Goal: Task Accomplishment & Management: Use online tool/utility

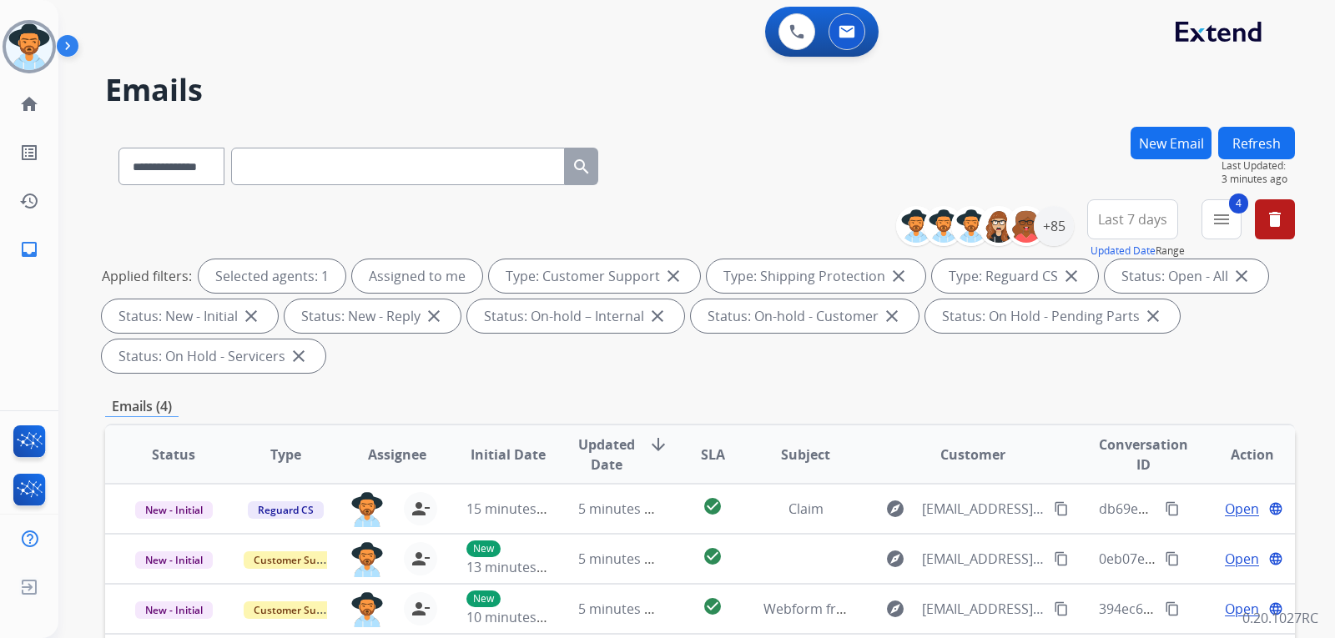
select select "**********"
click at [43, 48] on img at bounding box center [29, 46] width 47 height 47
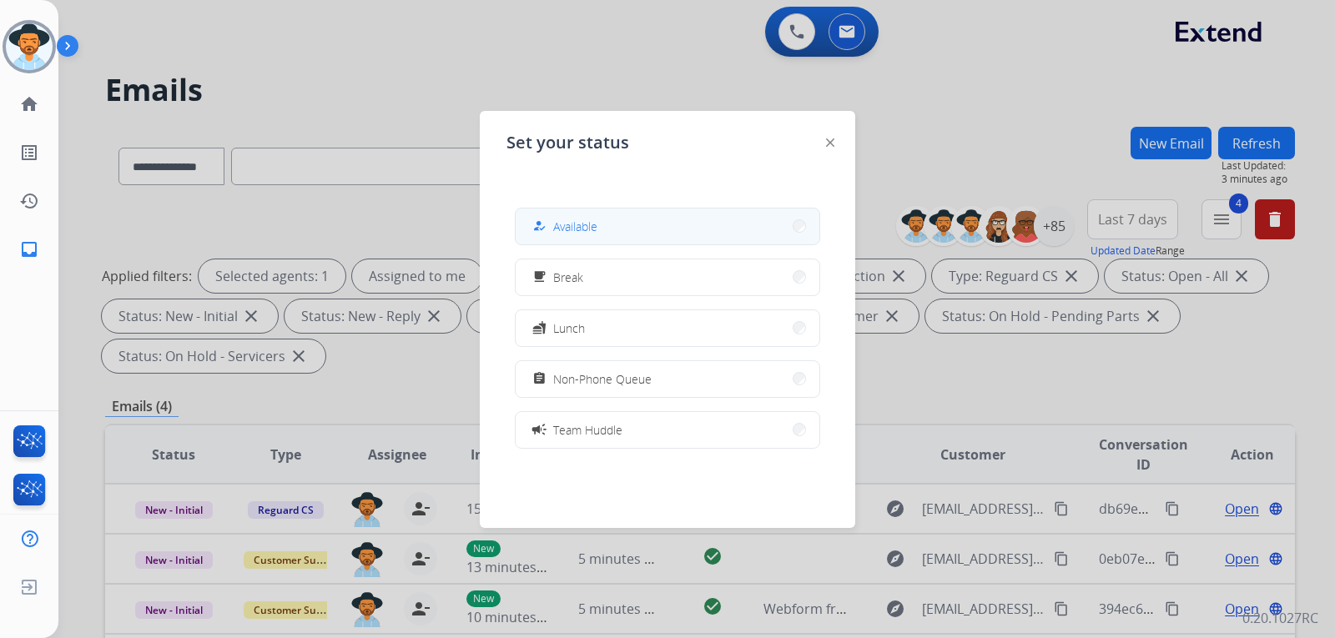
click at [638, 241] on button "how_to_reg Available" at bounding box center [668, 227] width 304 height 36
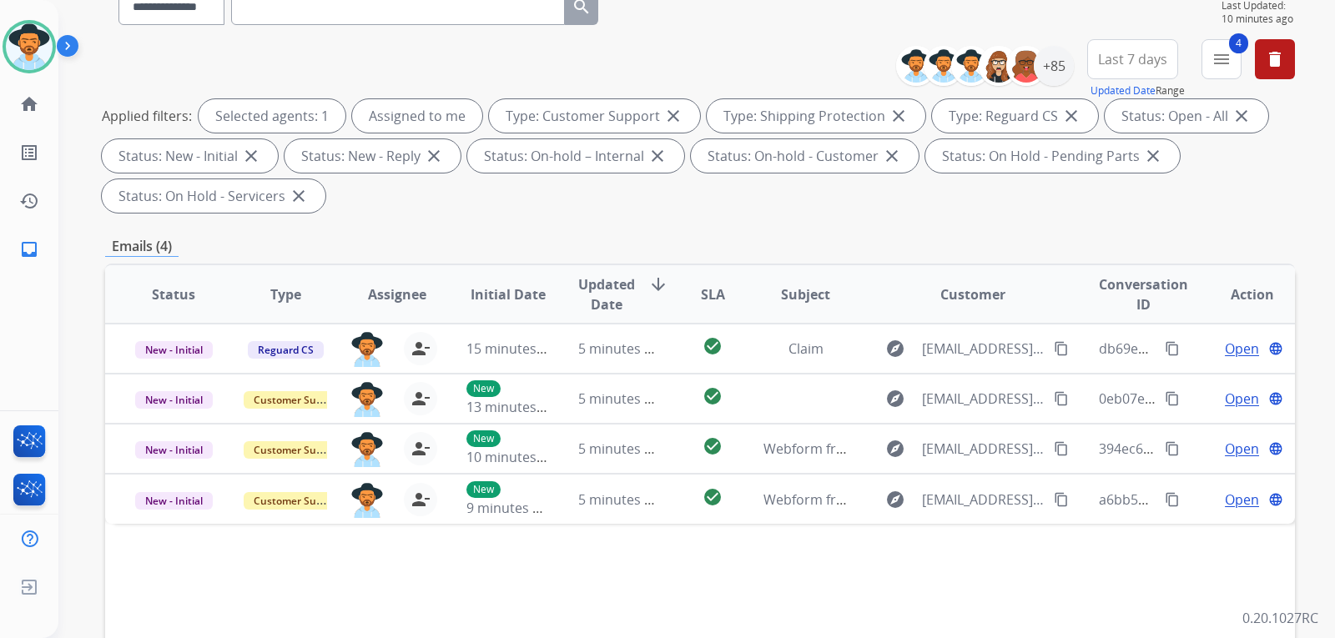
scroll to position [167, 0]
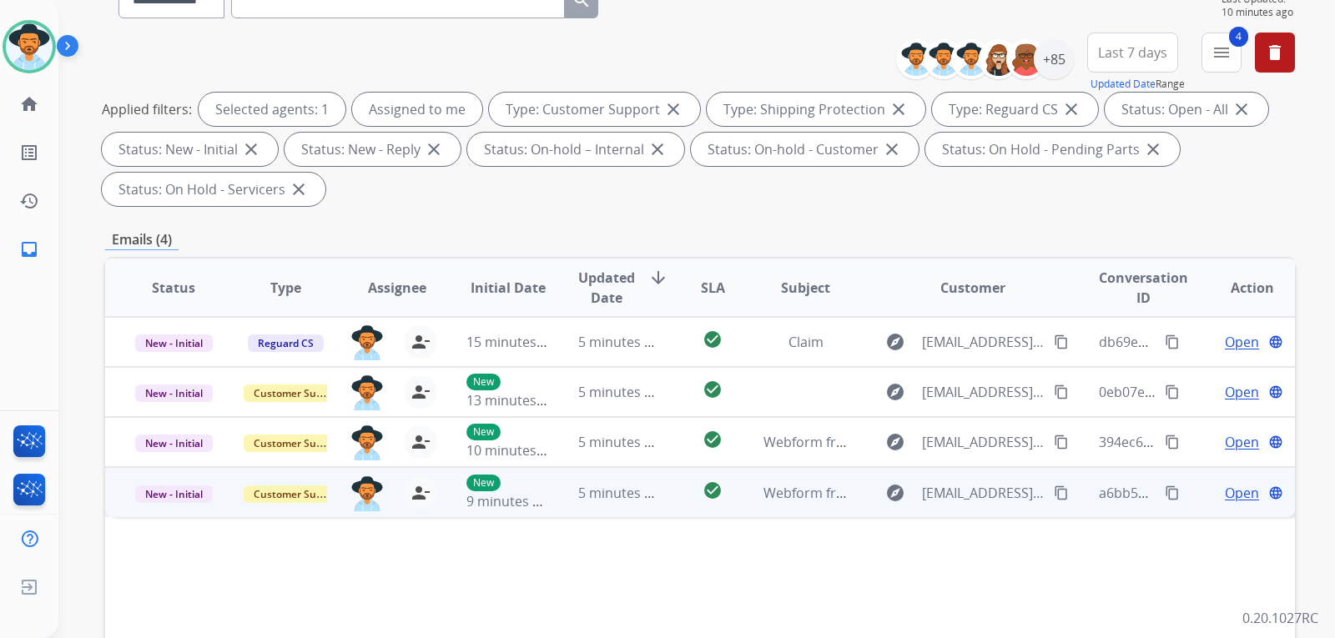
click at [1237, 493] on span "Open" at bounding box center [1242, 493] width 34 height 20
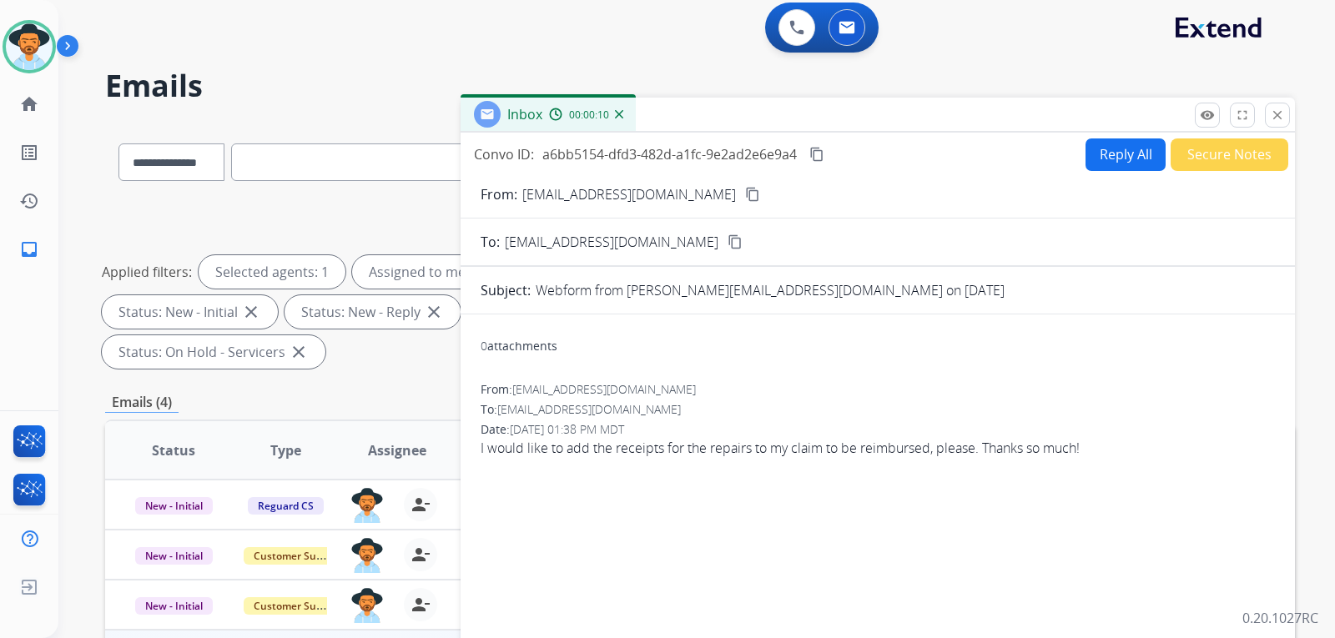
scroll to position [0, 0]
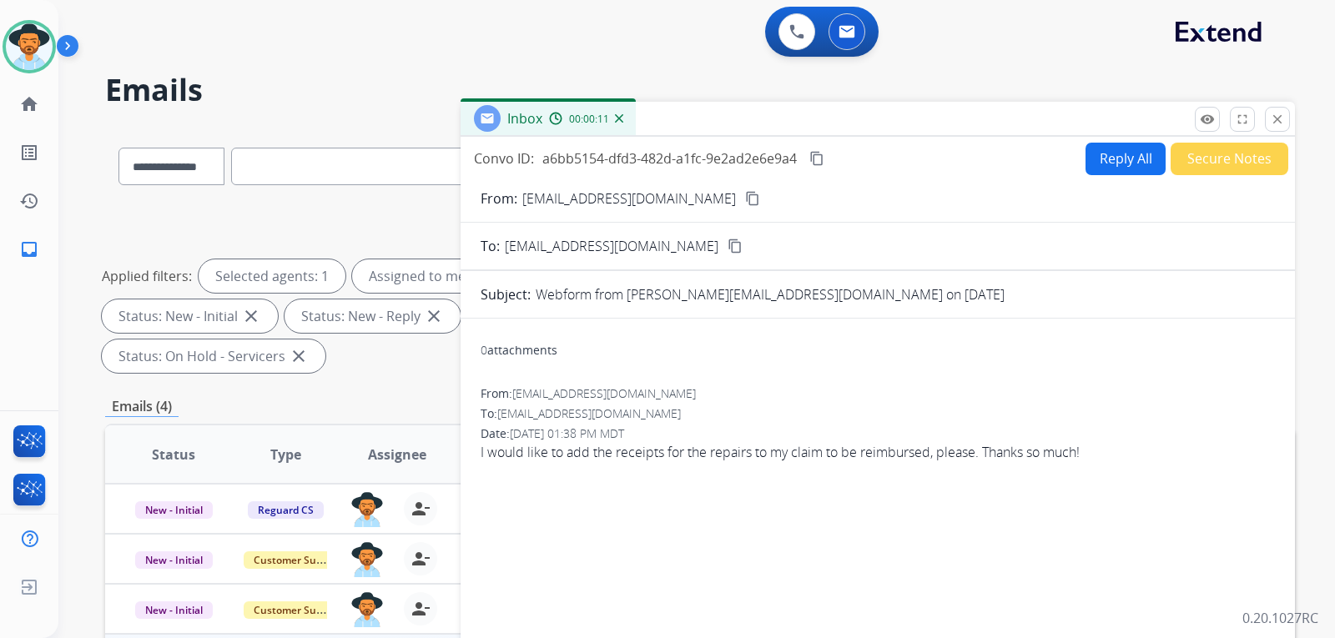
click at [745, 200] on mat-icon "content_copy" at bounding box center [752, 198] width 15 height 15
click at [530, 353] on div "0 attachments" at bounding box center [519, 350] width 77 height 17
click at [1118, 160] on button "Reply All" at bounding box center [1126, 159] width 80 height 33
select select "**********"
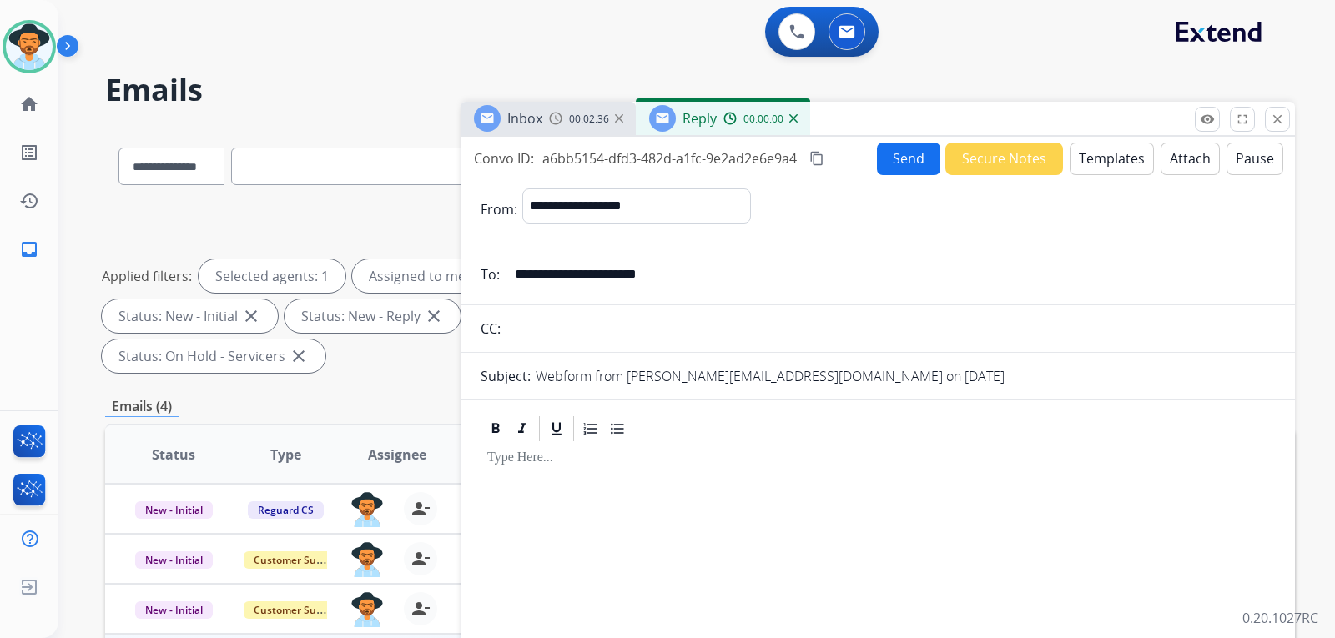
click at [1101, 164] on button "Templates" at bounding box center [1112, 159] width 84 height 33
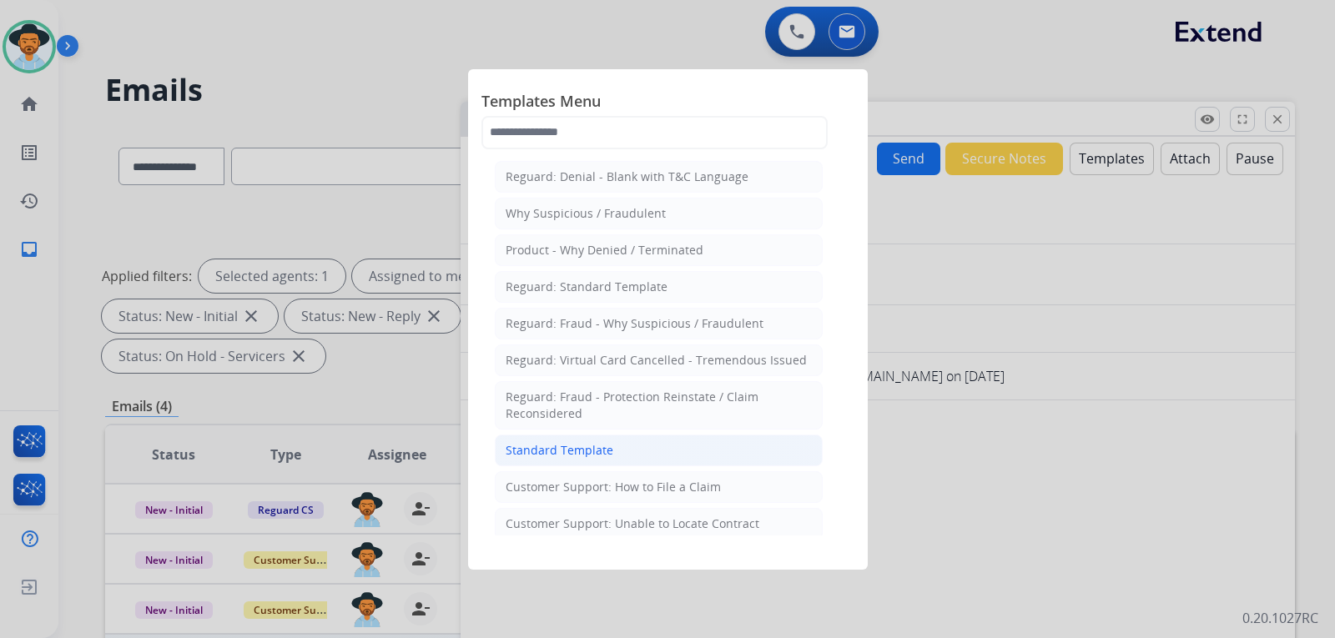
click at [607, 458] on div "Standard Template" at bounding box center [560, 450] width 108 height 17
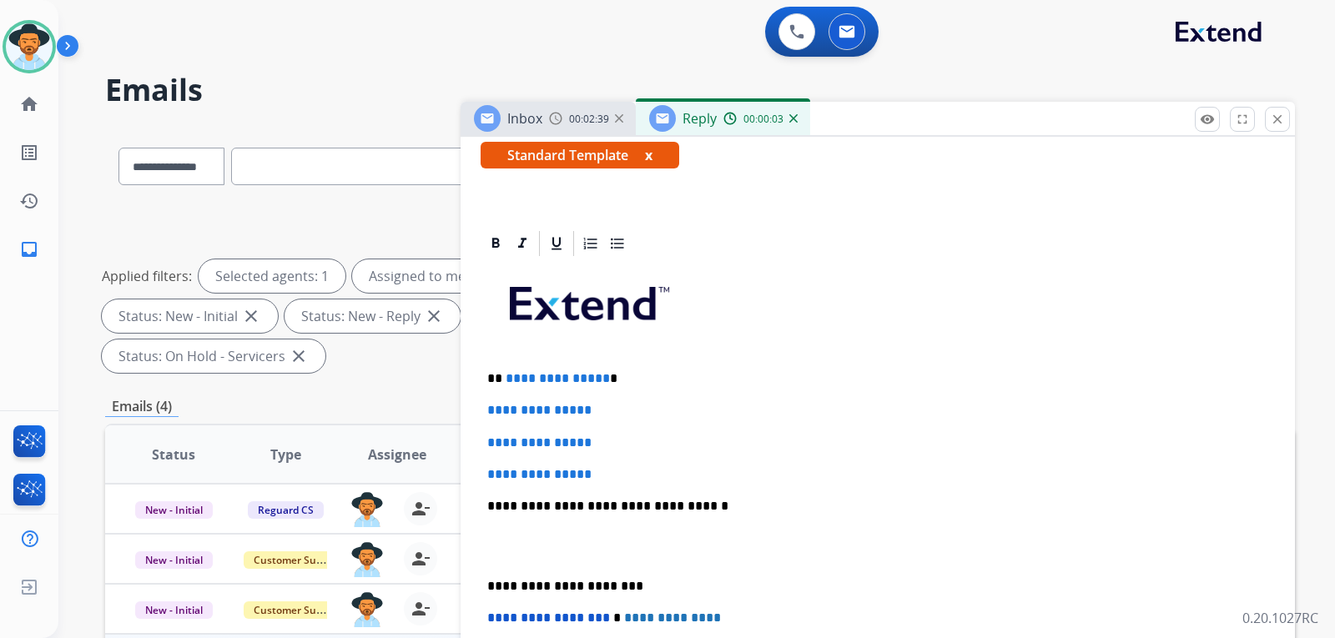
scroll to position [366, 0]
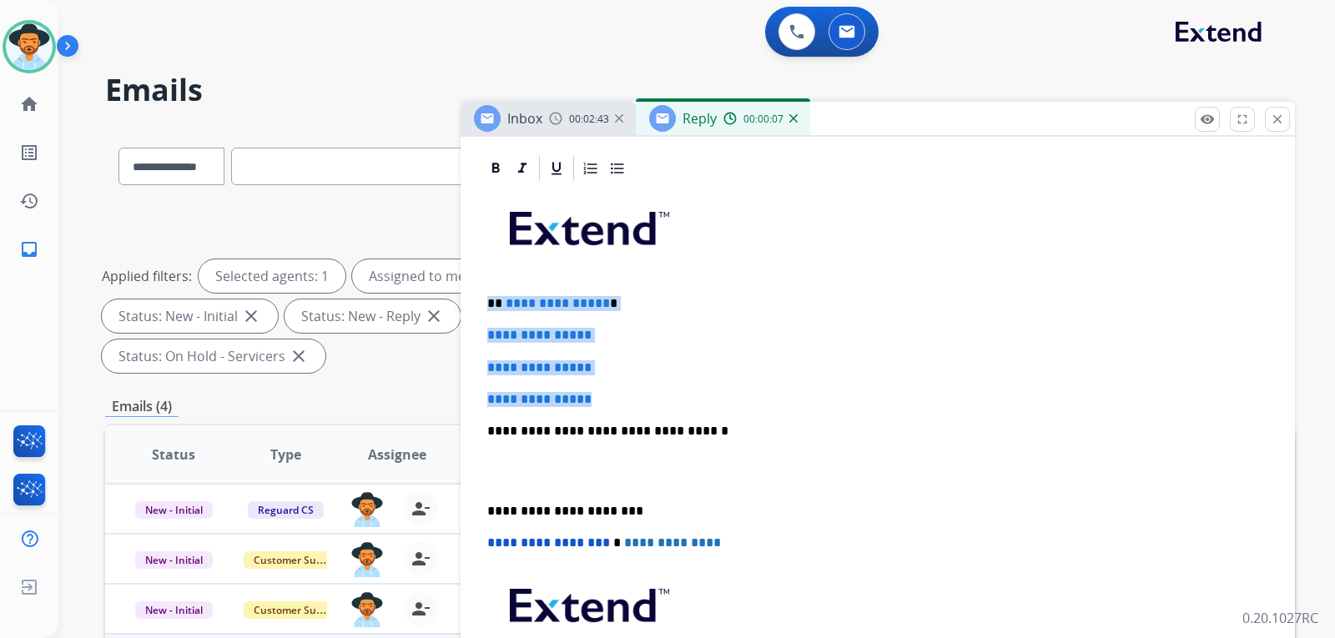
drag, startPoint x: 616, startPoint y: 392, endPoint x: 486, endPoint y: 305, distance: 156.2
click at [490, 303] on div "**********" at bounding box center [878, 471] width 794 height 574
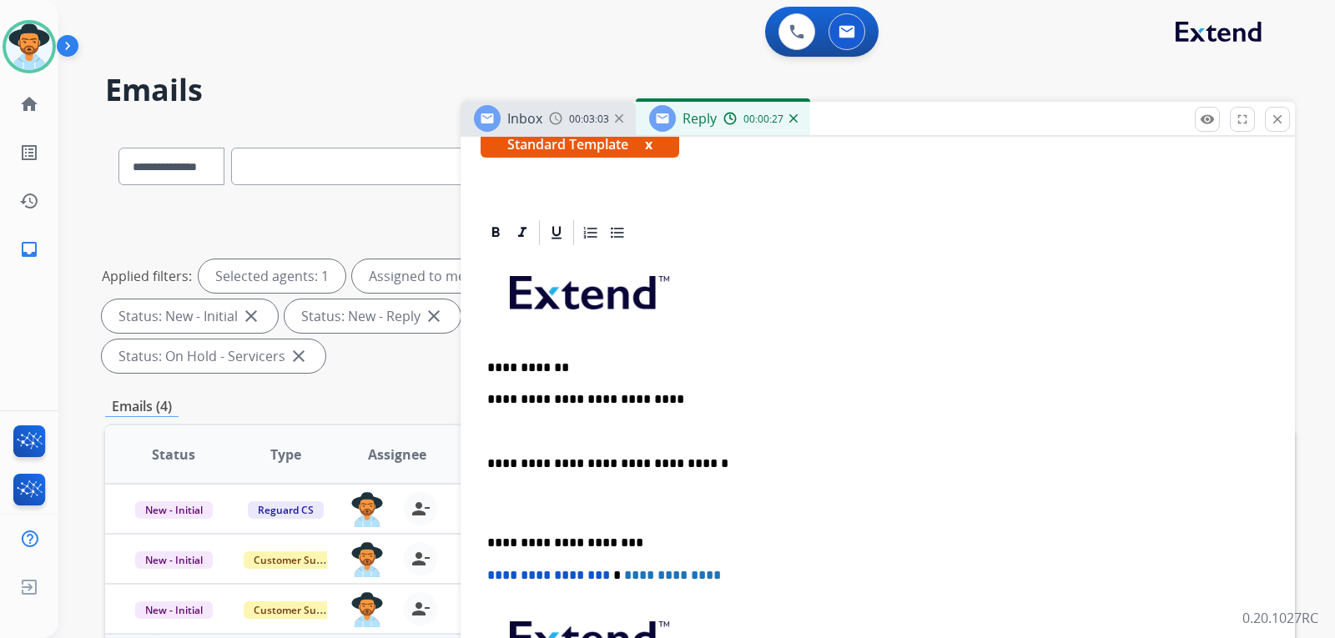
scroll to position [335, 0]
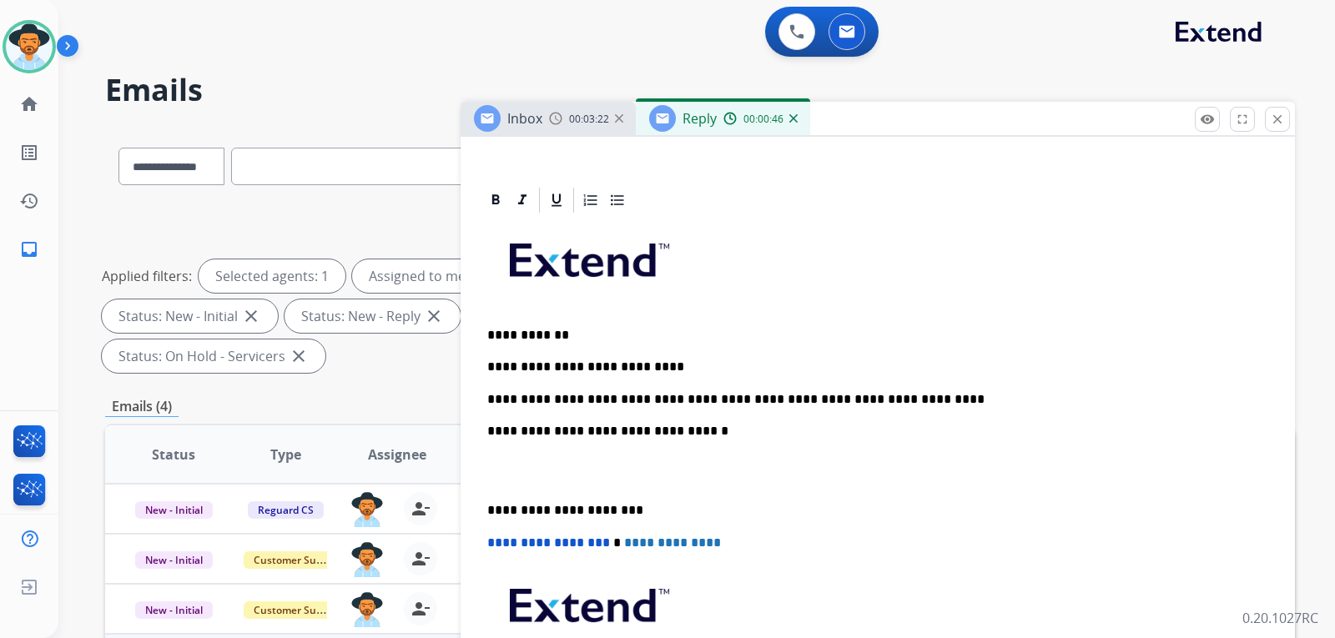
click at [486, 432] on div "**********" at bounding box center [878, 486] width 794 height 542
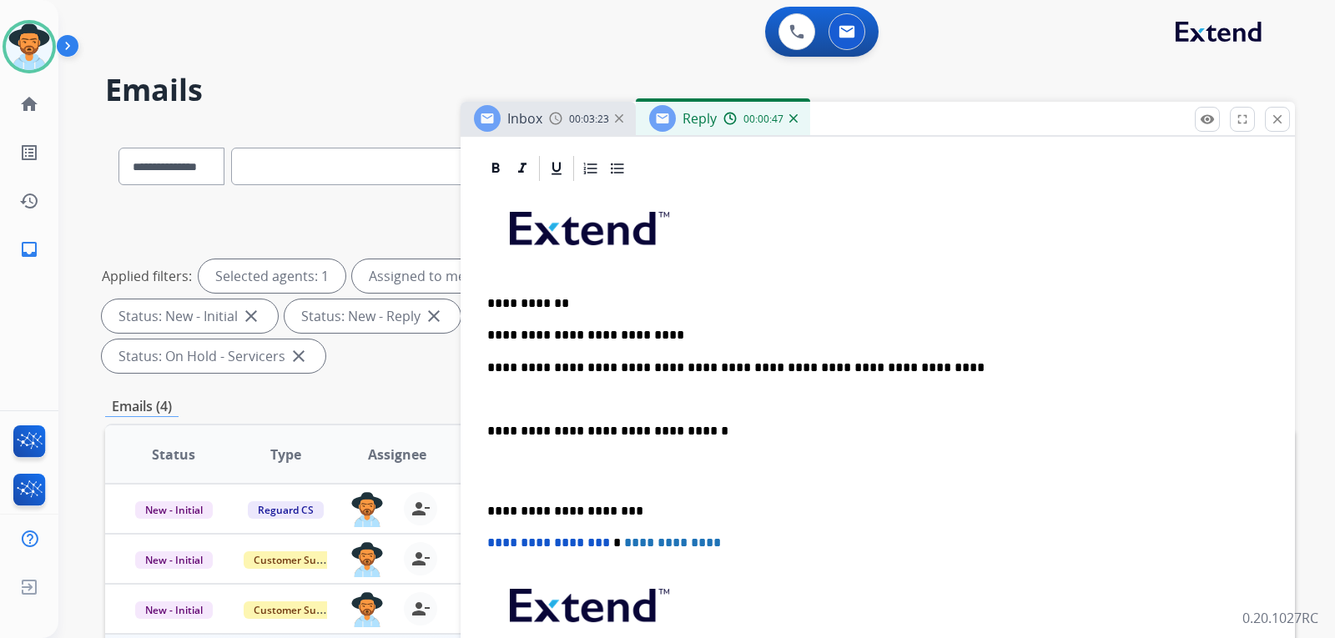
click at [486, 359] on div "**********" at bounding box center [878, 471] width 794 height 574
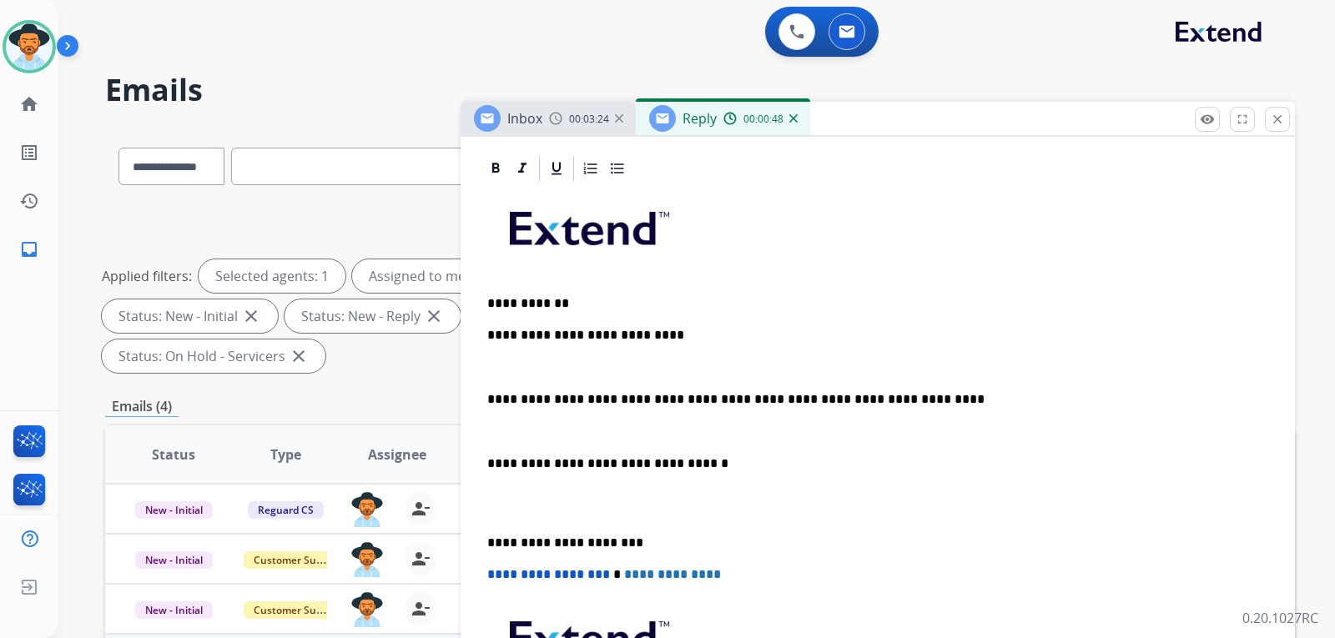
click at [491, 340] on p "**********" at bounding box center [871, 335] width 768 height 15
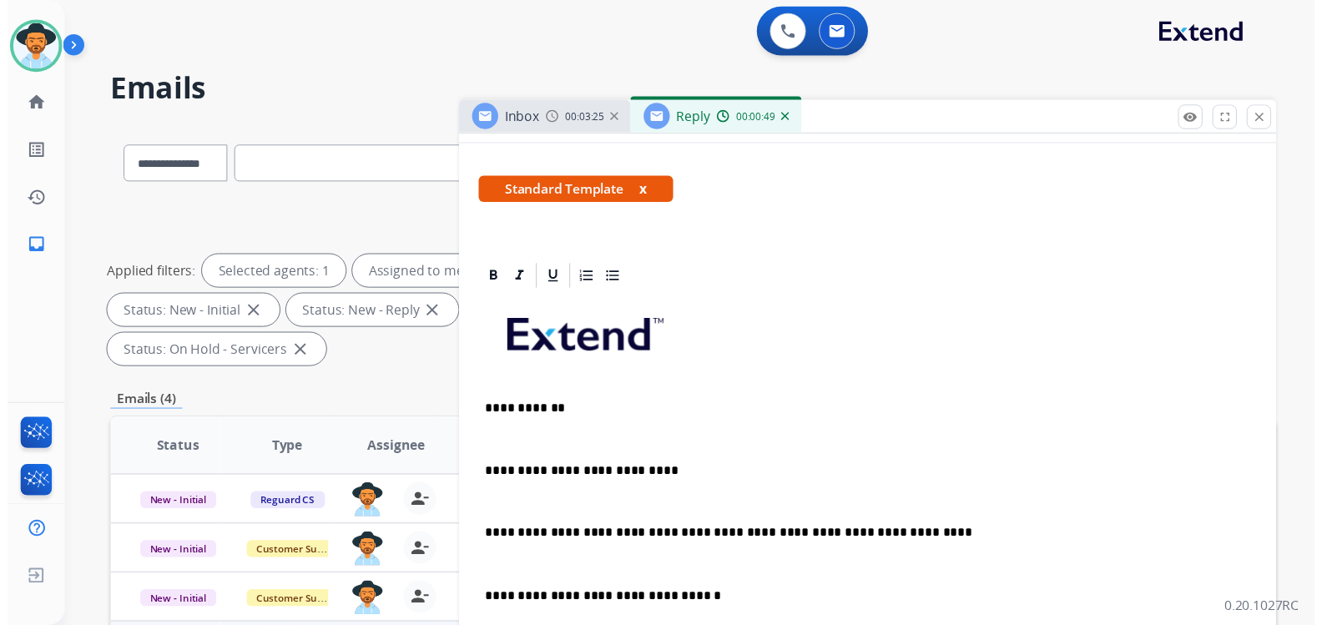
scroll to position [0, 0]
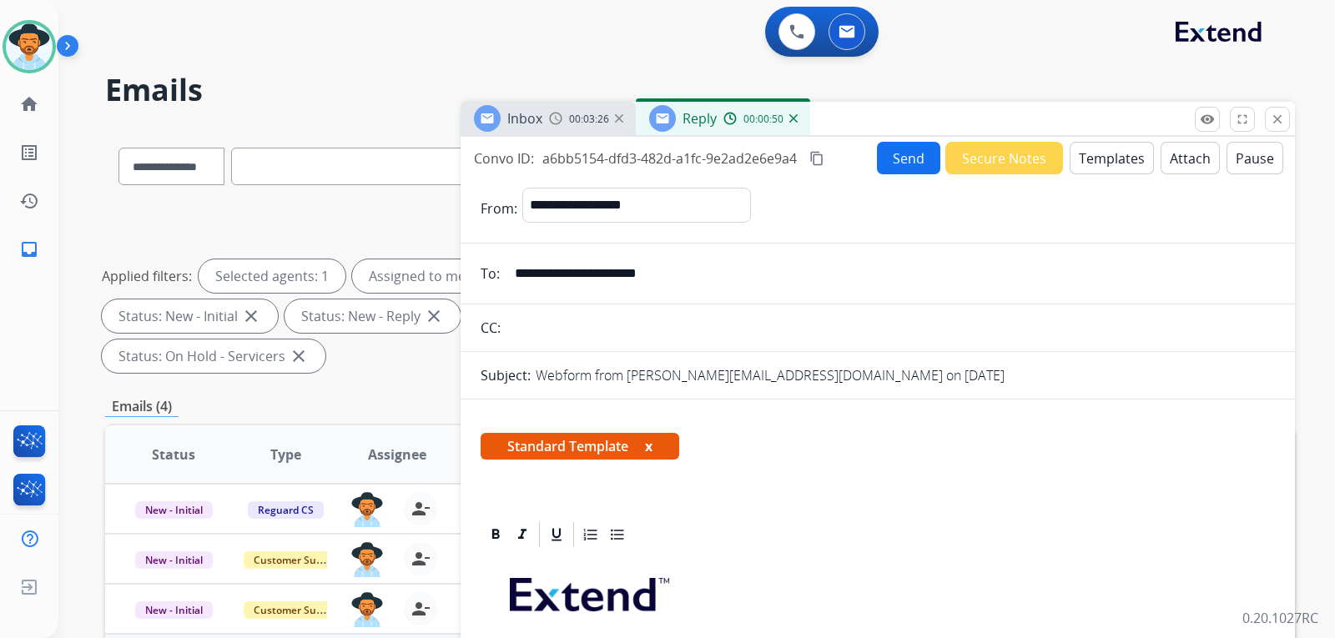
click at [909, 169] on button "Send" at bounding box center [908, 158] width 63 height 33
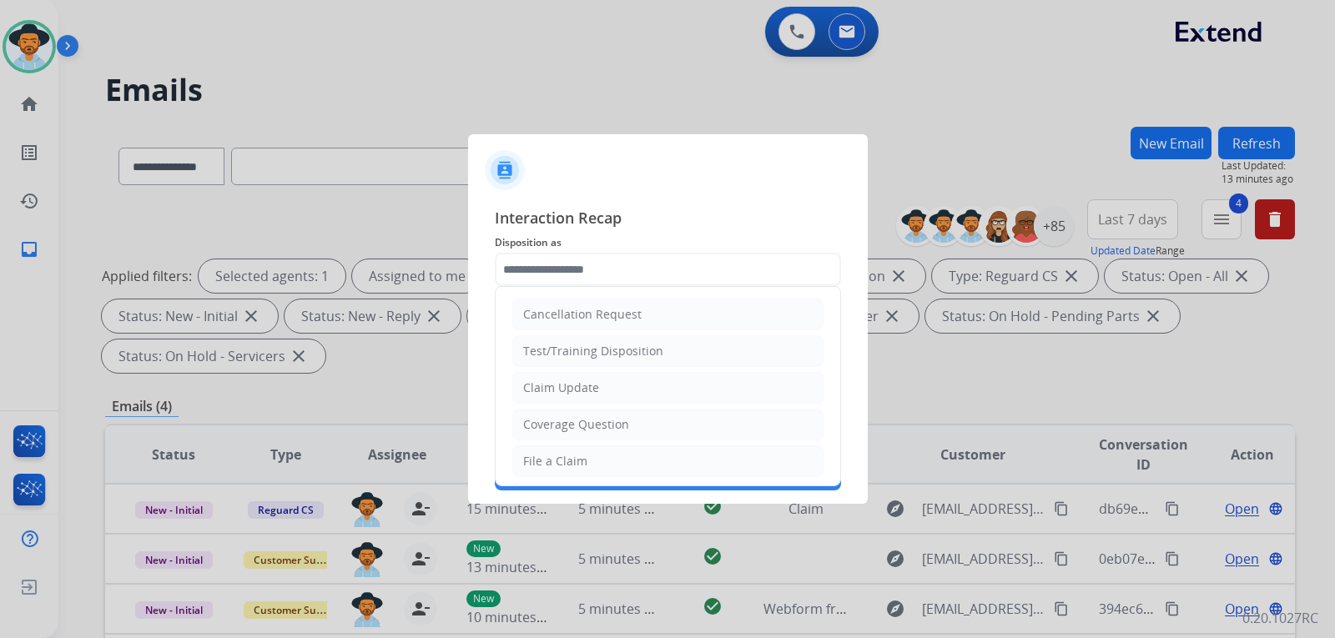
click at [615, 254] on input "text" at bounding box center [668, 269] width 346 height 33
click at [598, 375] on li "Claim Update" at bounding box center [667, 388] width 311 height 32
type input "**********"
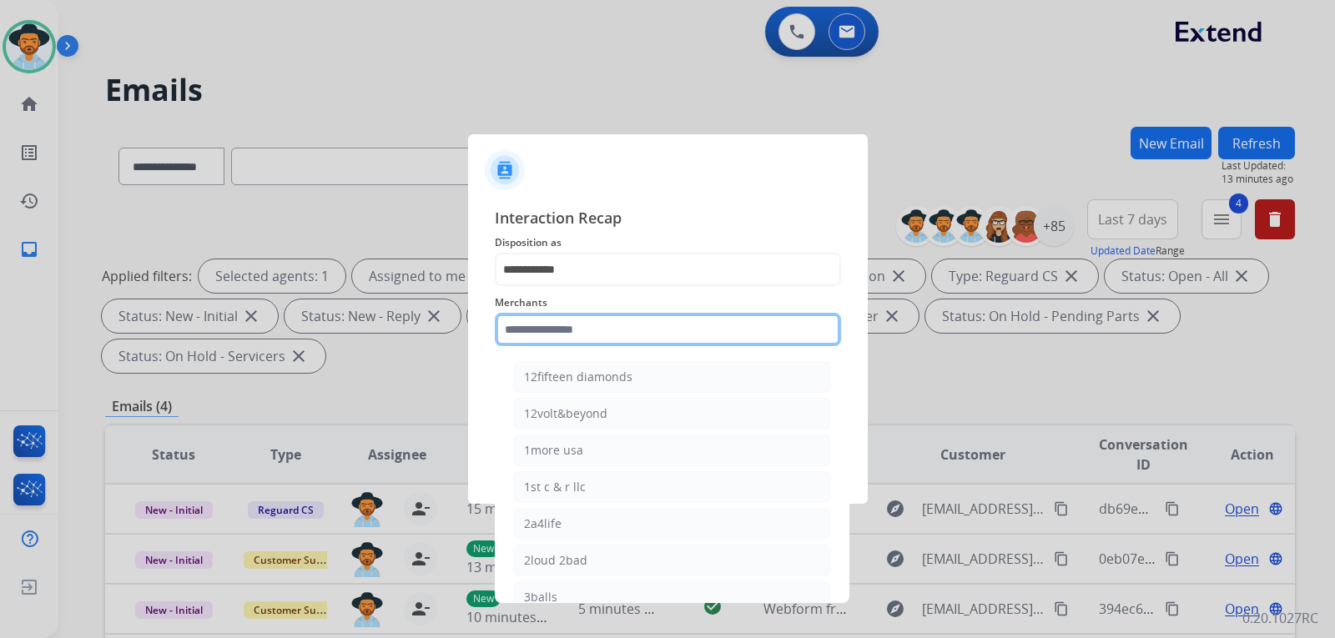
click at [598, 336] on input "text" at bounding box center [668, 329] width 346 height 33
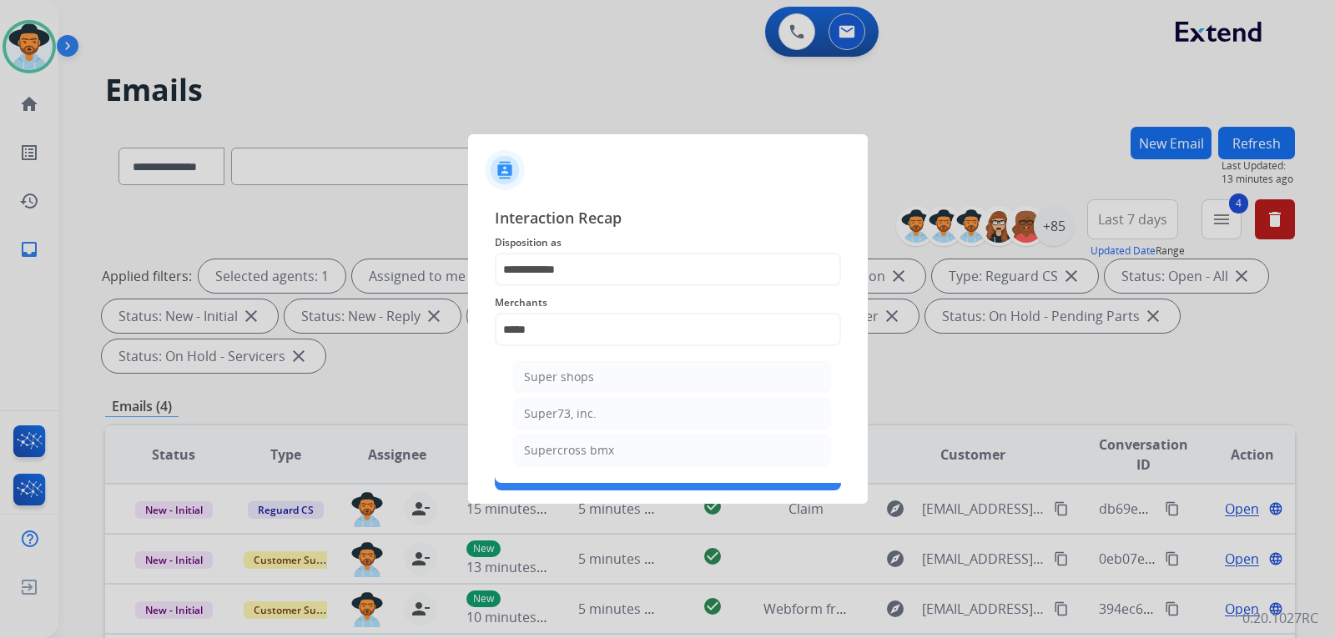
click at [592, 410] on div "Super73, inc." at bounding box center [560, 414] width 73 height 17
type input "**********"
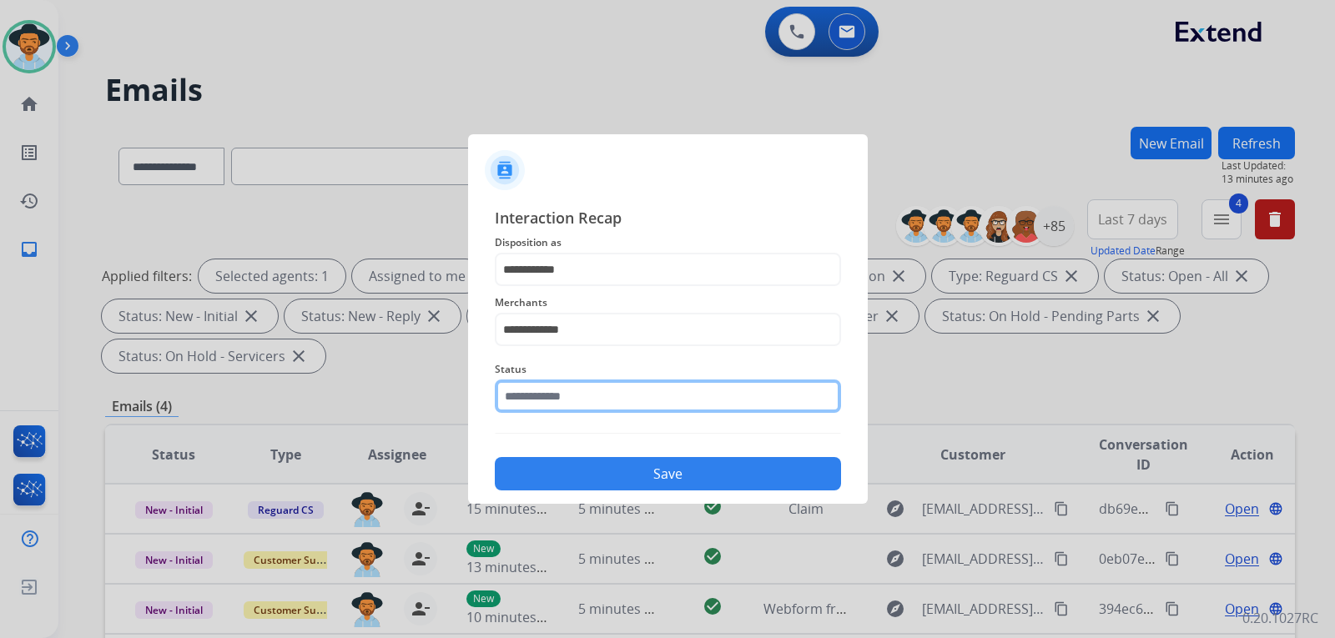
click at [592, 394] on input "text" at bounding box center [668, 396] width 346 height 33
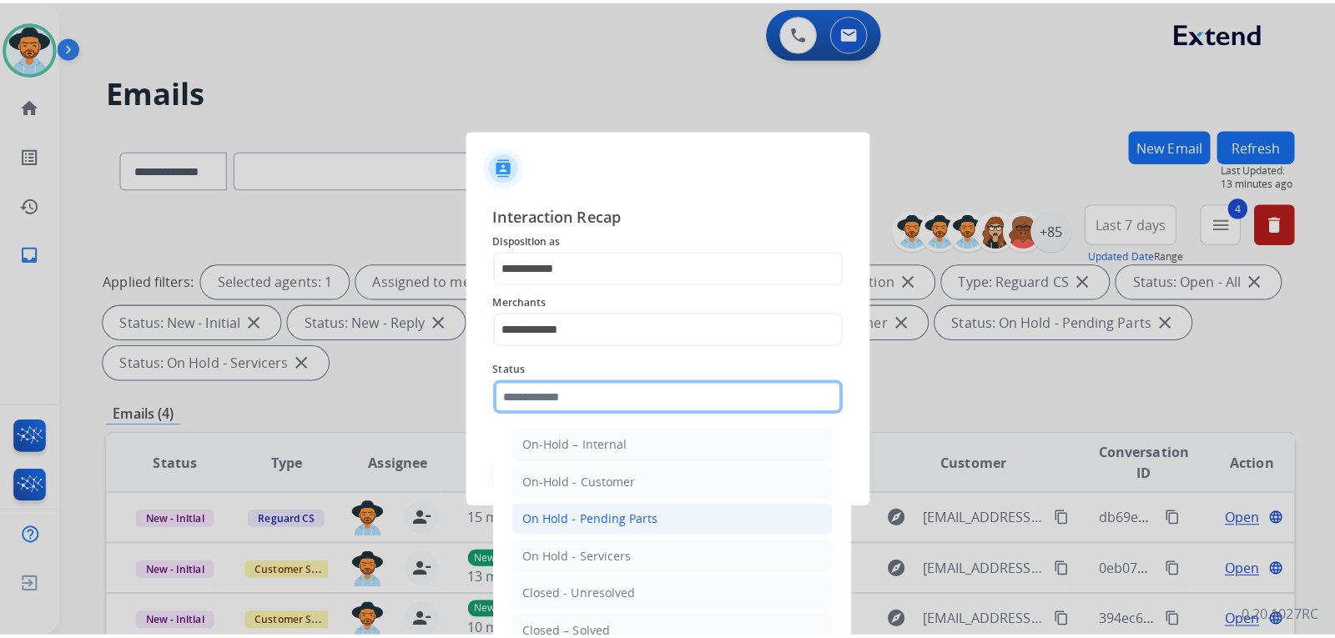
scroll to position [100, 0]
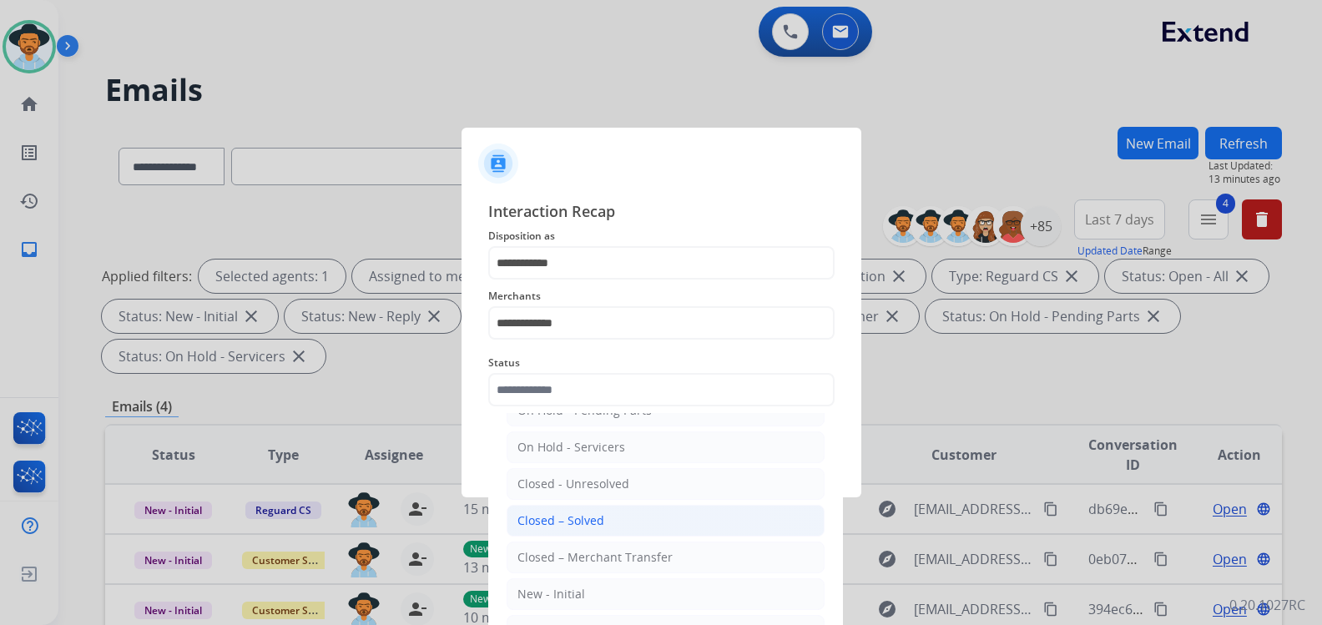
click at [600, 515] on div "Closed – Solved" at bounding box center [560, 520] width 87 height 17
type input "**********"
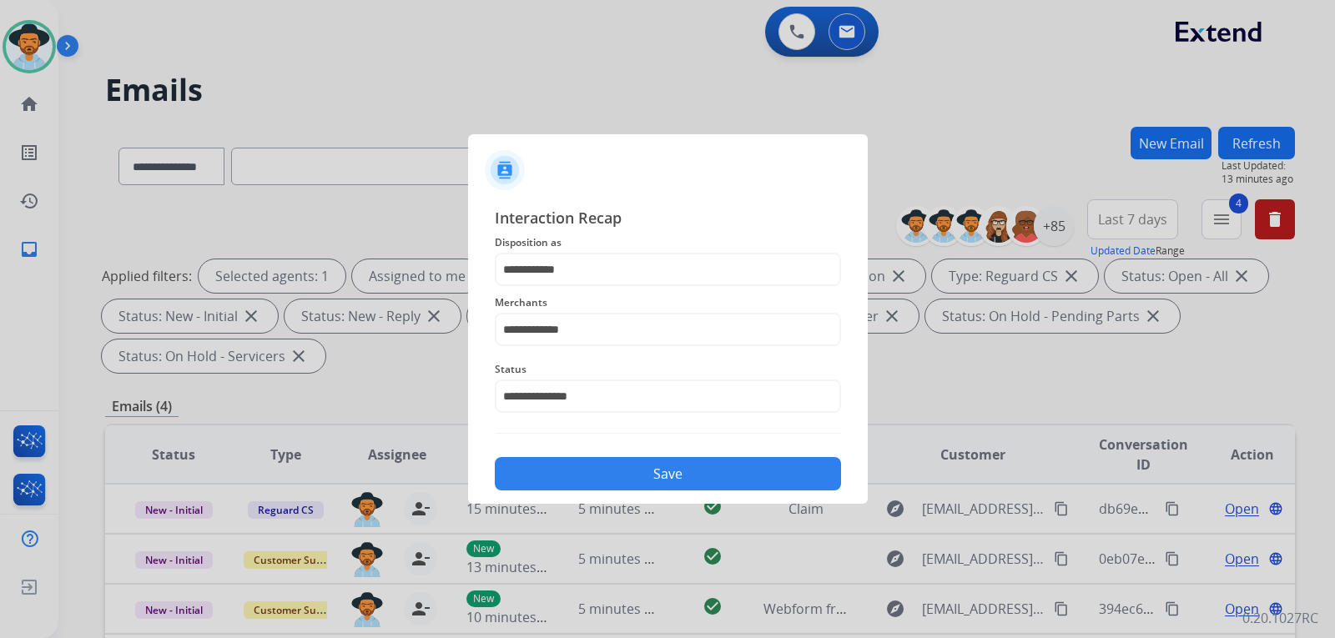
click at [643, 482] on button "Save" at bounding box center [668, 473] width 346 height 33
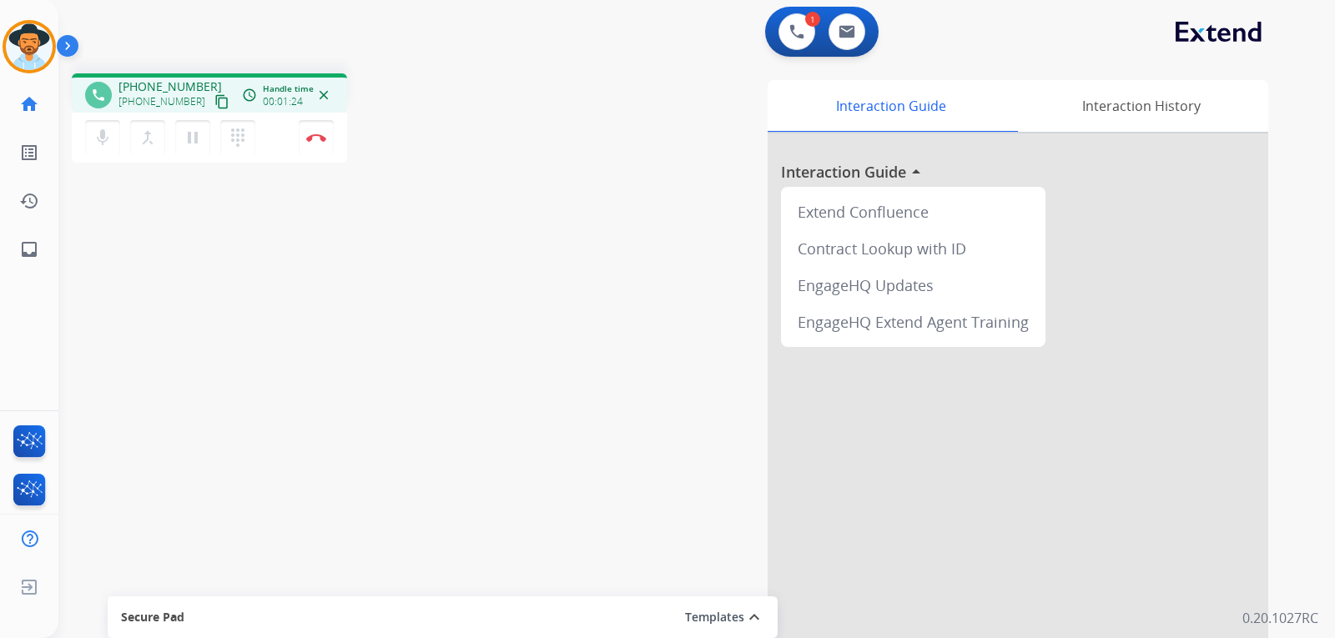
click at [214, 104] on mat-icon "content_copy" at bounding box center [221, 101] width 15 height 15
click at [320, 144] on button "Disconnect" at bounding box center [316, 137] width 35 height 35
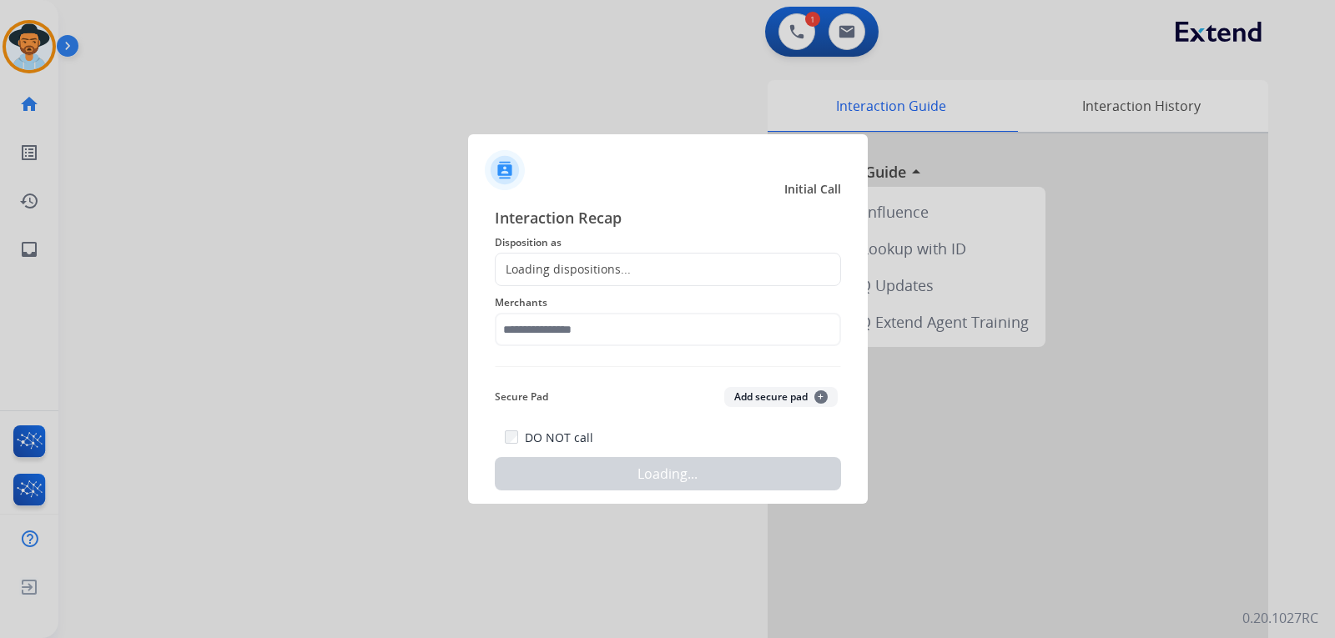
click at [607, 260] on div "Loading dispositions..." at bounding box center [668, 269] width 346 height 33
click at [621, 275] on div "Loading dispositions..." at bounding box center [563, 269] width 135 height 17
click at [635, 268] on div "Loading dispositions..." at bounding box center [668, 269] width 346 height 33
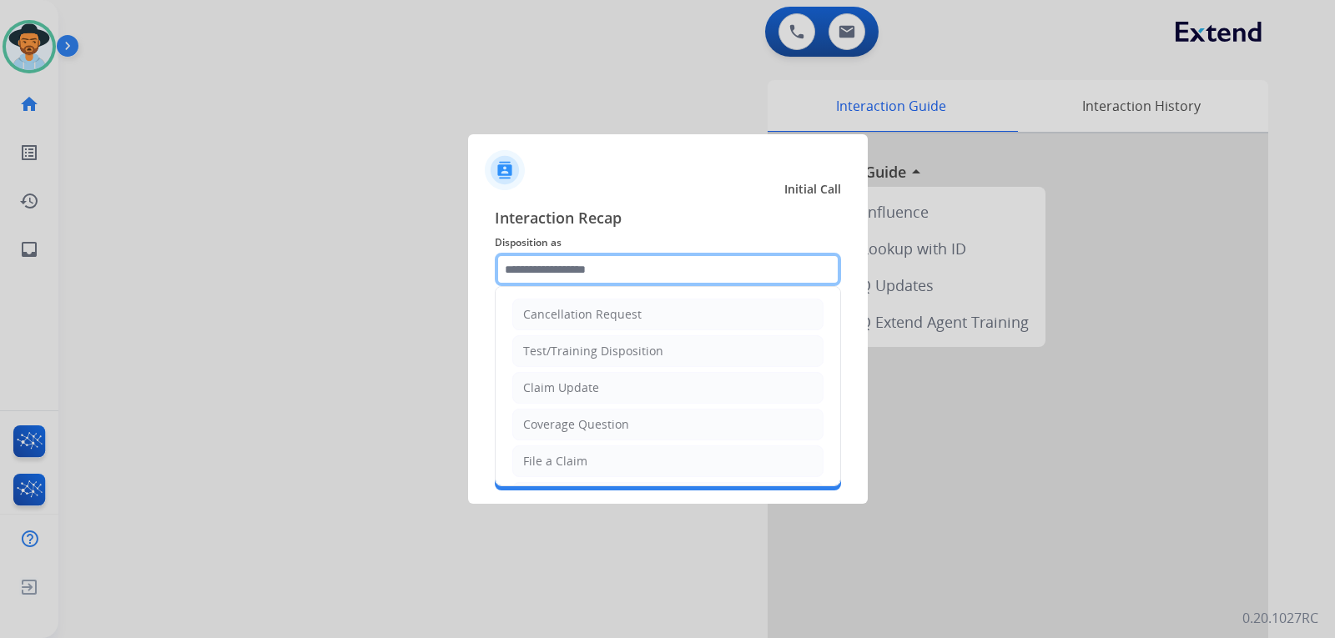
click at [725, 277] on input "text" at bounding box center [668, 269] width 346 height 33
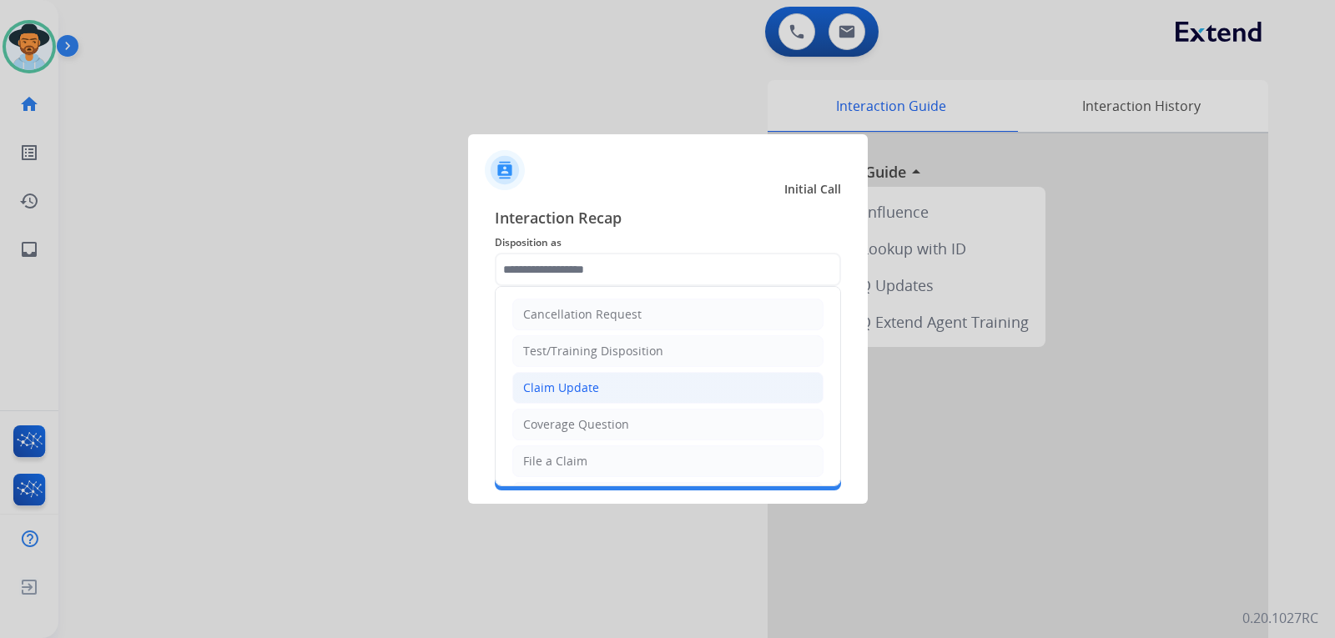
click at [562, 392] on div "Claim Update" at bounding box center [561, 388] width 76 height 17
type input "**********"
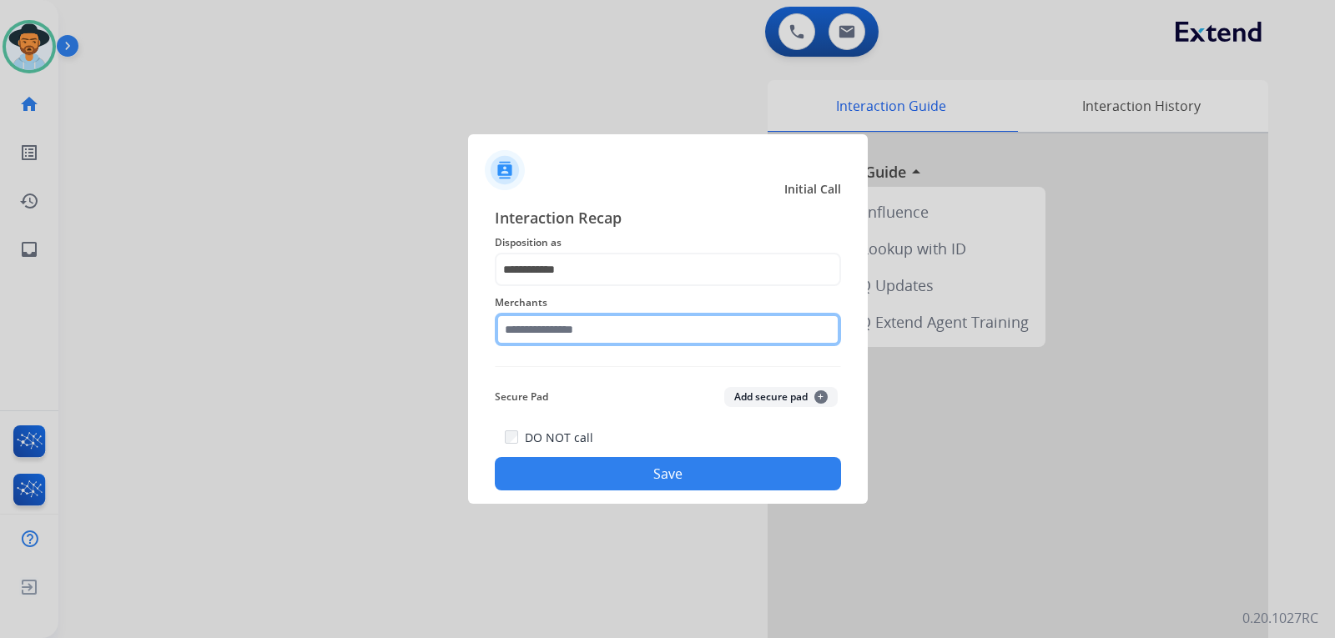
click at [591, 339] on input "text" at bounding box center [668, 329] width 346 height 33
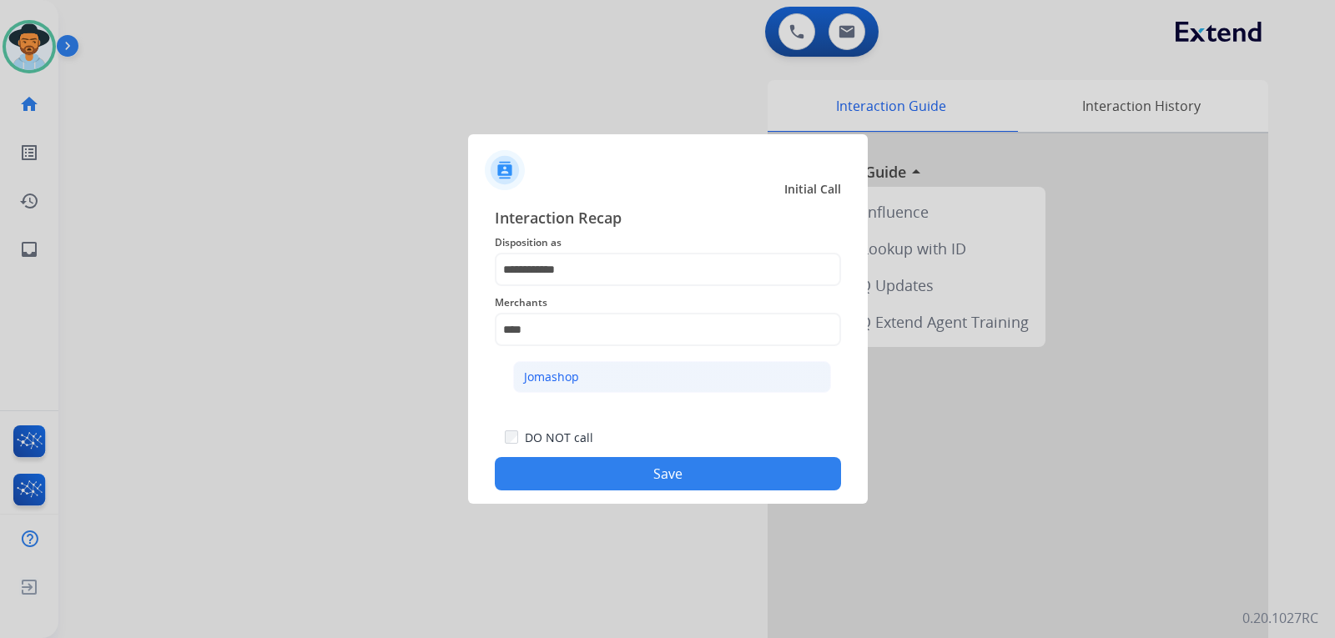
click at [625, 367] on li "Jomashop" at bounding box center [672, 377] width 318 height 32
type input "********"
click at [692, 474] on button "Save" at bounding box center [668, 473] width 346 height 33
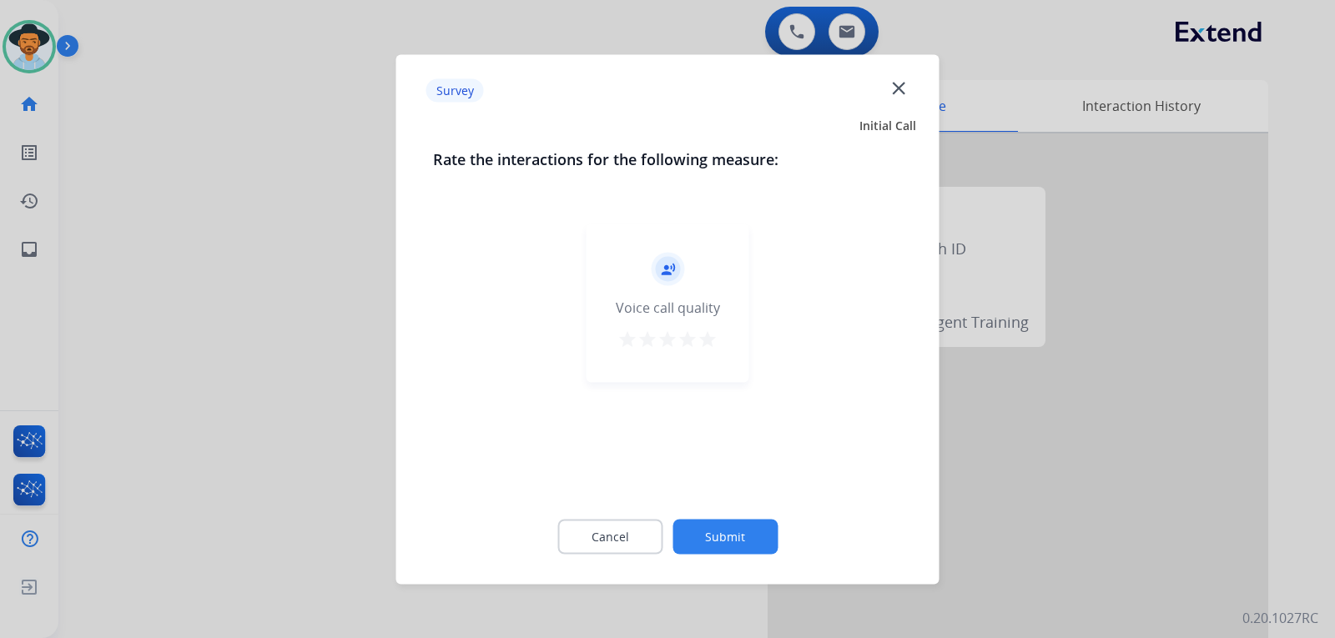
click at [1065, 410] on div at bounding box center [667, 319] width 1335 height 638
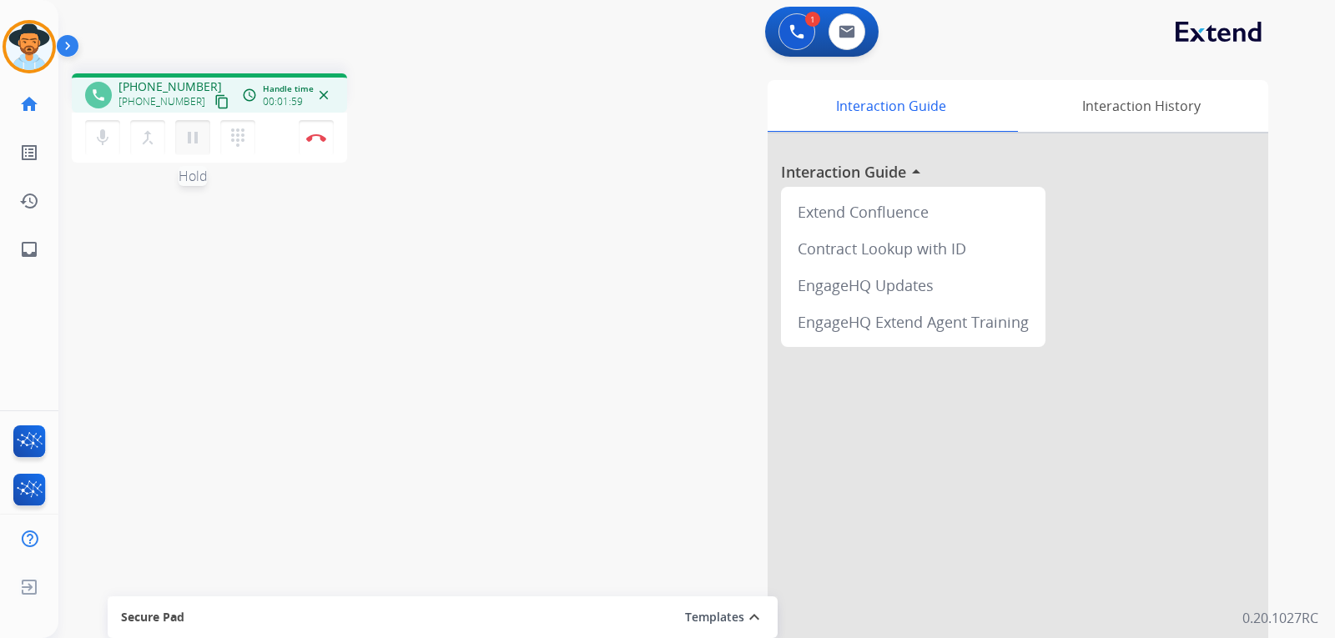
click at [191, 147] on mat-icon "pause" at bounding box center [193, 138] width 20 height 20
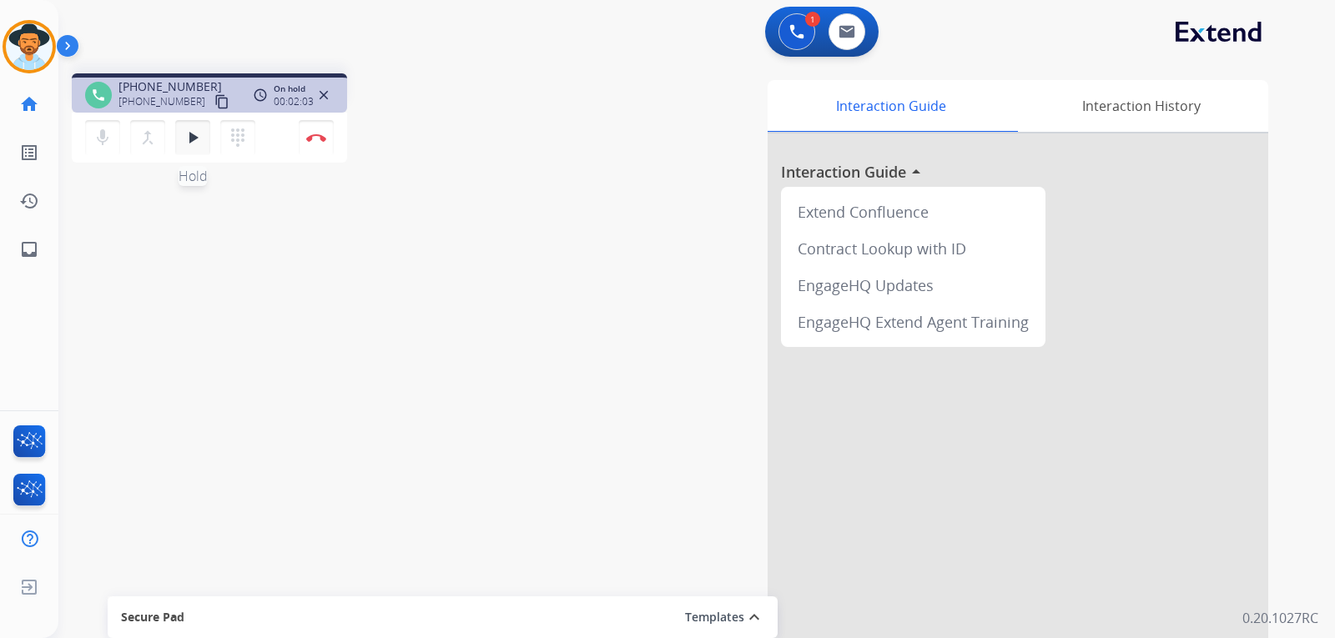
click at [189, 137] on mat-icon "play_arrow" at bounding box center [193, 138] width 20 height 20
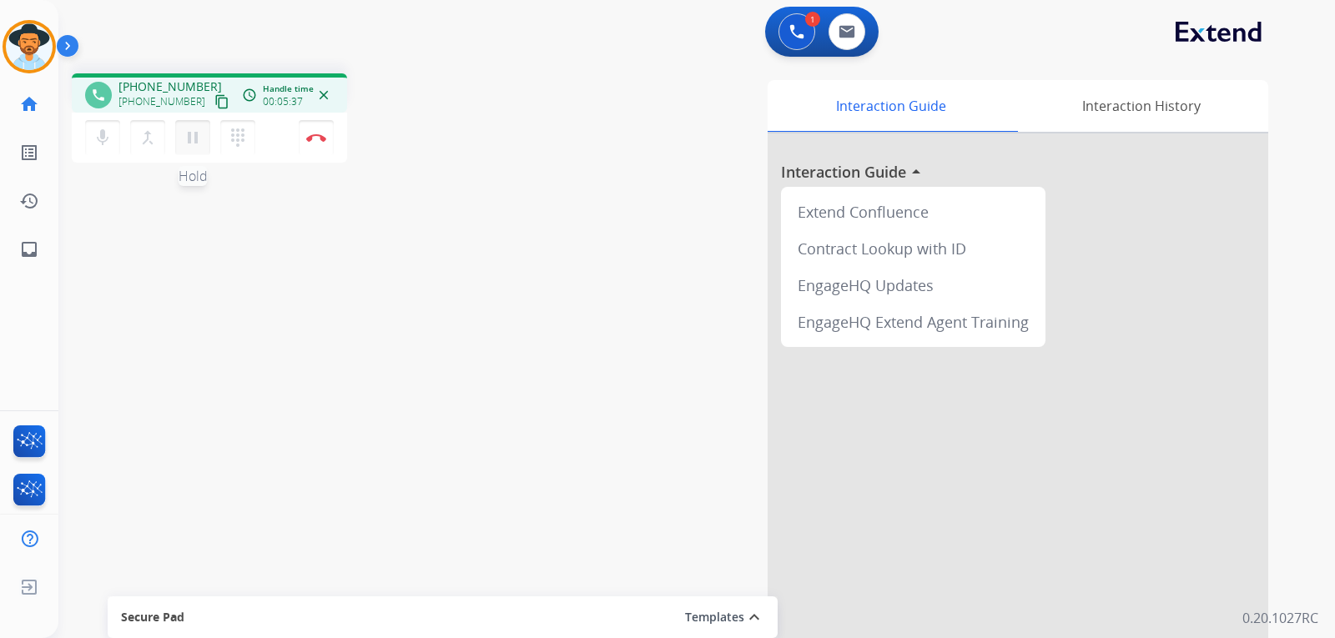
click at [194, 150] on button "pause Hold" at bounding box center [192, 137] width 35 height 35
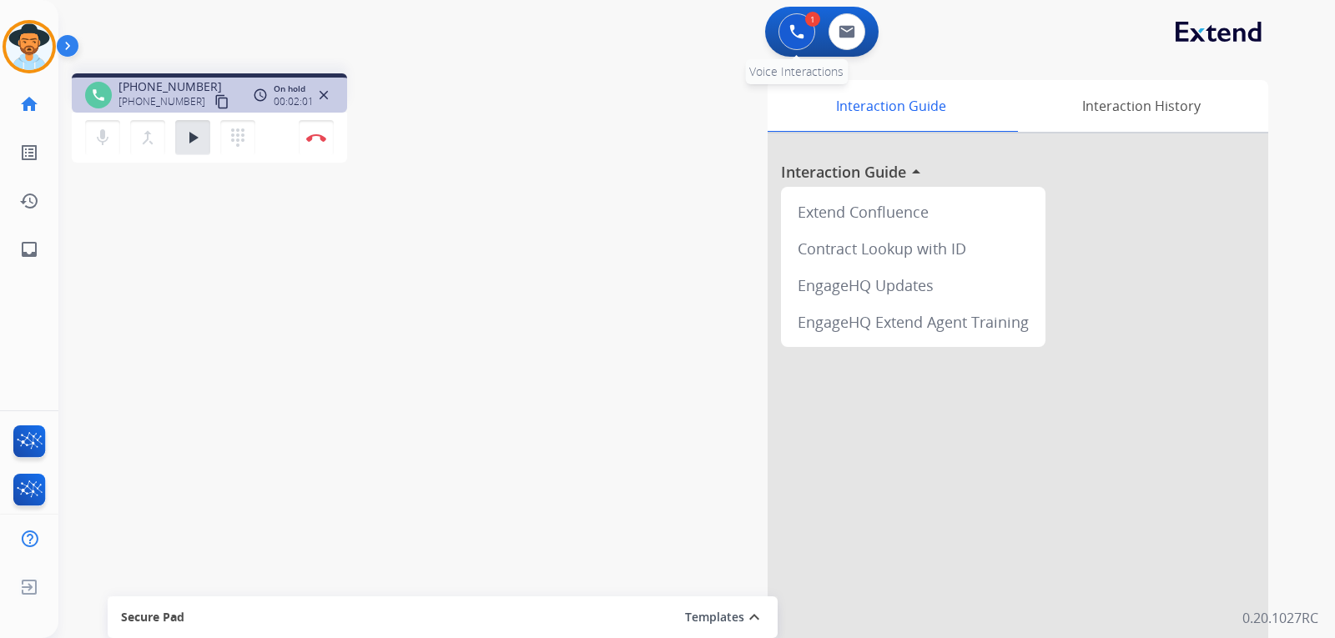
click at [783, 33] on button at bounding box center [796, 31] width 37 height 37
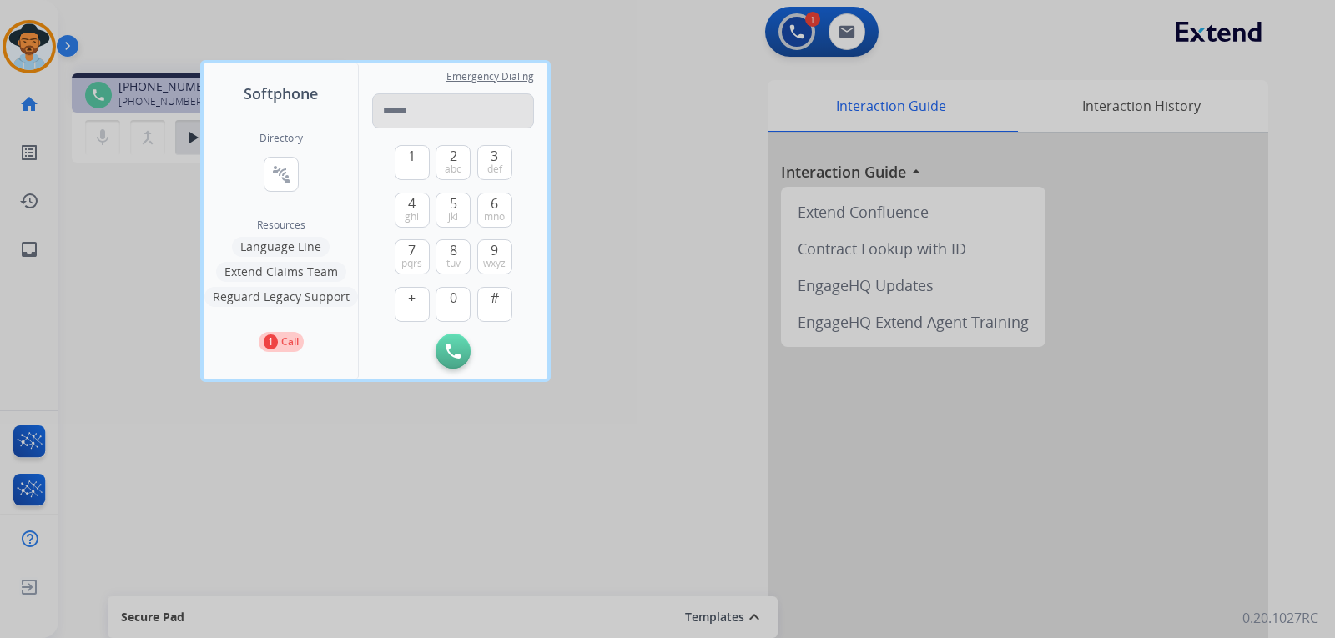
click at [433, 117] on input "tel" at bounding box center [453, 110] width 162 height 35
type input "**********"
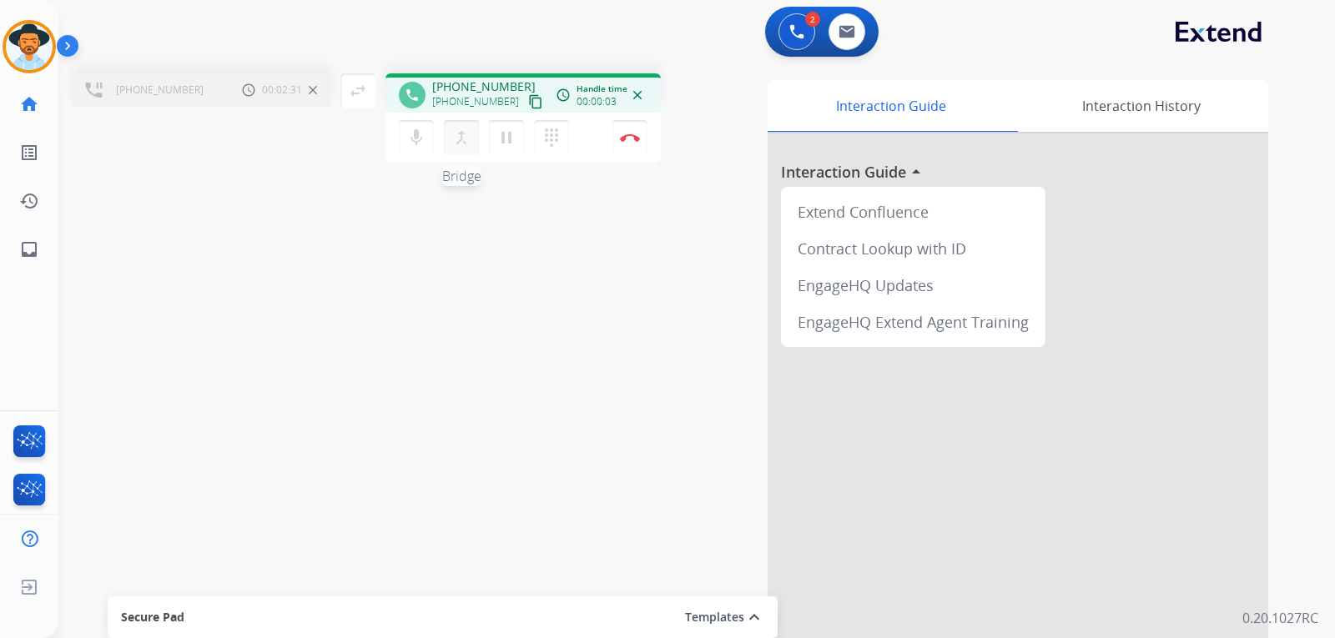
click at [457, 145] on mat-icon "merge_type" at bounding box center [461, 138] width 20 height 20
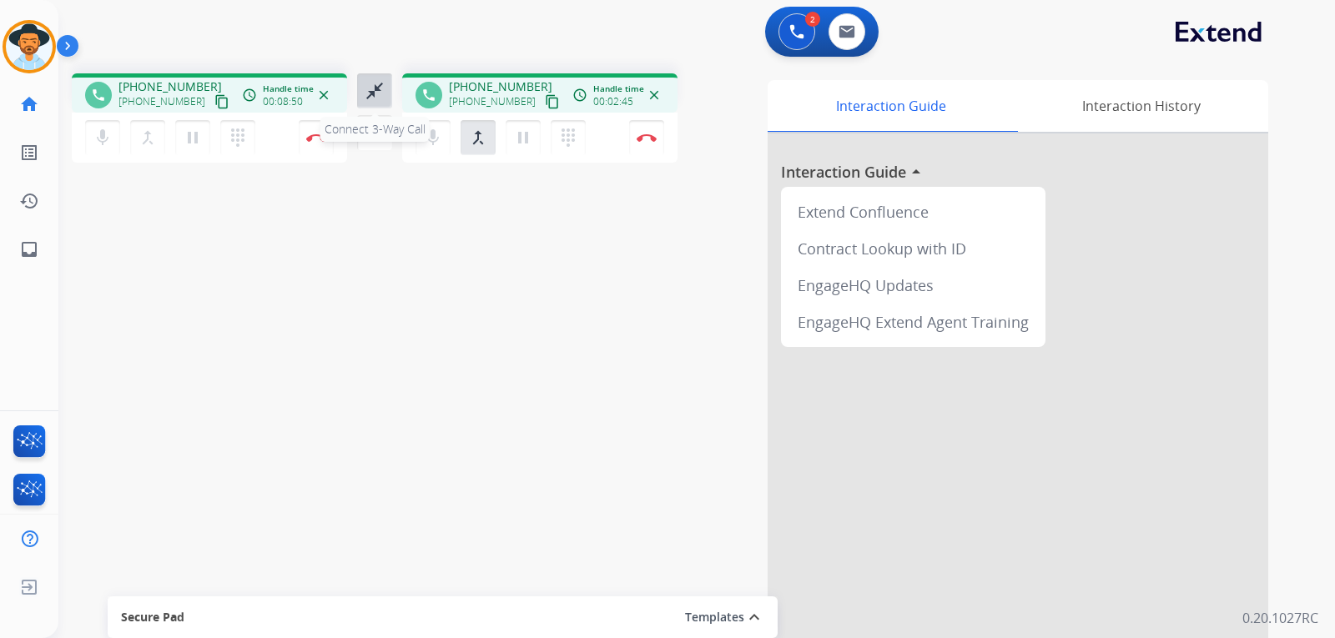
click at [375, 85] on mat-icon "close_fullscreen" at bounding box center [375, 91] width 20 height 20
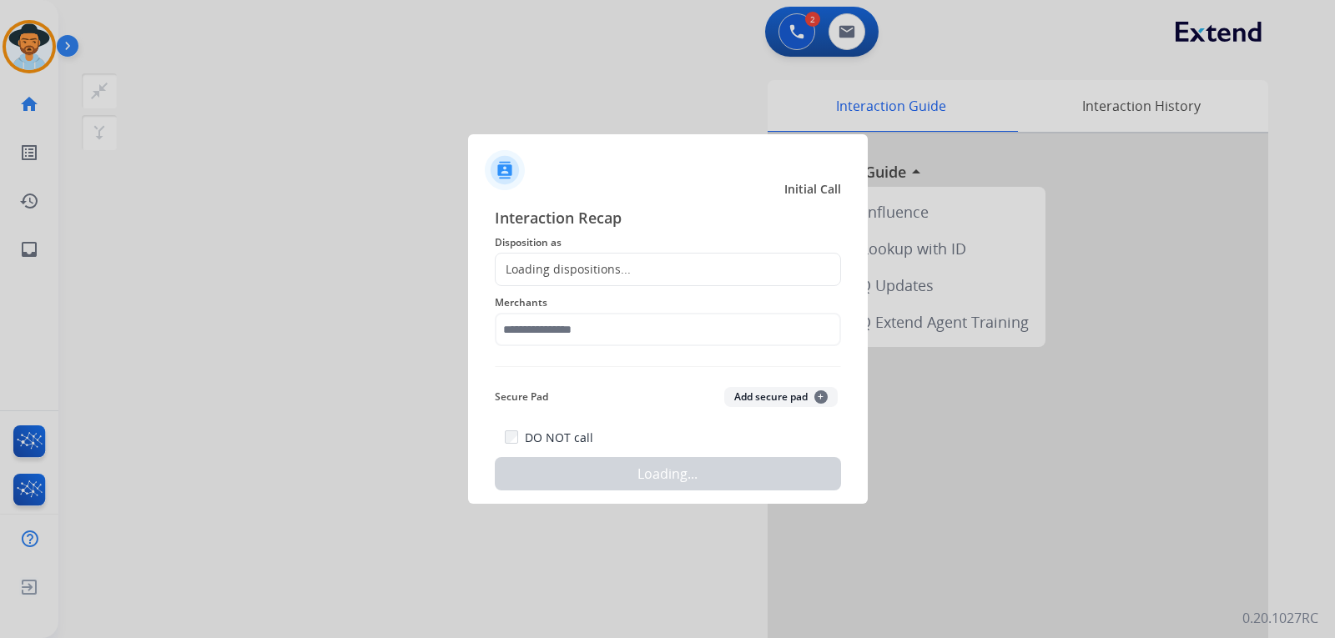
click at [667, 264] on div "Loading dispositions..." at bounding box center [668, 269] width 346 height 33
click at [657, 280] on div "Loading dispositions..." at bounding box center [668, 269] width 346 height 33
click at [554, 267] on div "Loading dispositions..." at bounding box center [563, 269] width 135 height 17
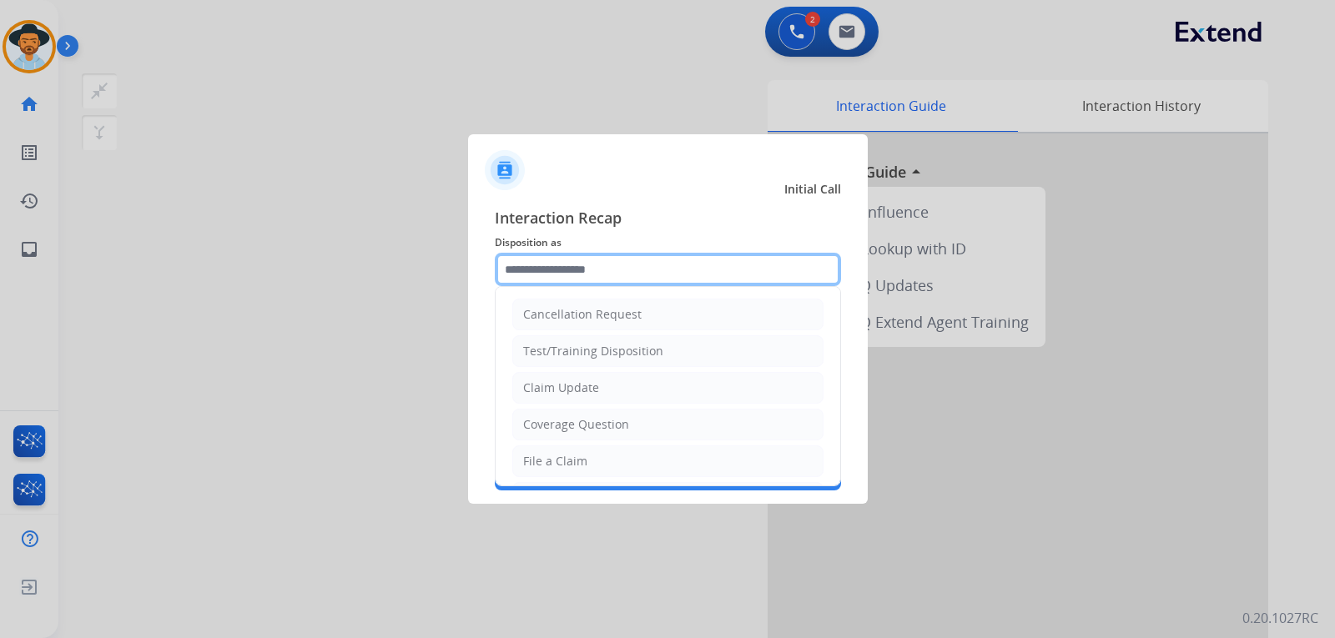
click at [707, 263] on input "text" at bounding box center [668, 269] width 346 height 33
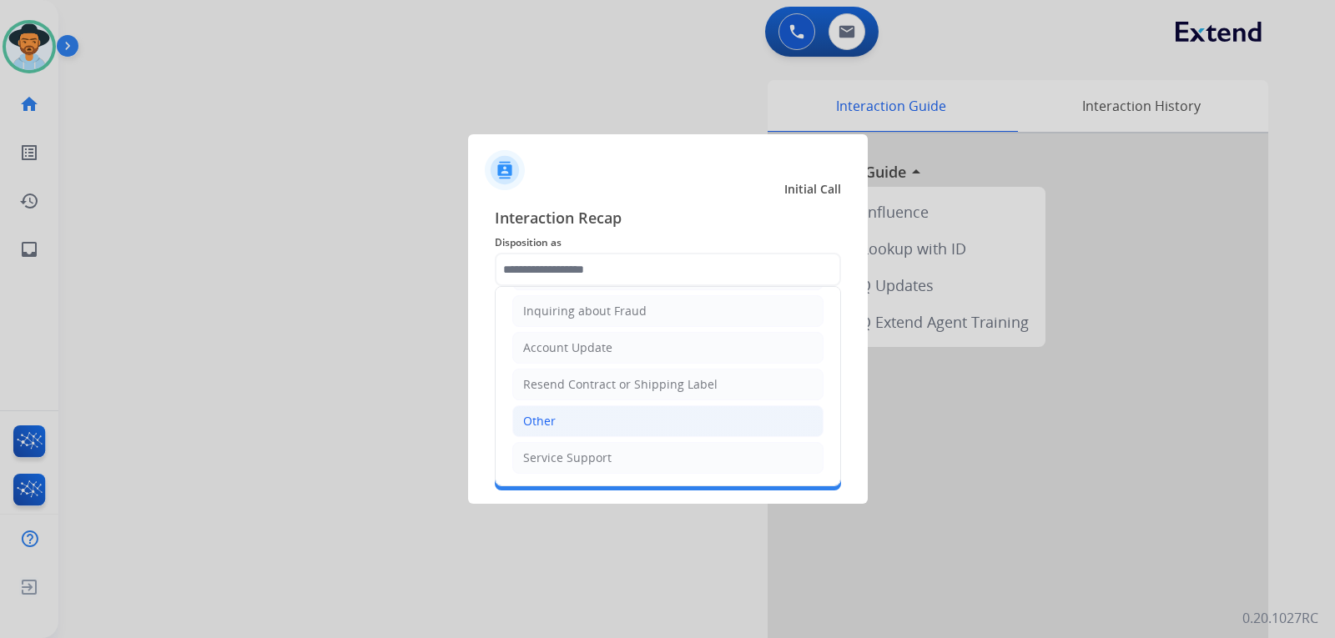
click at [535, 411] on li "Other" at bounding box center [667, 422] width 311 height 32
type input "*****"
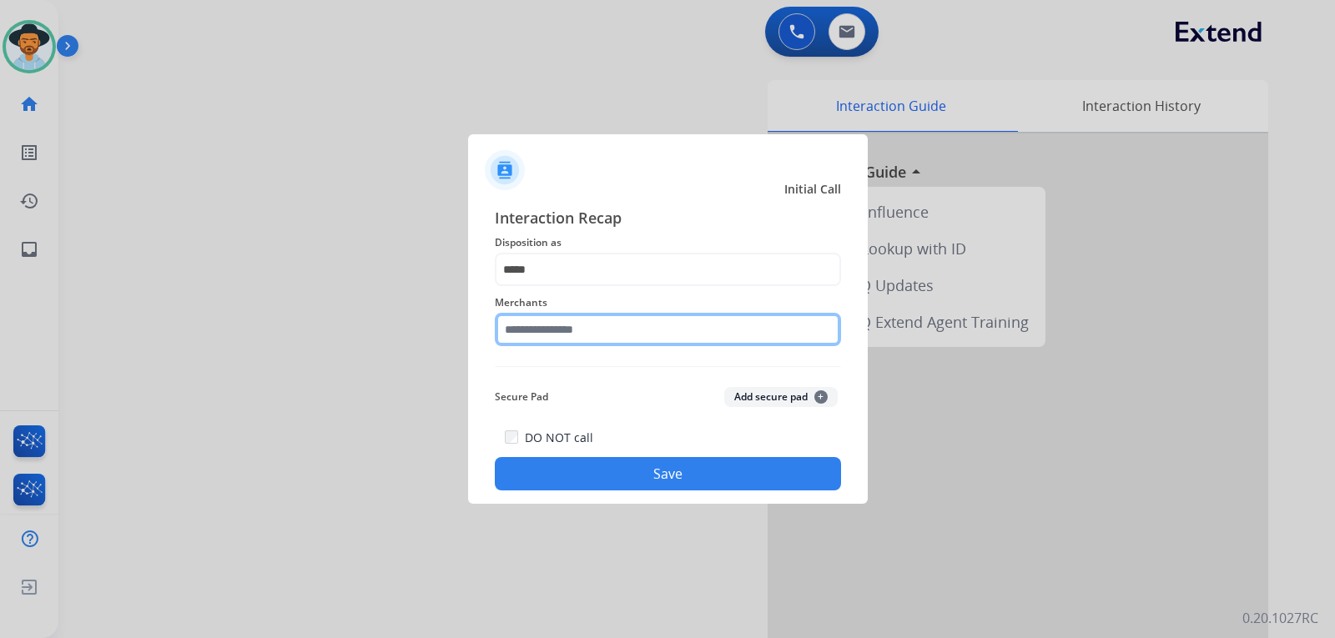
click at [575, 333] on input "text" at bounding box center [668, 329] width 346 height 33
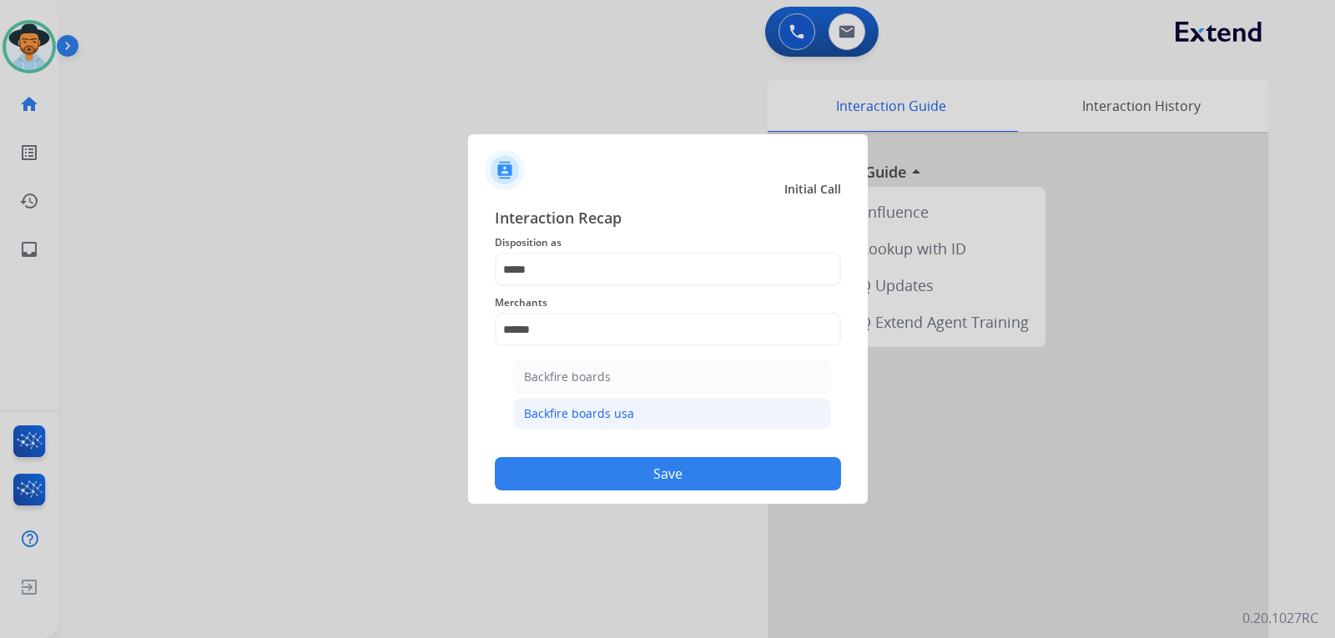
click at [624, 406] on div "Backfire boards usa" at bounding box center [579, 414] width 110 height 17
type input "**********"
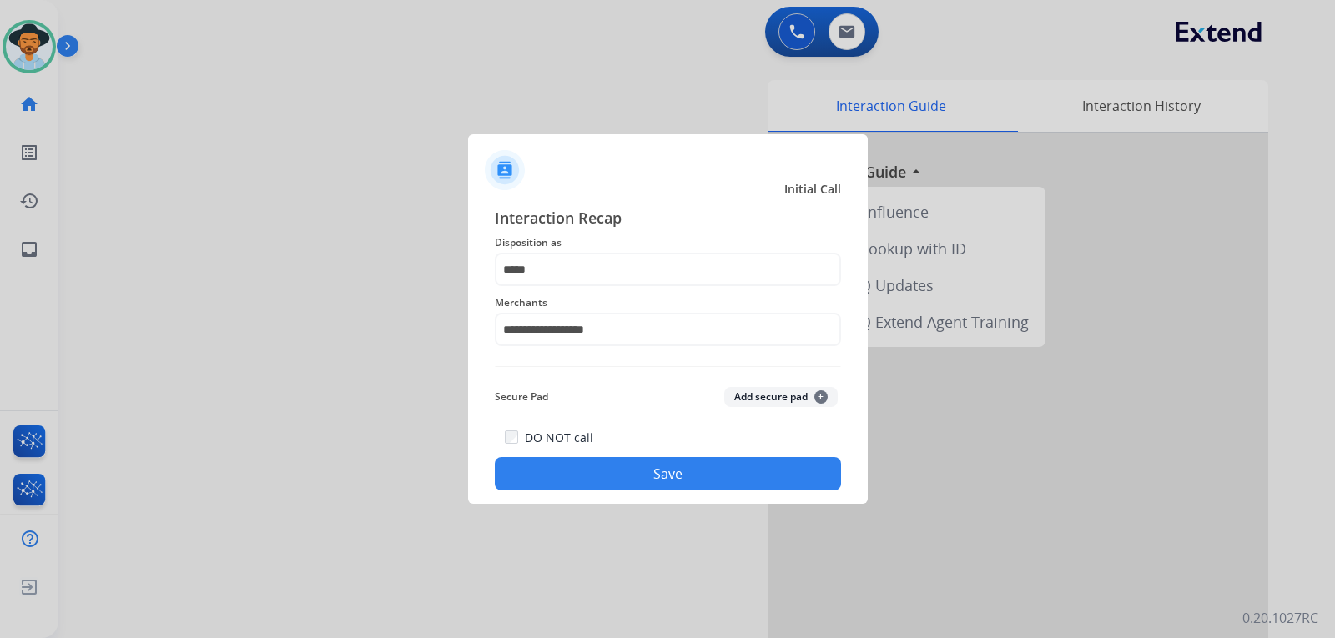
click at [646, 472] on button "Save" at bounding box center [668, 473] width 346 height 33
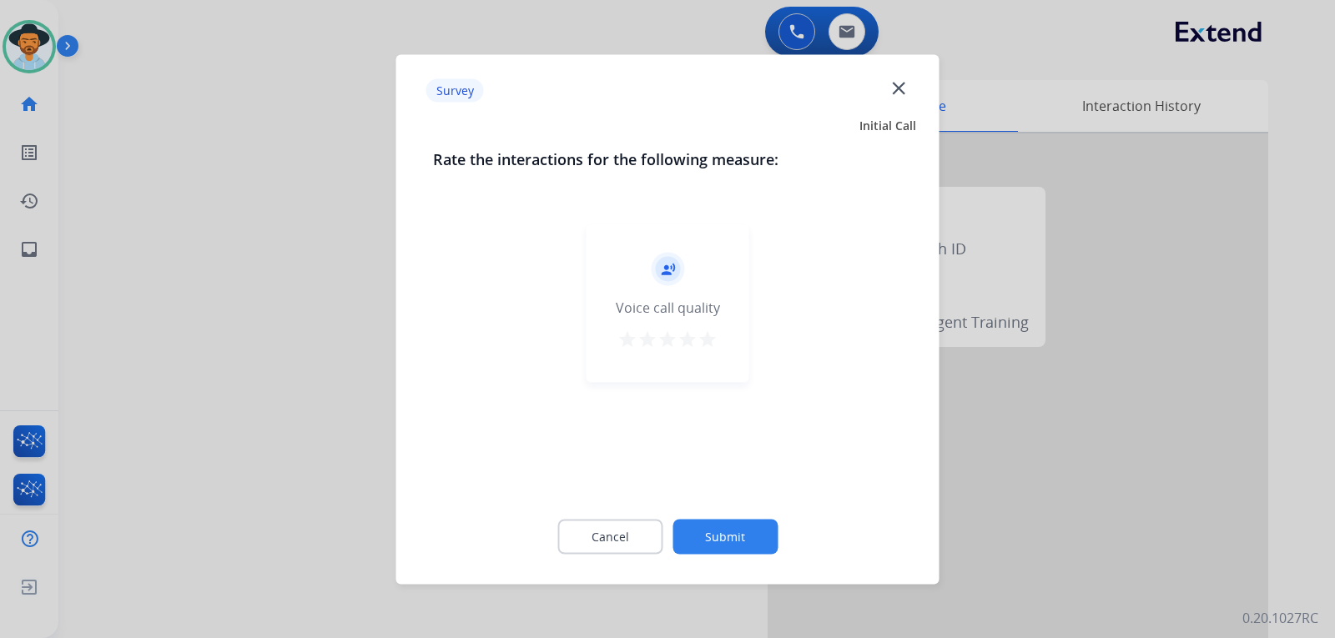
click at [1086, 395] on div at bounding box center [667, 319] width 1335 height 638
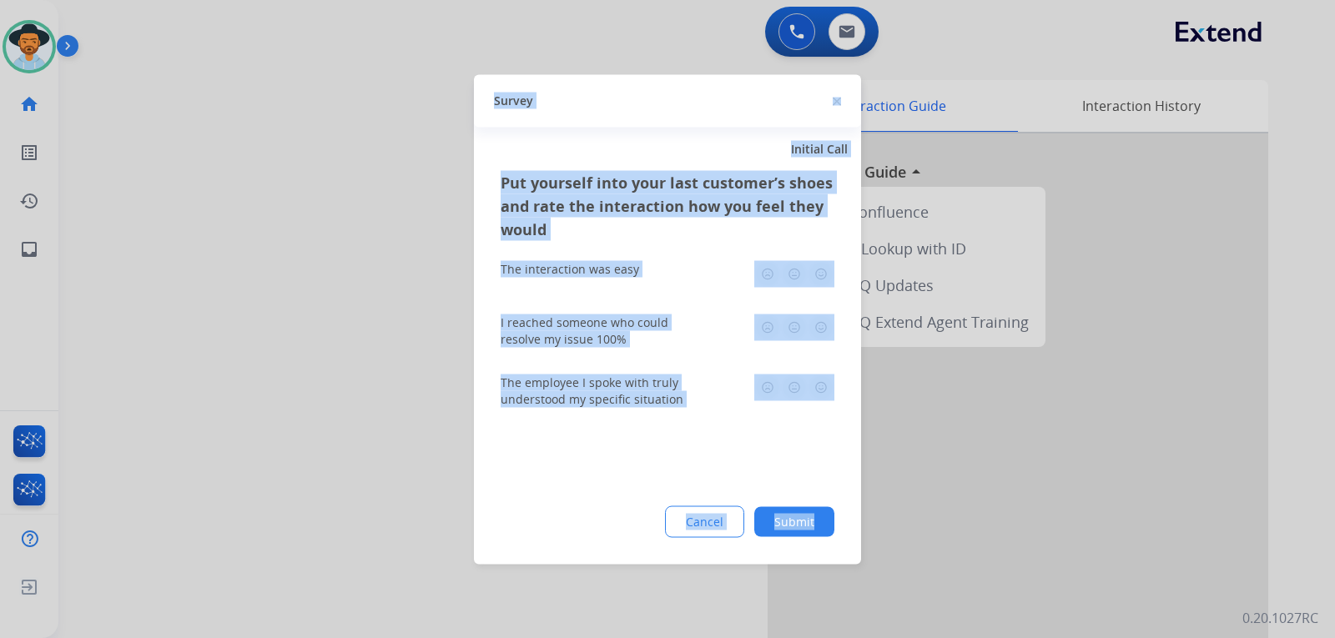
click at [1086, 395] on div at bounding box center [667, 319] width 1335 height 638
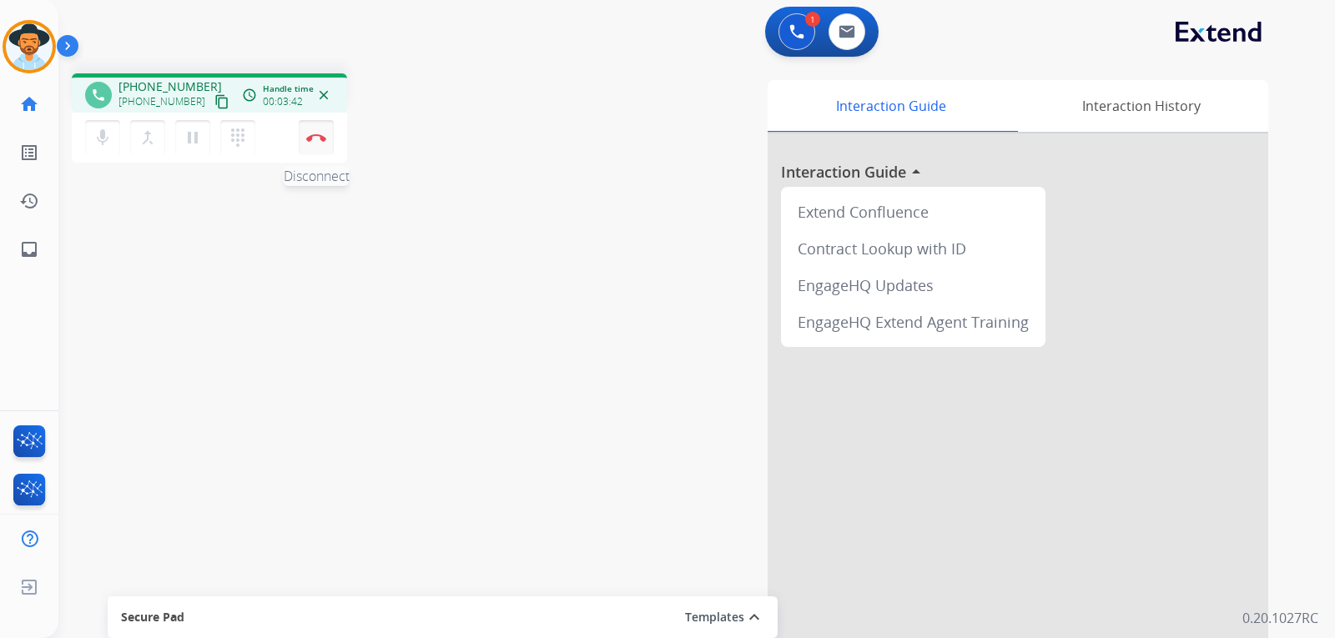
click at [314, 144] on button "Disconnect" at bounding box center [316, 137] width 35 height 35
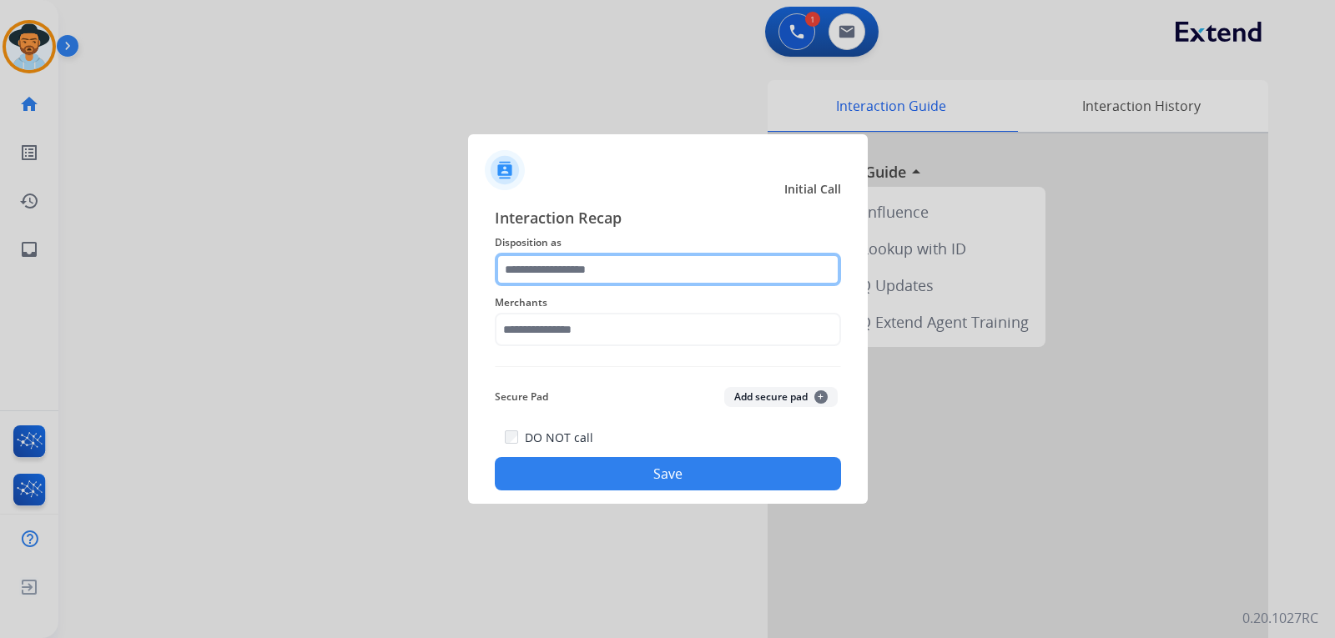
click at [601, 277] on input "text" at bounding box center [668, 269] width 346 height 33
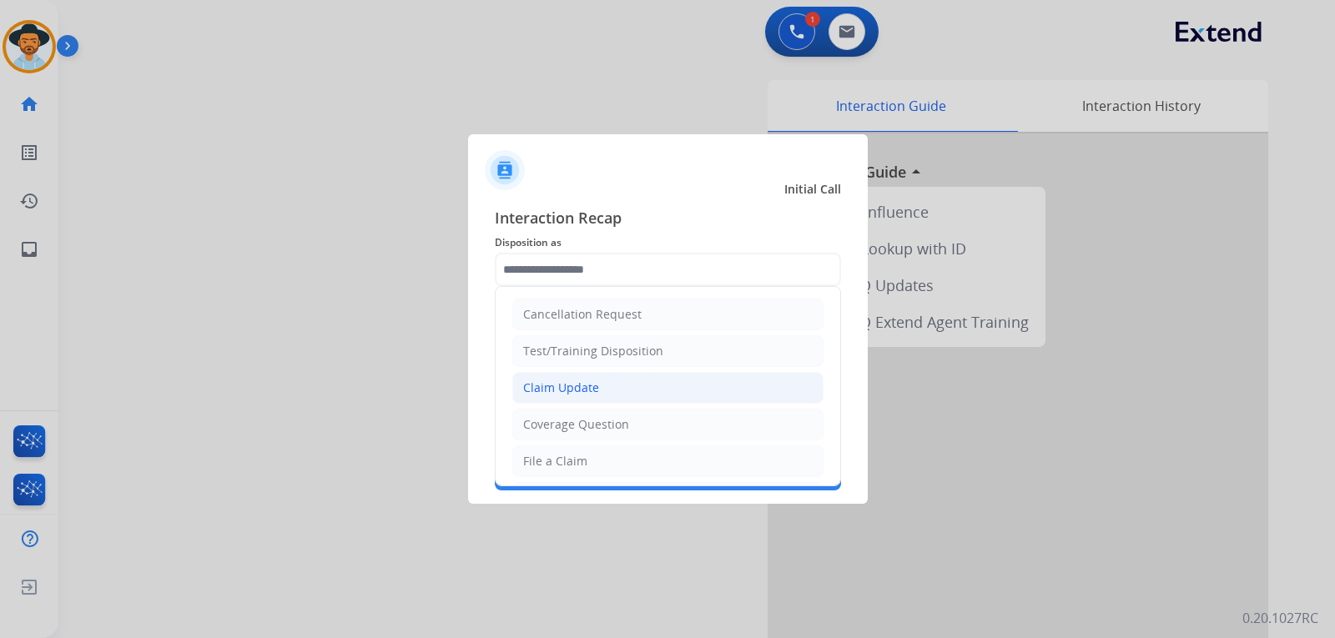
click at [592, 385] on div "Claim Update" at bounding box center [561, 388] width 76 height 17
type input "**********"
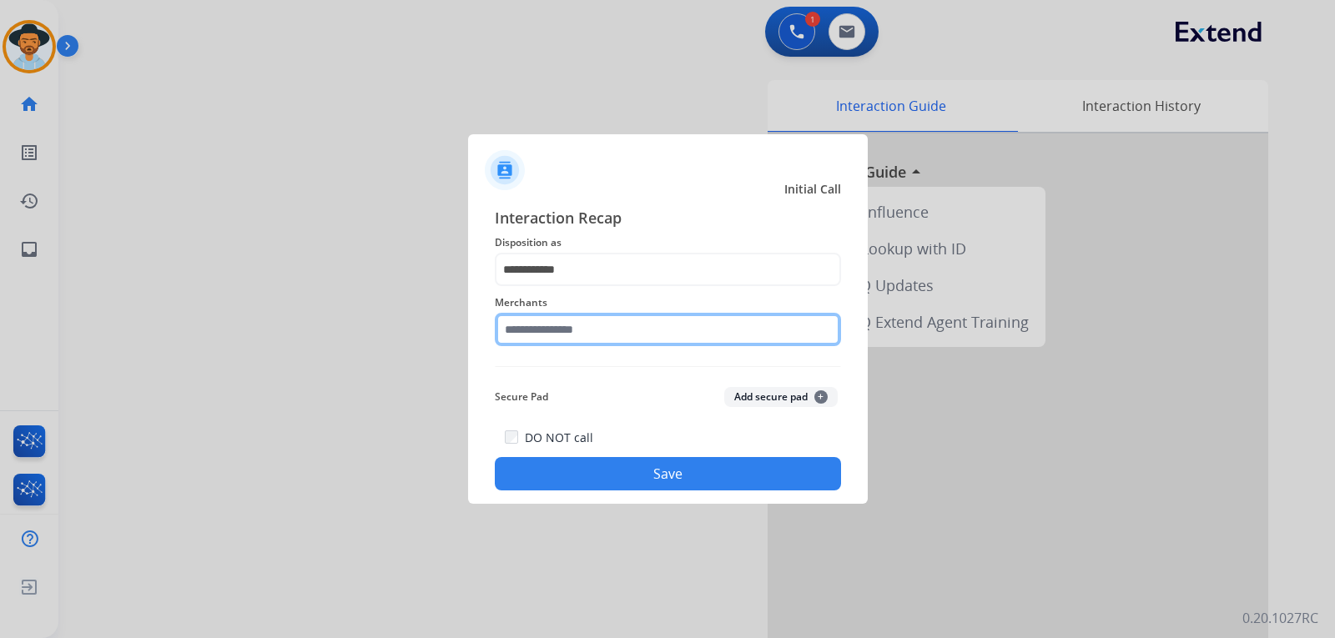
click at [615, 337] on input "text" at bounding box center [668, 329] width 346 height 33
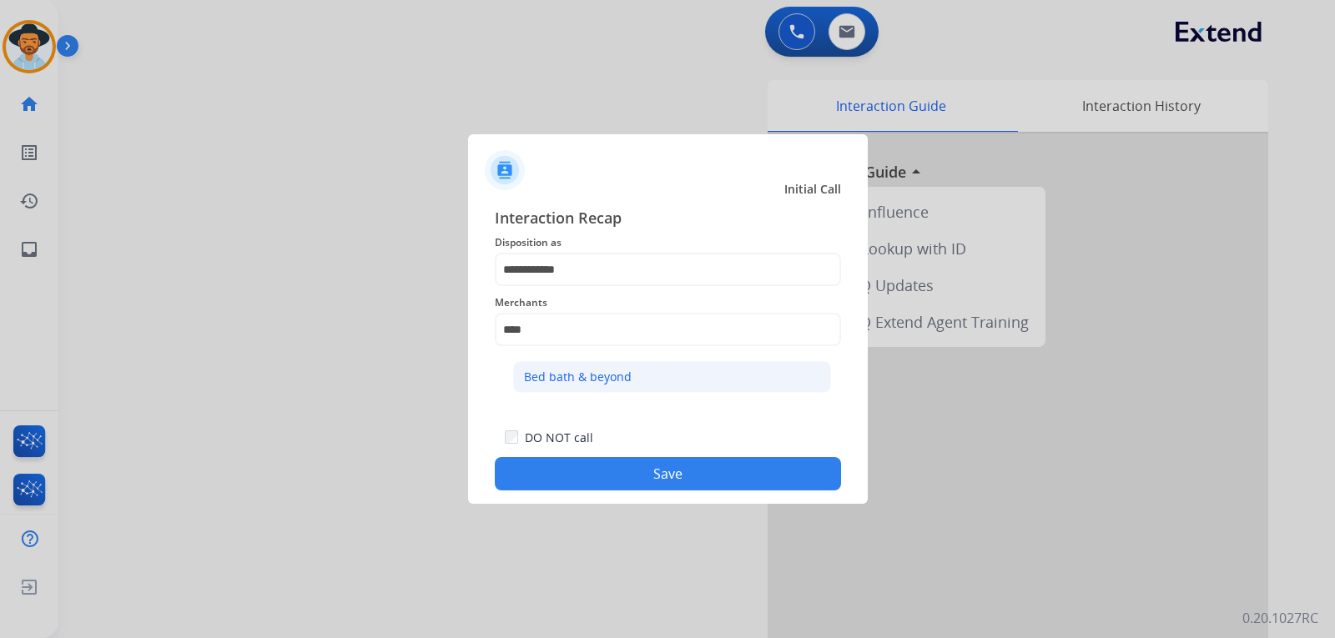
drag, startPoint x: 627, startPoint y: 373, endPoint x: 647, endPoint y: 454, distance: 83.2
click at [627, 375] on div "Bed bath & beyond" at bounding box center [578, 377] width 108 height 17
type input "**********"
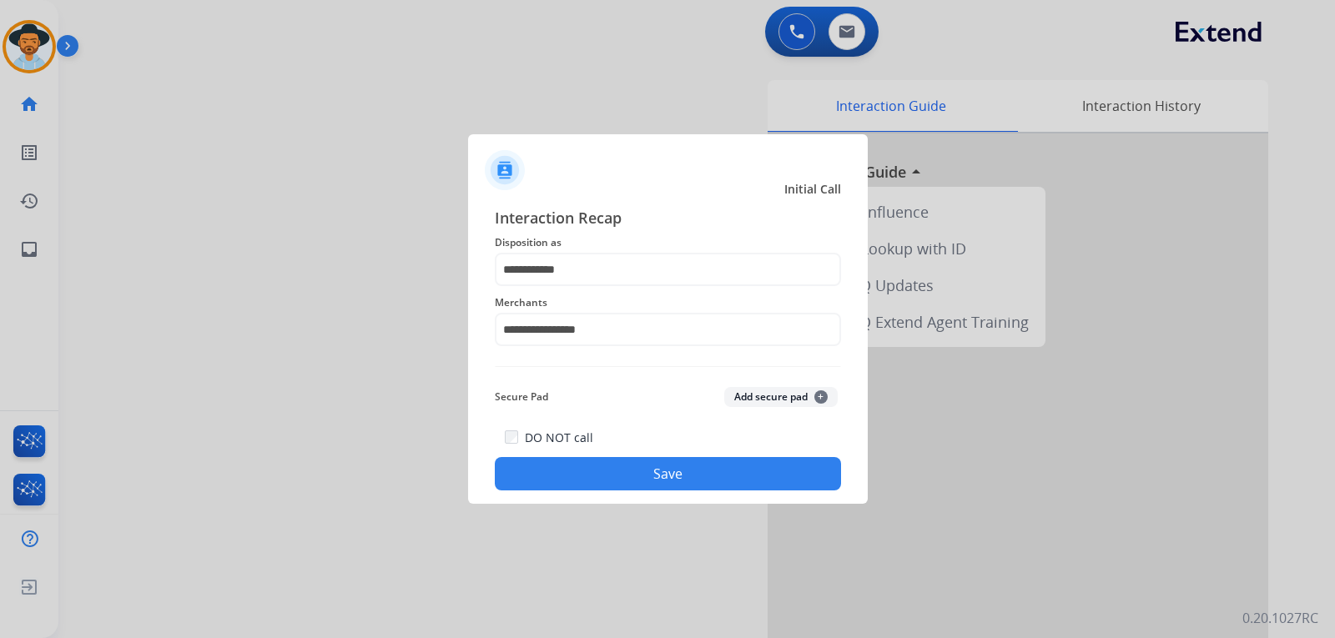
click at [666, 477] on button "Save" at bounding box center [668, 473] width 346 height 33
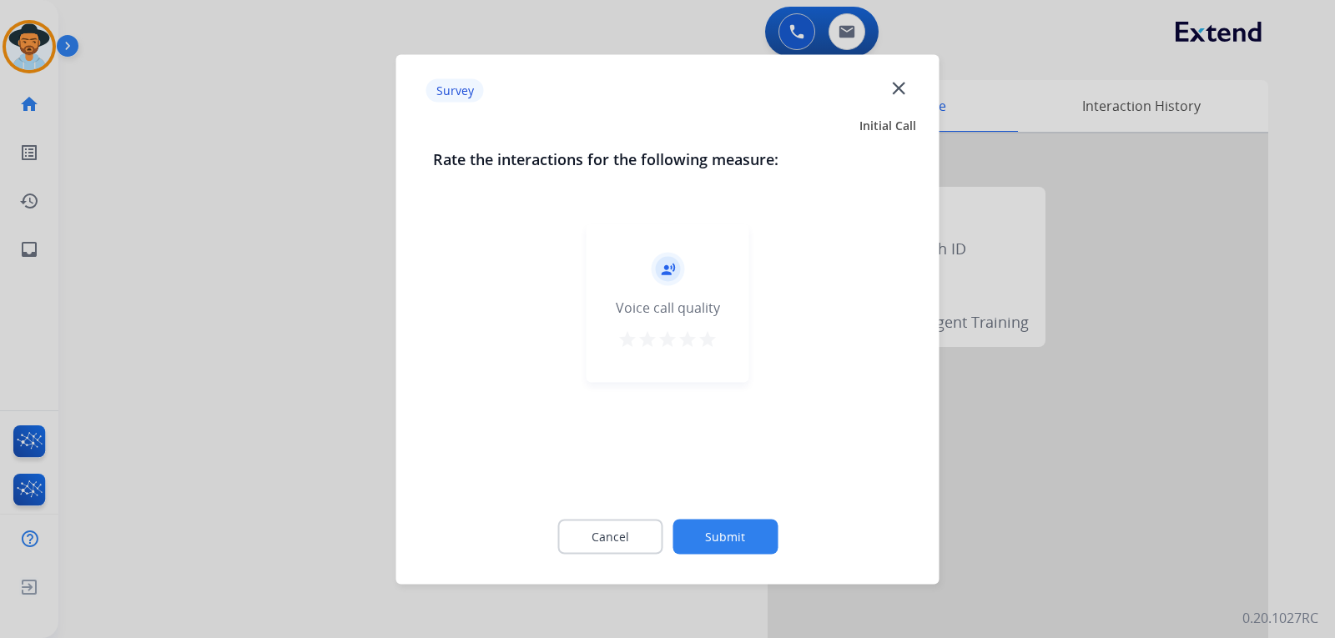
click at [1216, 415] on div at bounding box center [667, 319] width 1335 height 638
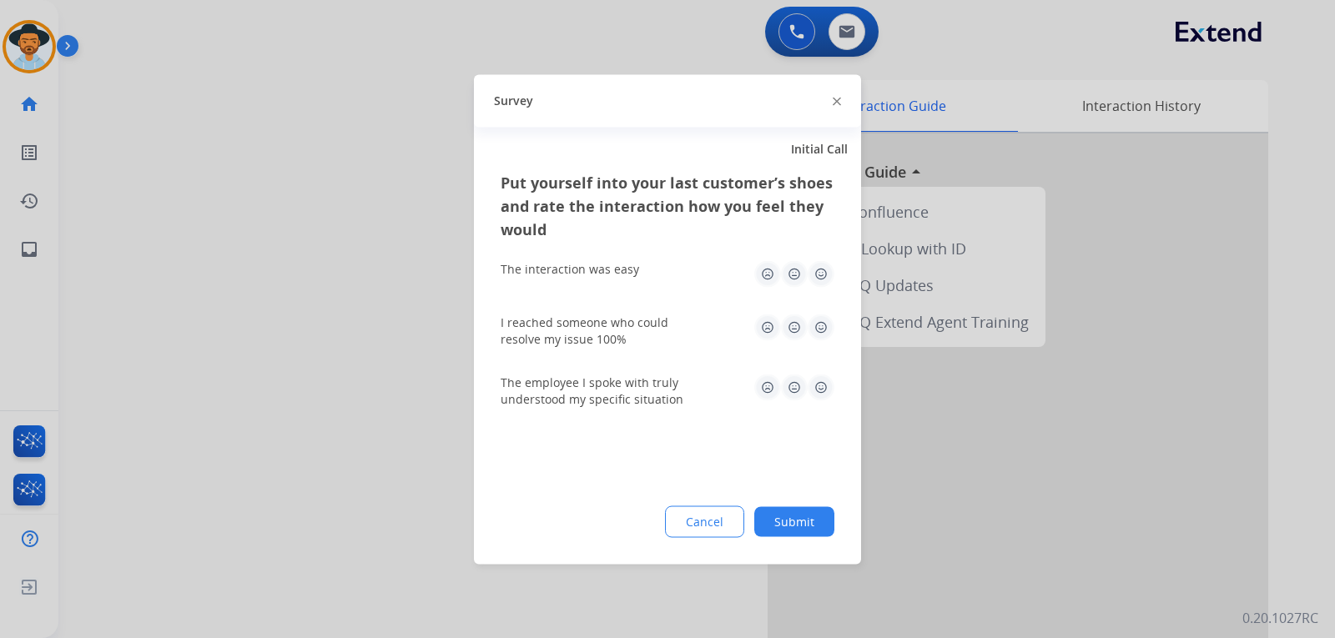
click at [1165, 431] on div at bounding box center [667, 319] width 1335 height 638
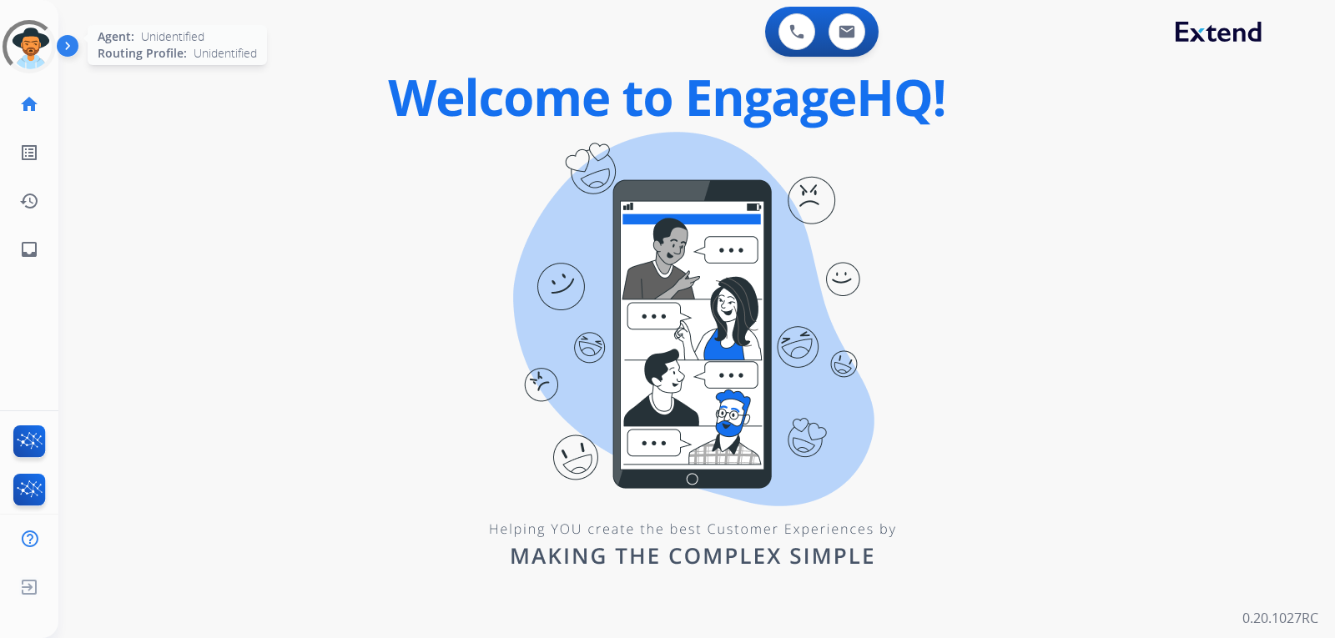
click at [38, 68] on div at bounding box center [29, 46] width 53 height 53
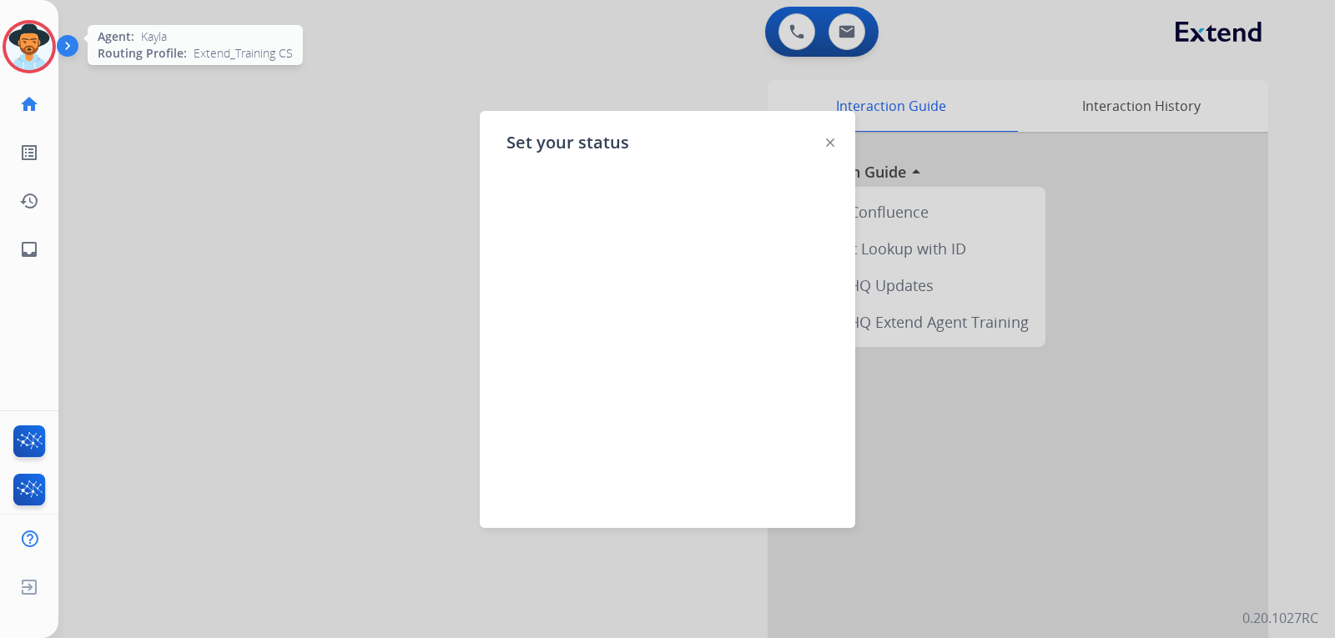
click at [23, 47] on img at bounding box center [29, 46] width 47 height 47
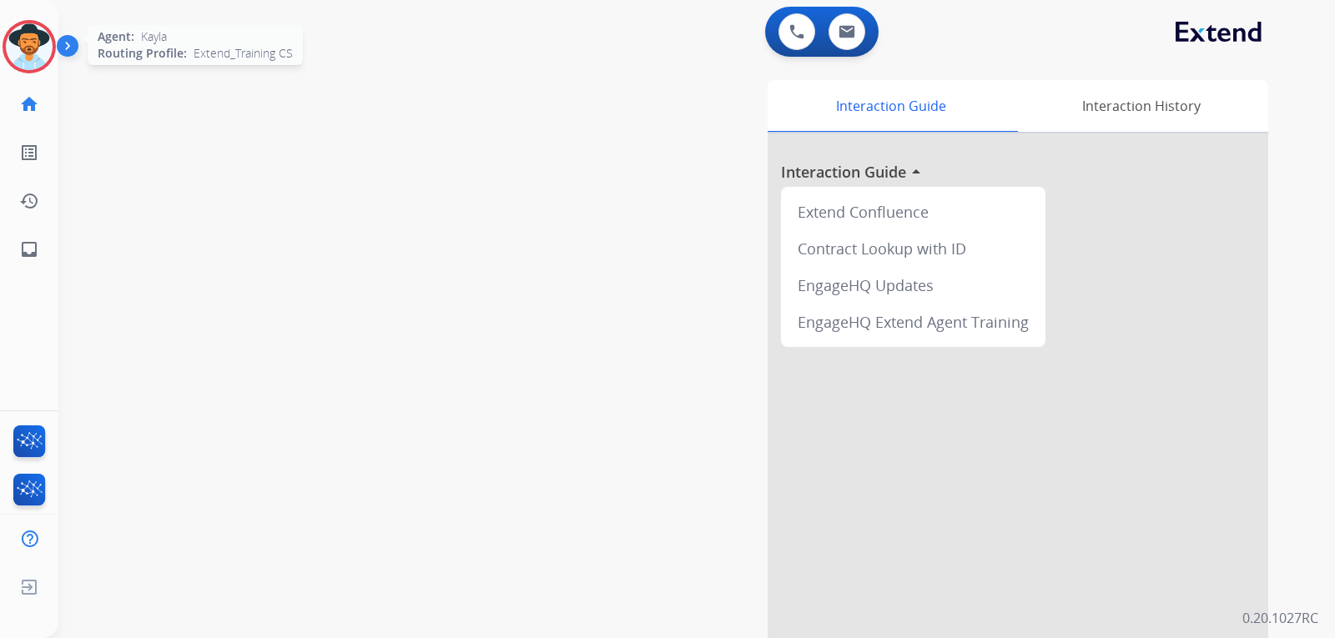
click at [26, 61] on img at bounding box center [29, 46] width 47 height 47
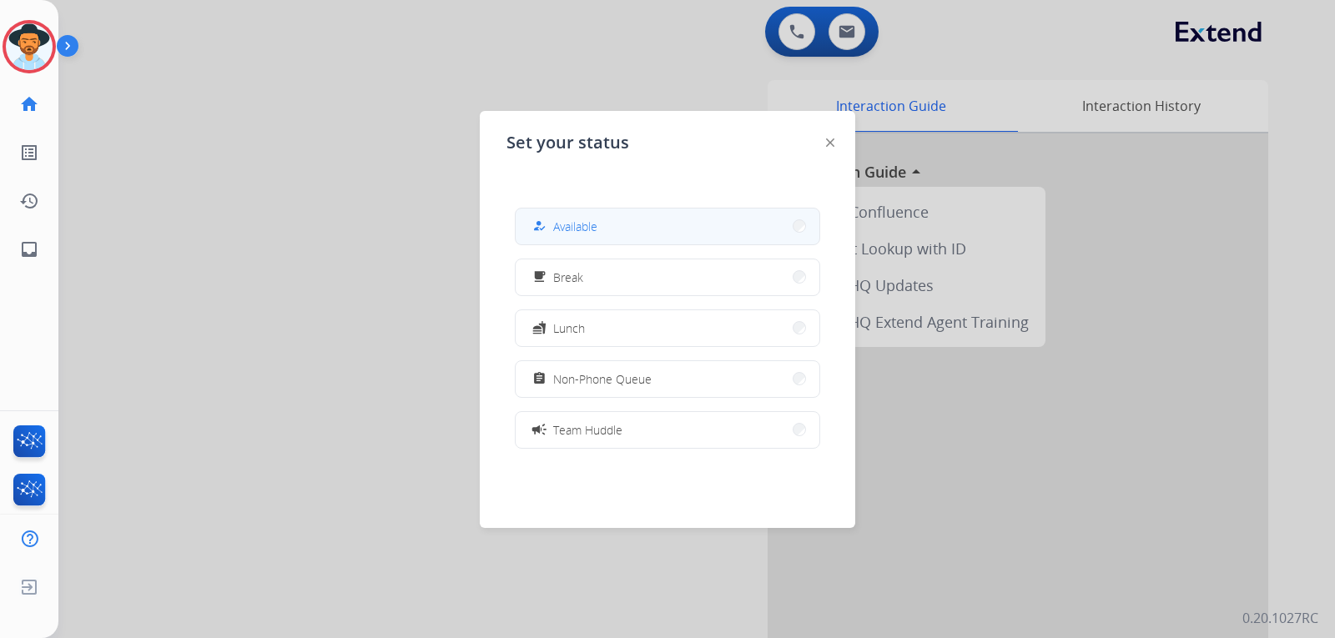
click at [665, 240] on button "how_to_reg Available" at bounding box center [668, 227] width 304 height 36
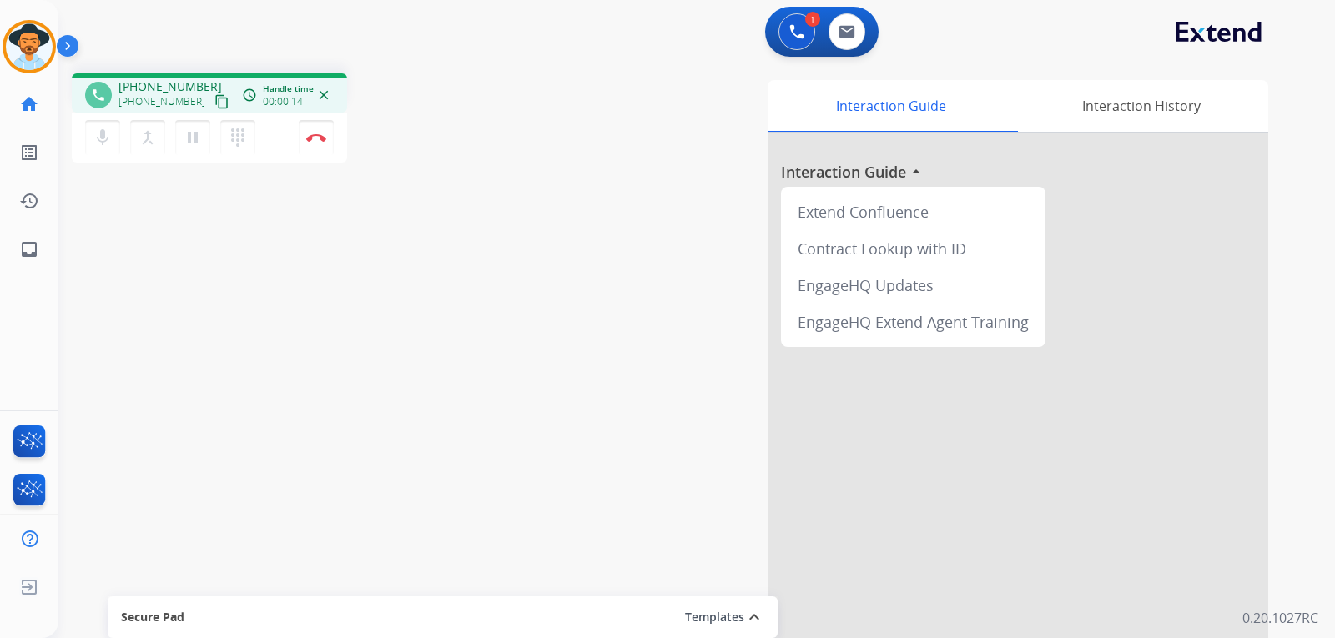
click at [214, 105] on mat-icon "content_copy" at bounding box center [221, 101] width 15 height 15
click at [201, 144] on mat-icon "pause" at bounding box center [193, 138] width 20 height 20
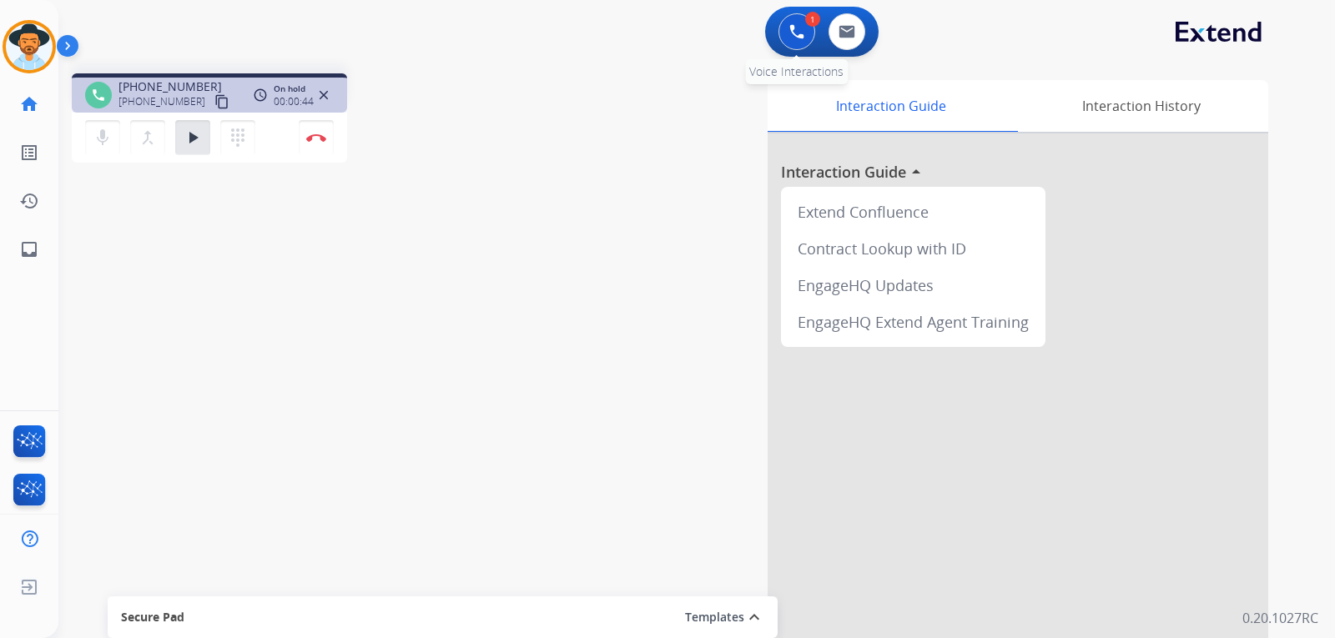
click at [798, 42] on button at bounding box center [796, 31] width 37 height 37
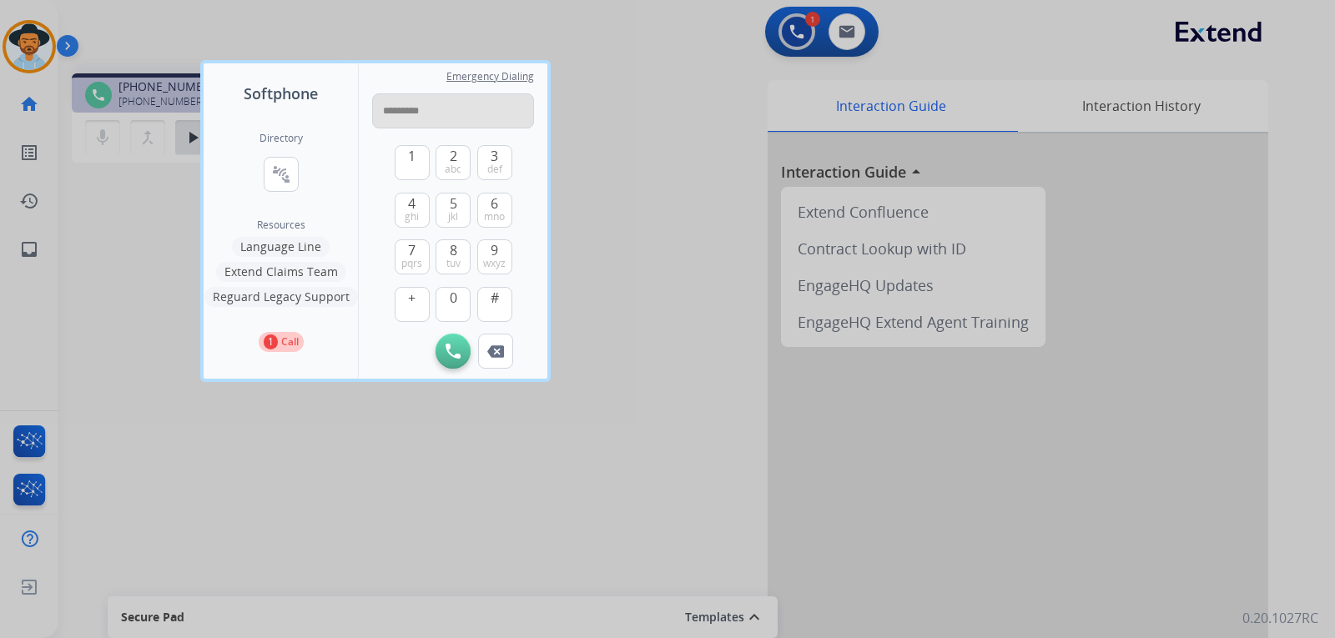
type input "**********"
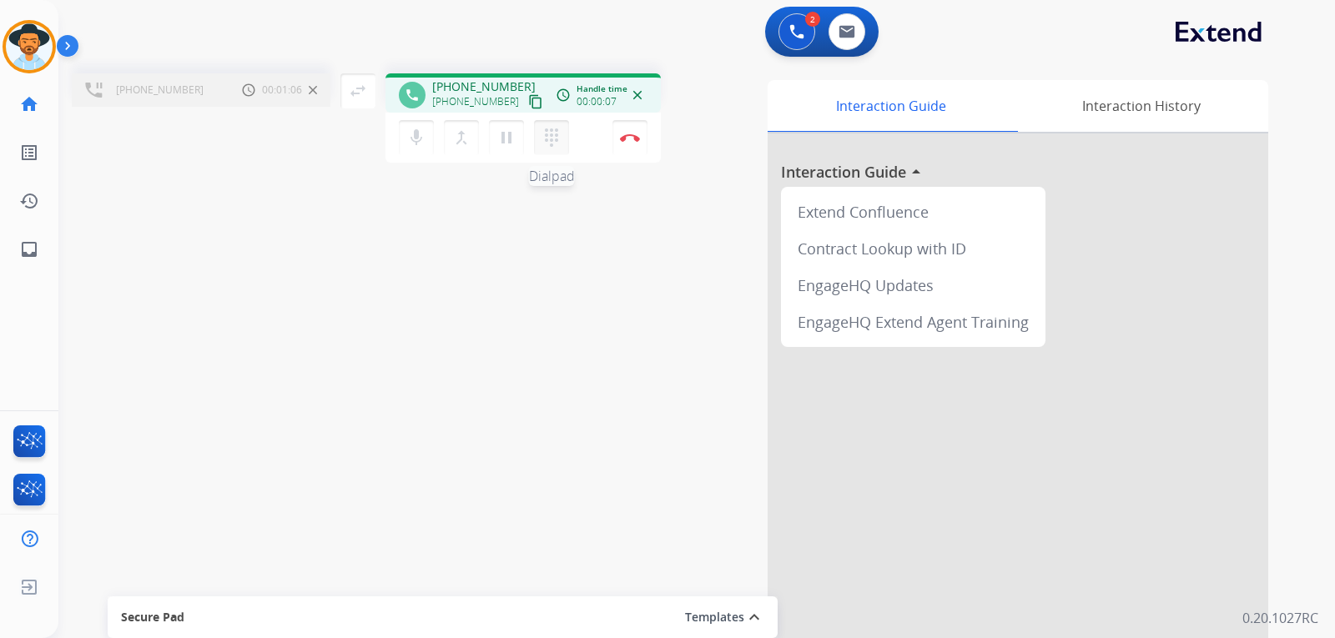
click at [552, 144] on mat-icon "dialpad" at bounding box center [552, 138] width 20 height 20
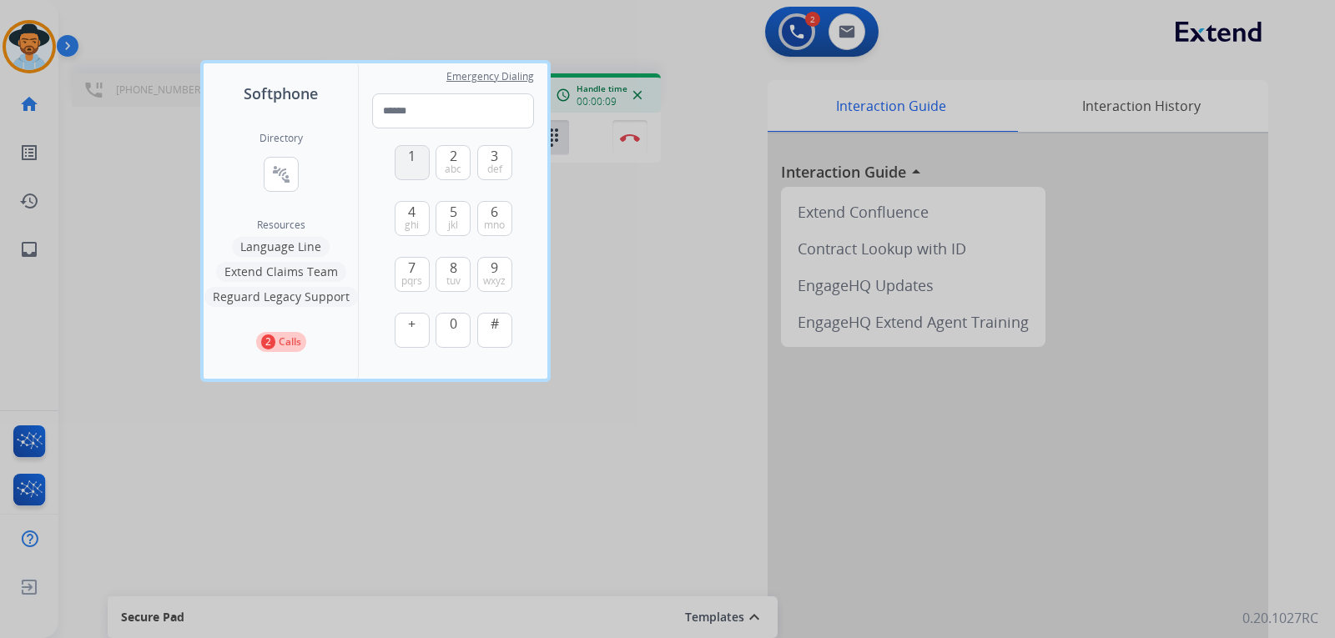
click at [408, 159] on span "1" at bounding box center [412, 156] width 8 height 20
click at [410, 160] on span "1" at bounding box center [412, 156] width 8 height 20
type input "**"
click at [631, 195] on div at bounding box center [667, 319] width 1335 height 638
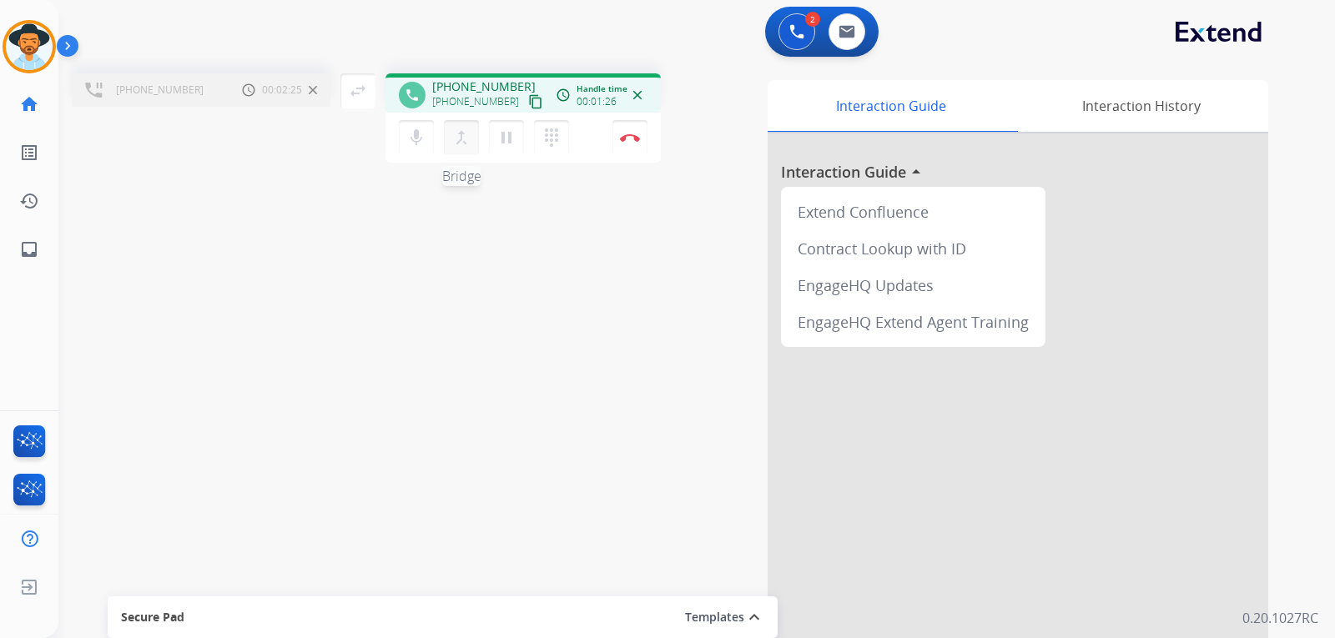
drag, startPoint x: 472, startPoint y: 147, endPoint x: 439, endPoint y: 128, distance: 38.5
click at [471, 146] on button "merge_type Bridge" at bounding box center [461, 137] width 35 height 35
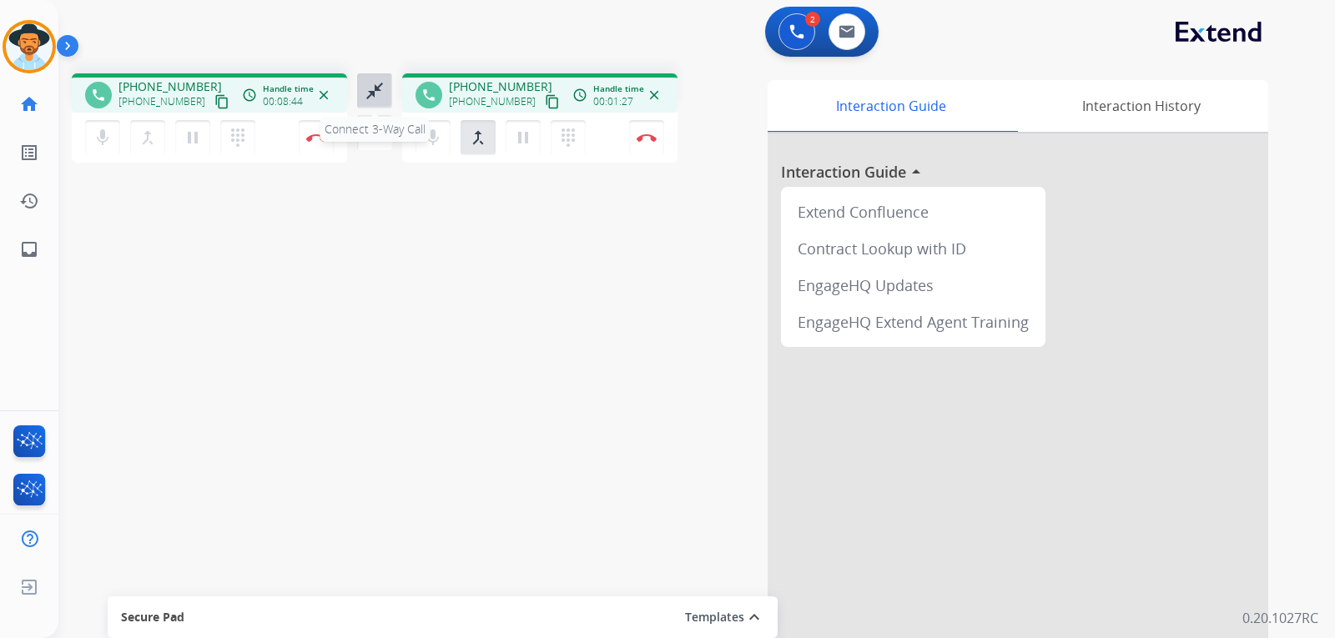
click at [385, 93] on button "close_fullscreen Connect 3-Way Call" at bounding box center [374, 90] width 35 height 35
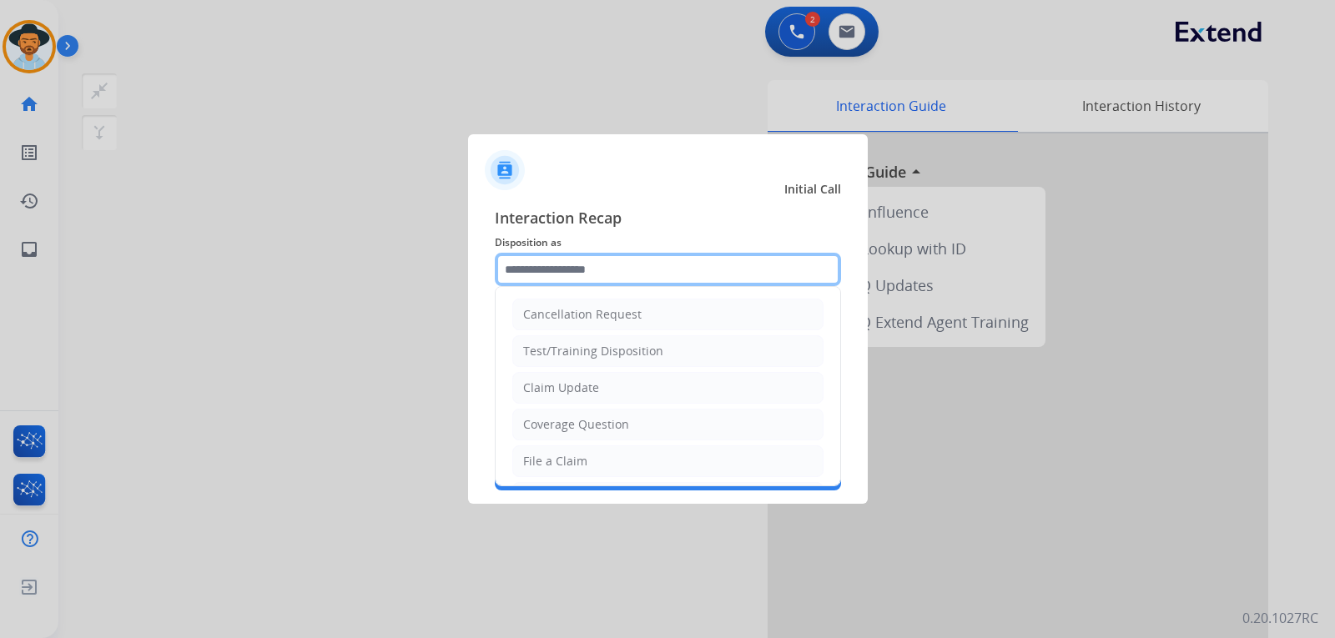
click at [654, 261] on input "text" at bounding box center [668, 269] width 346 height 33
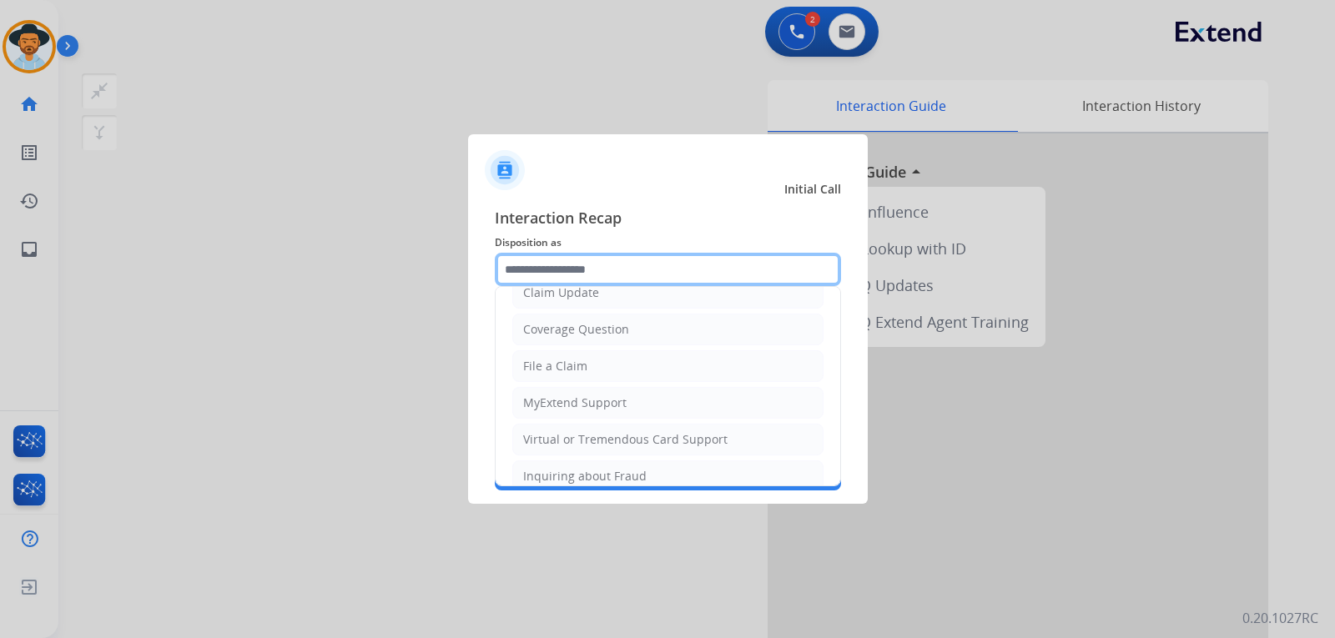
scroll to position [260, 0]
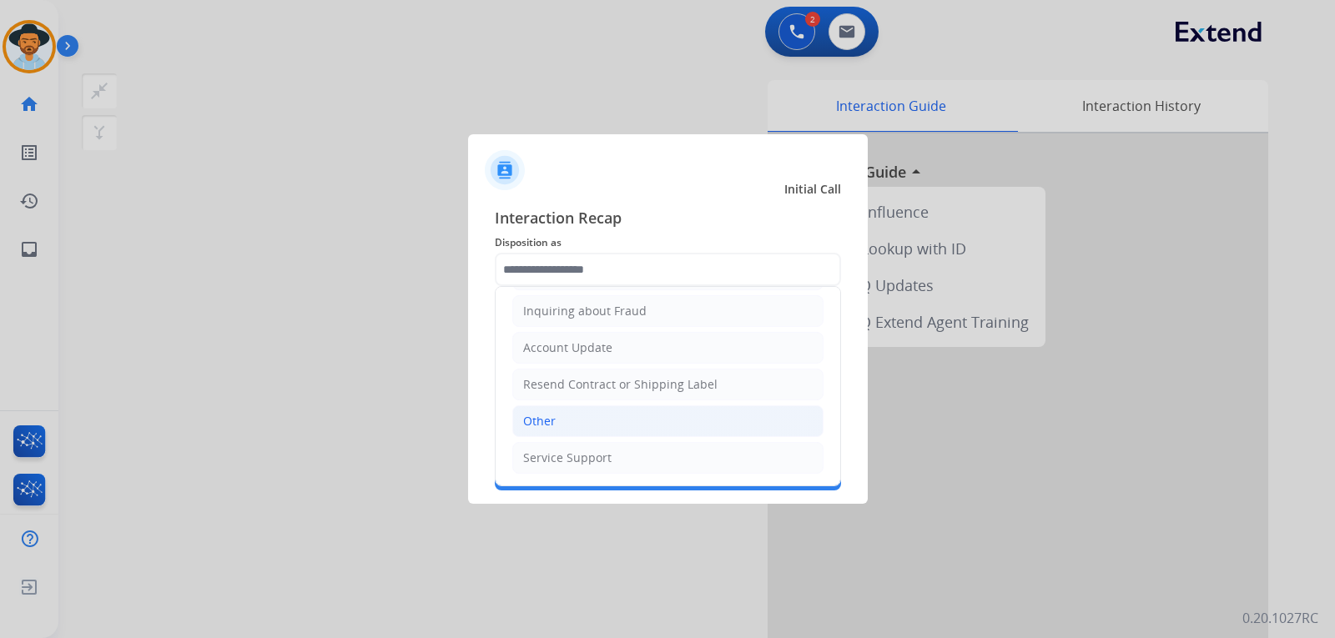
click at [546, 426] on div "Other" at bounding box center [539, 421] width 33 height 17
type input "*****"
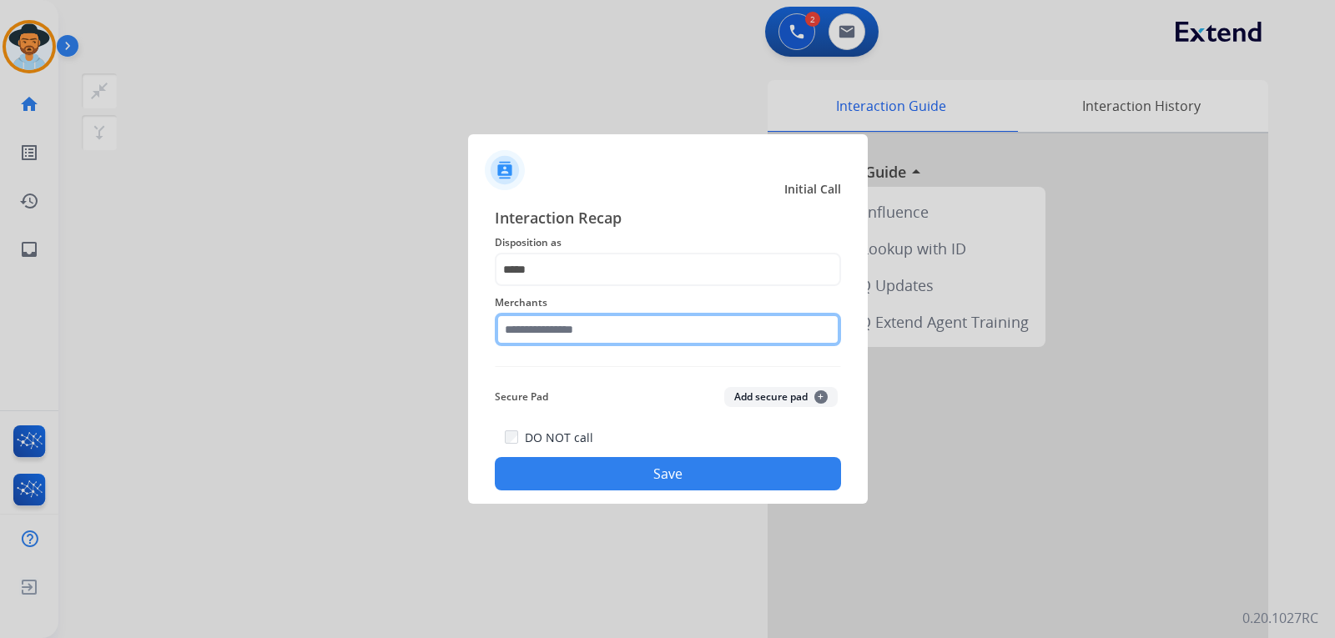
click at [573, 336] on input "text" at bounding box center [668, 329] width 346 height 33
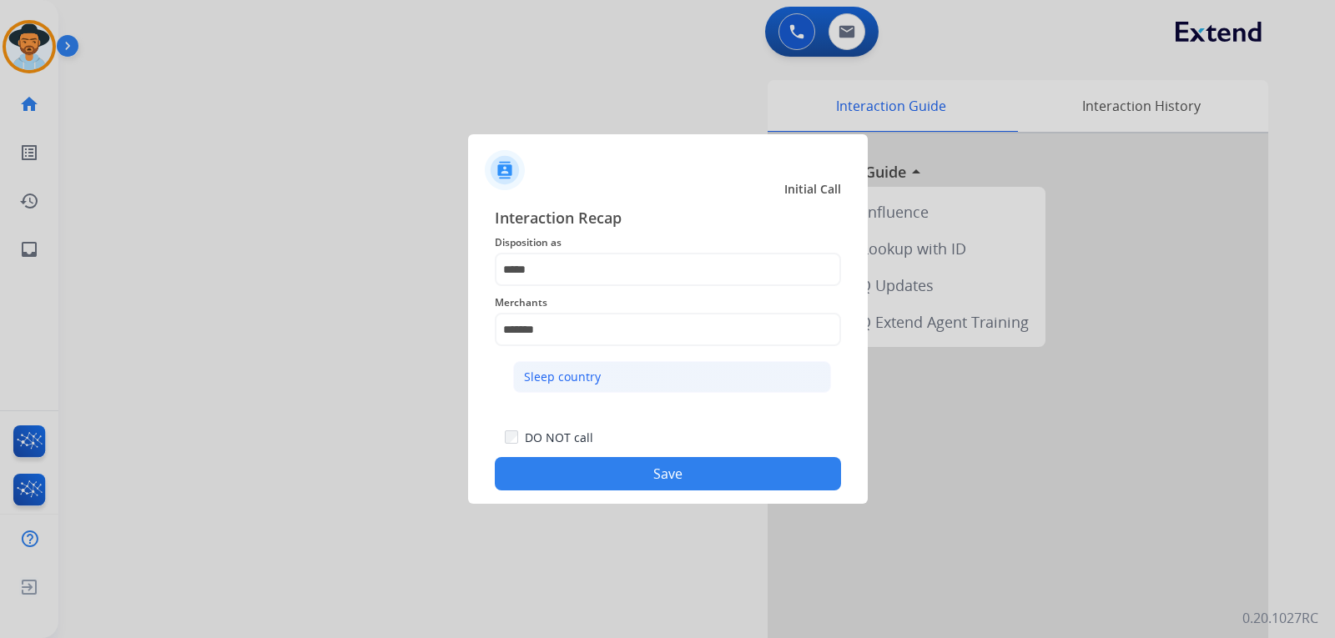
click at [577, 378] on div "Sleep country" at bounding box center [562, 377] width 77 height 17
type input "**********"
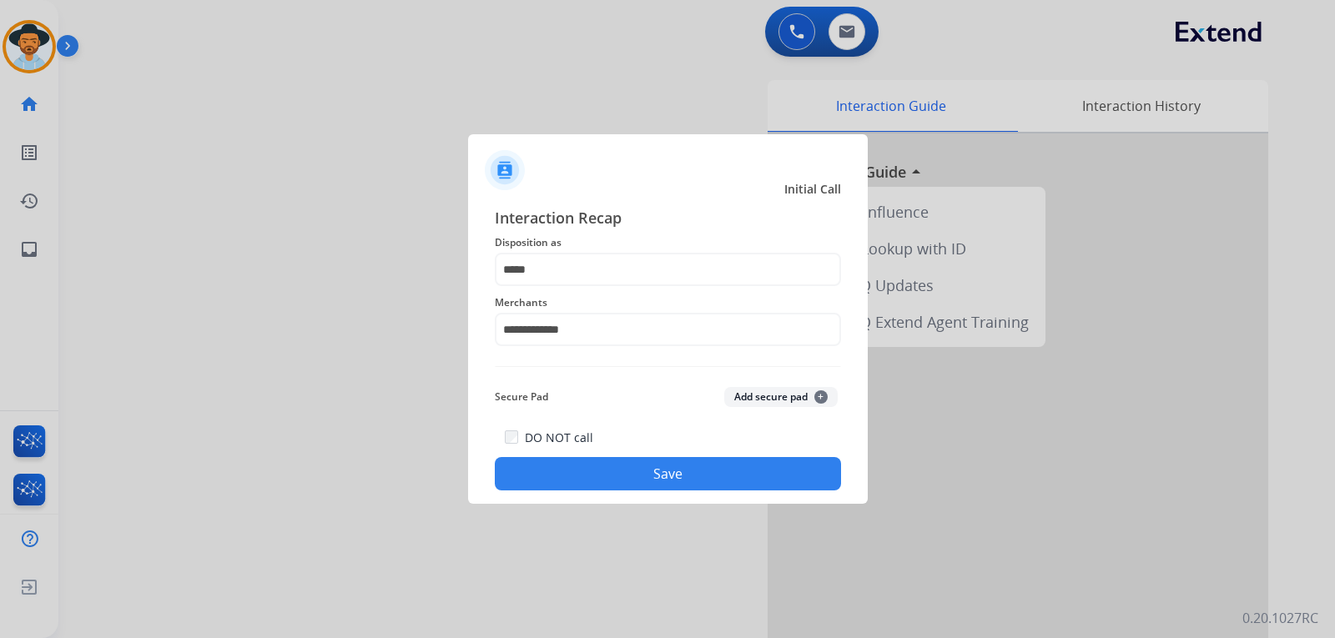
click at [627, 462] on button "Save" at bounding box center [668, 473] width 346 height 33
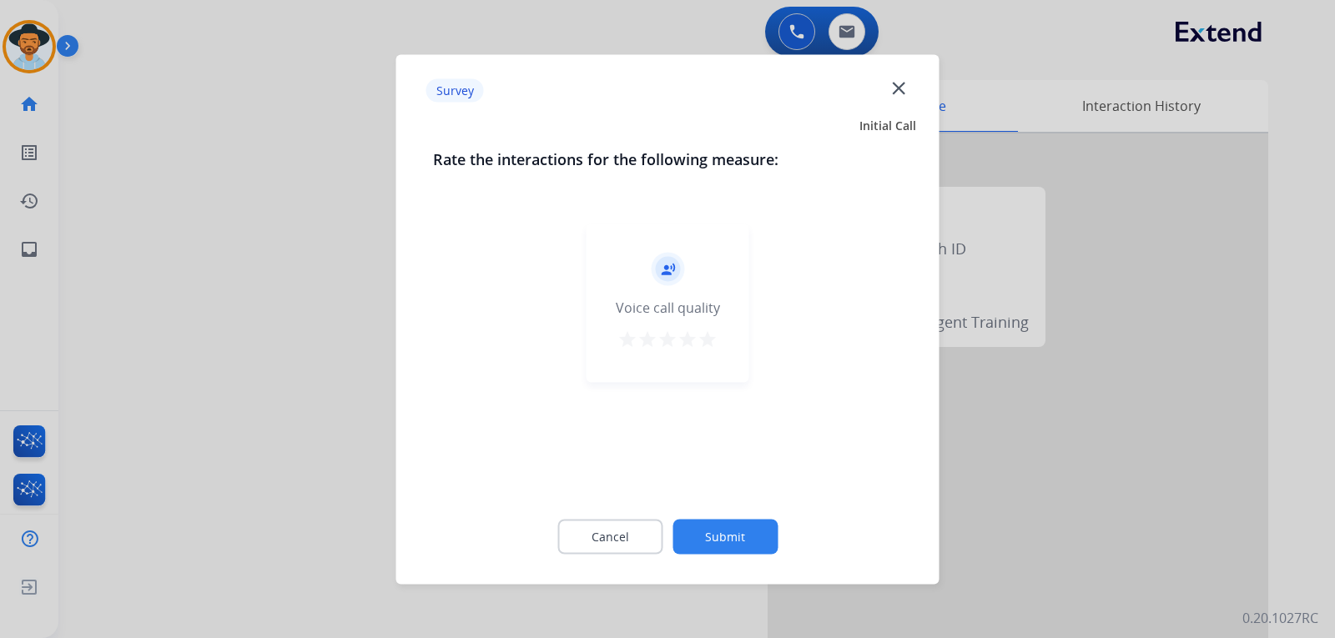
click at [998, 466] on div at bounding box center [667, 319] width 1335 height 638
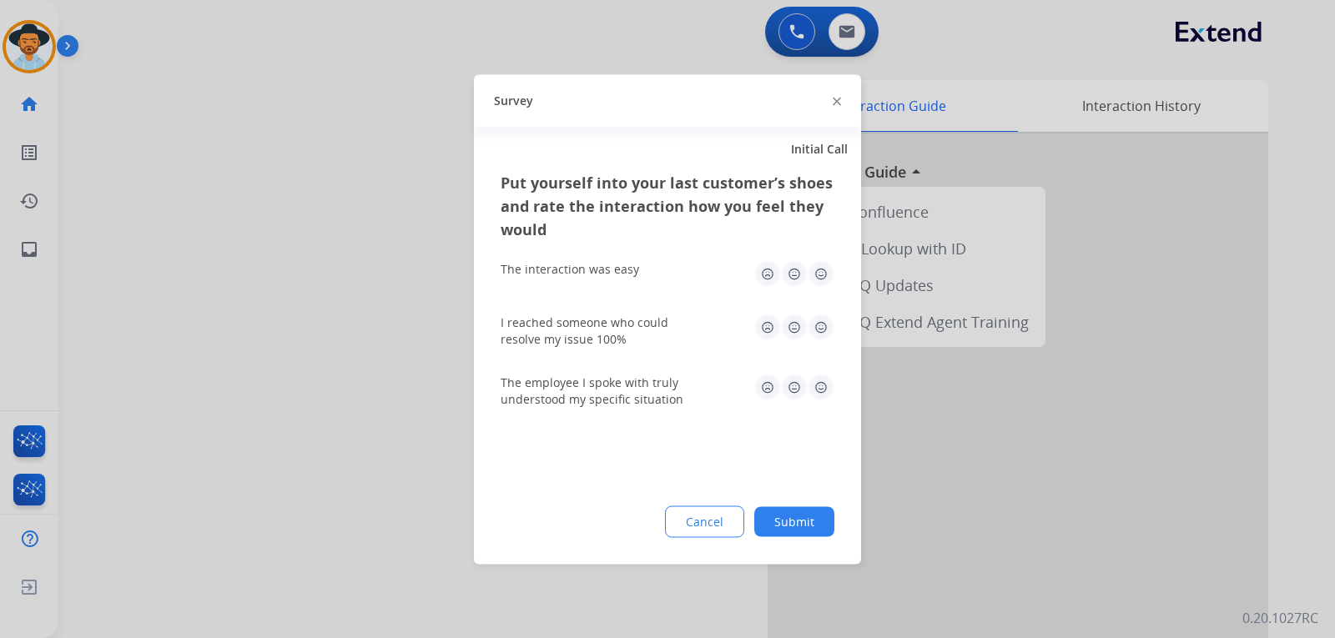
click at [1002, 465] on div at bounding box center [667, 319] width 1335 height 638
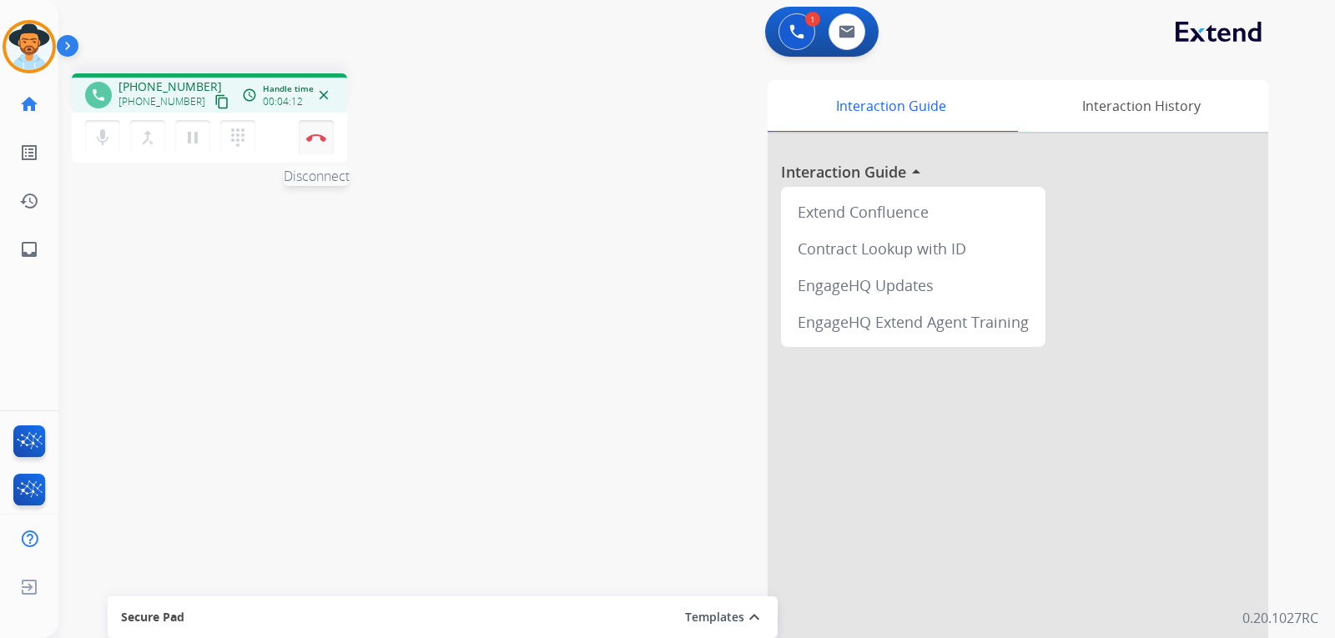
click at [311, 130] on button "Disconnect" at bounding box center [316, 137] width 35 height 35
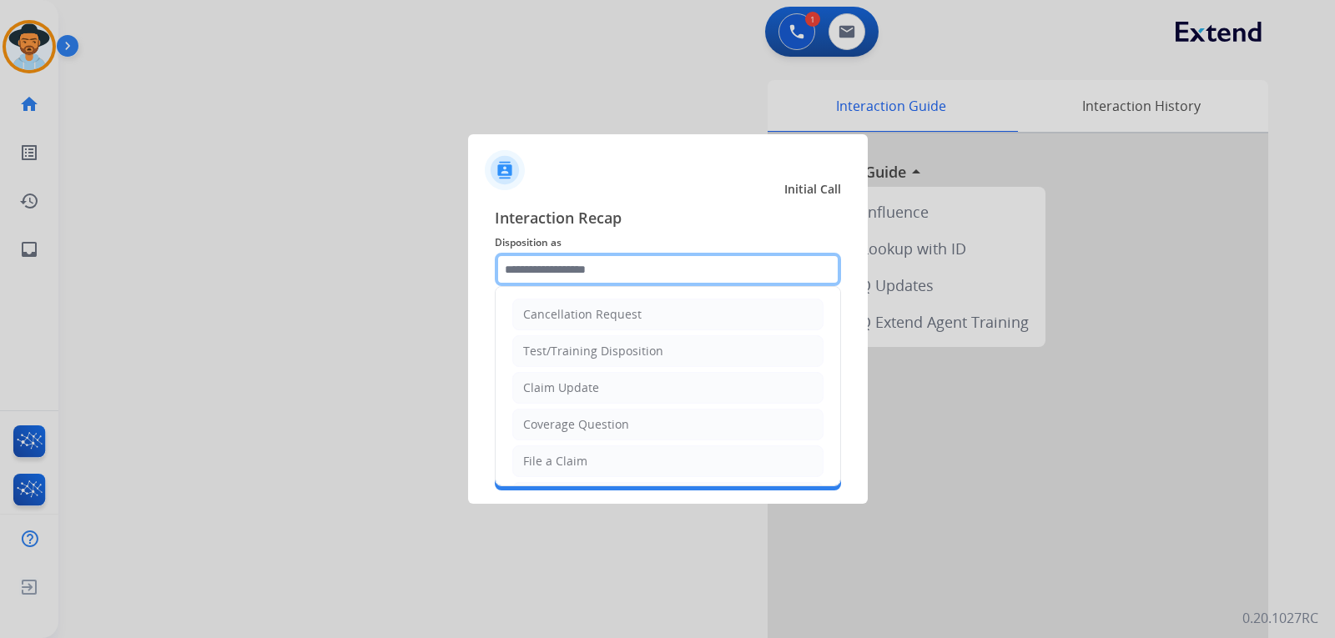
click at [524, 269] on input "text" at bounding box center [668, 269] width 346 height 33
click at [557, 461] on div "File a Claim" at bounding box center [555, 461] width 64 height 17
type input "**********"
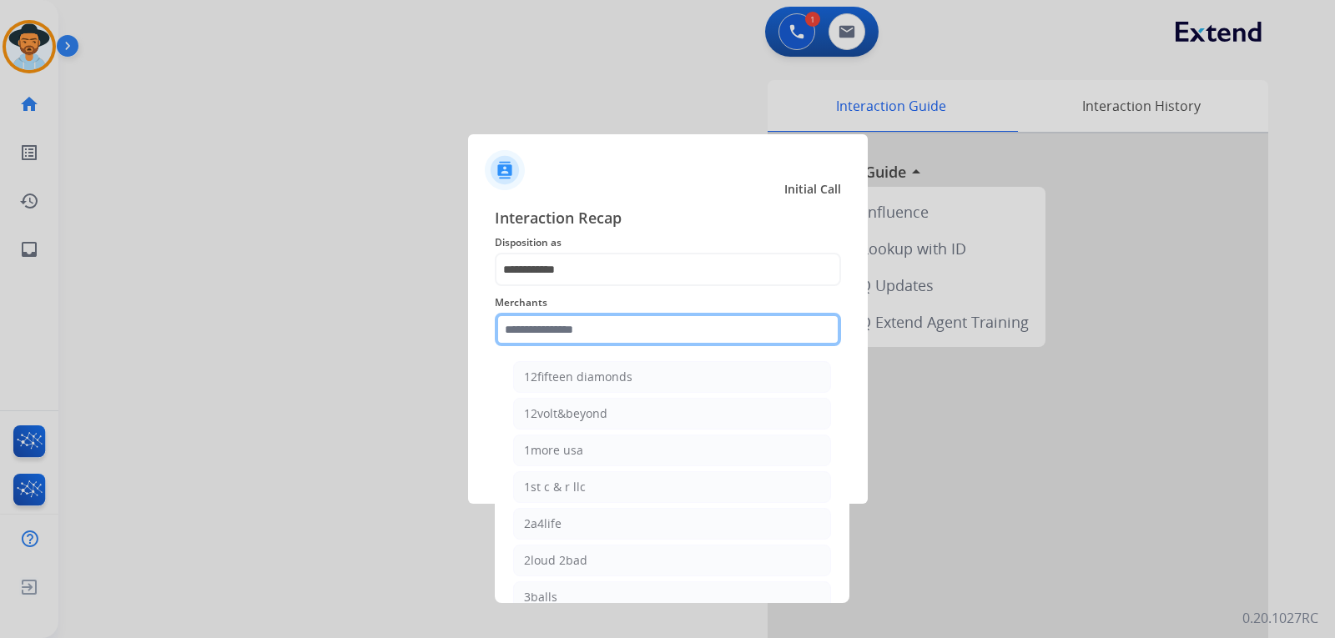
click at [583, 325] on input "text" at bounding box center [668, 329] width 346 height 33
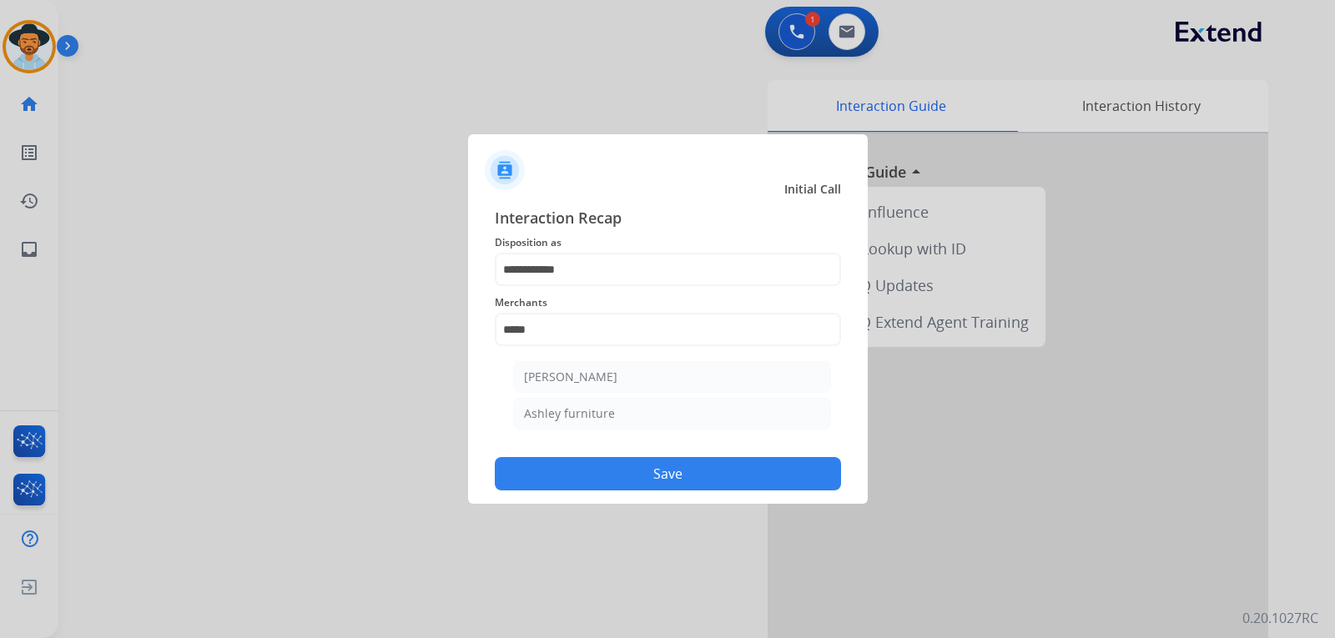
drag, startPoint x: 609, startPoint y: 371, endPoint x: 624, endPoint y: 409, distance: 40.4
click at [609, 372] on div "[PERSON_NAME]" at bounding box center [570, 377] width 93 height 17
type input "**********"
click at [638, 457] on div "DO NOT call Save" at bounding box center [668, 458] width 346 height 63
click at [782, 466] on button "Save" at bounding box center [668, 473] width 346 height 33
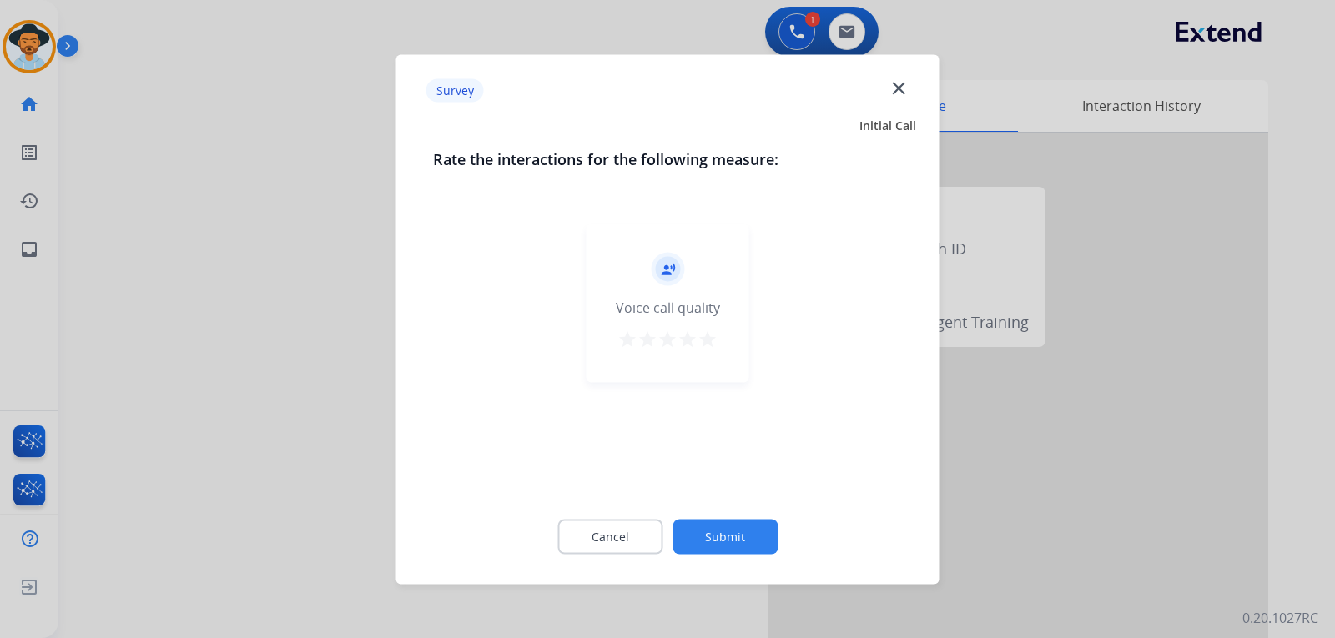
click at [1039, 446] on div at bounding box center [667, 319] width 1335 height 638
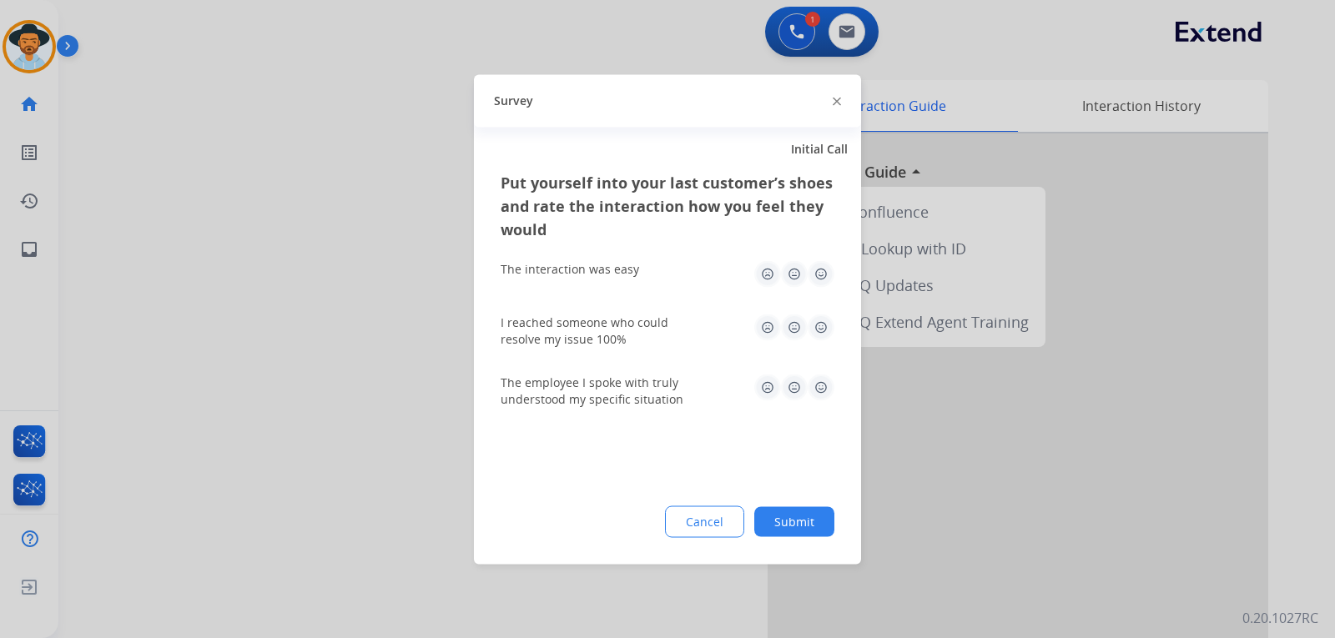
click at [1039, 446] on div at bounding box center [667, 319] width 1335 height 638
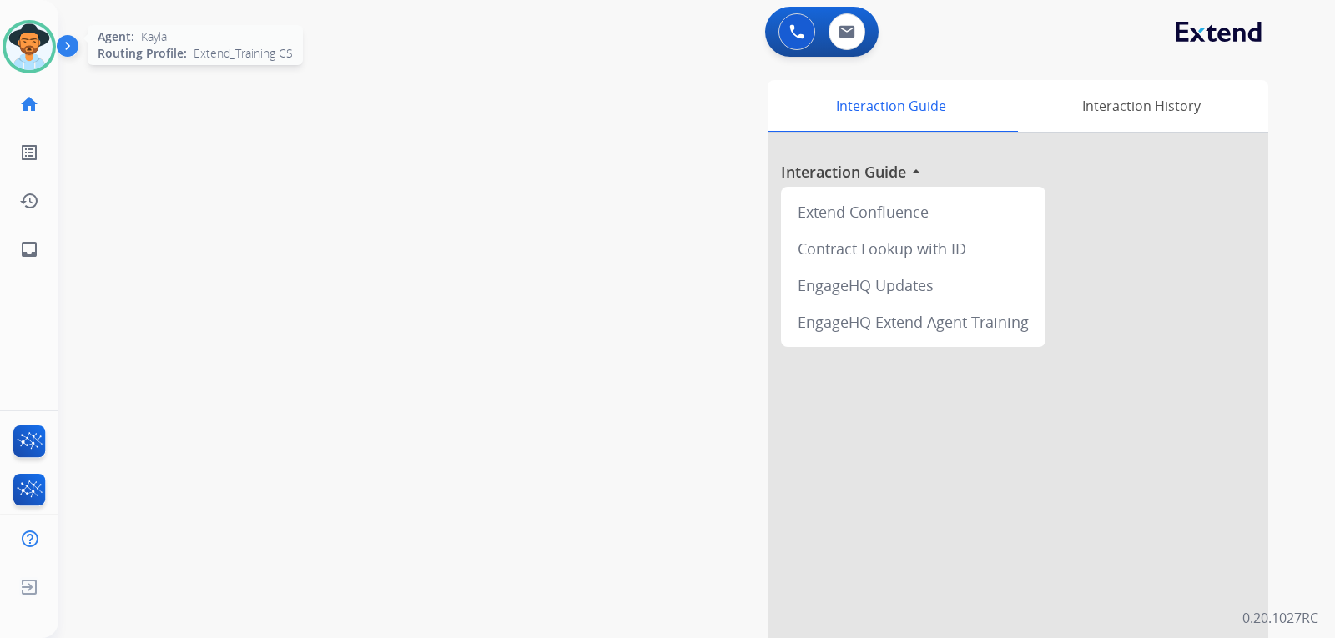
click at [21, 48] on img at bounding box center [29, 46] width 47 height 47
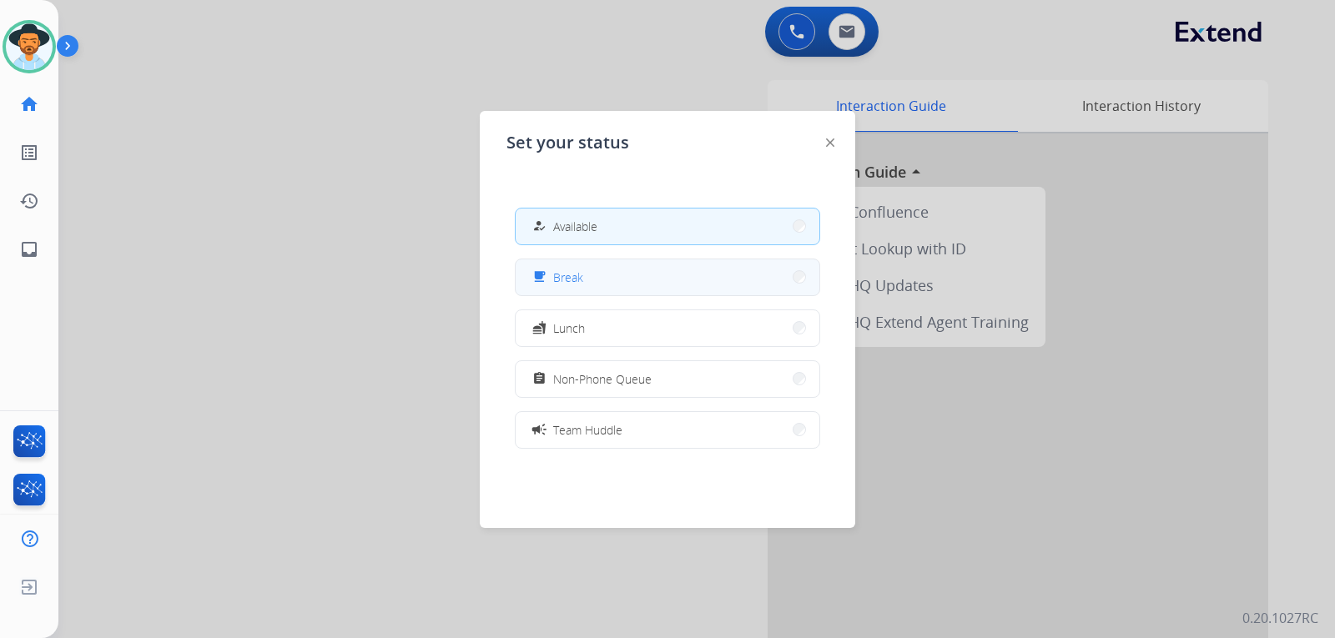
click at [613, 270] on button "free_breakfast Break" at bounding box center [668, 277] width 304 height 36
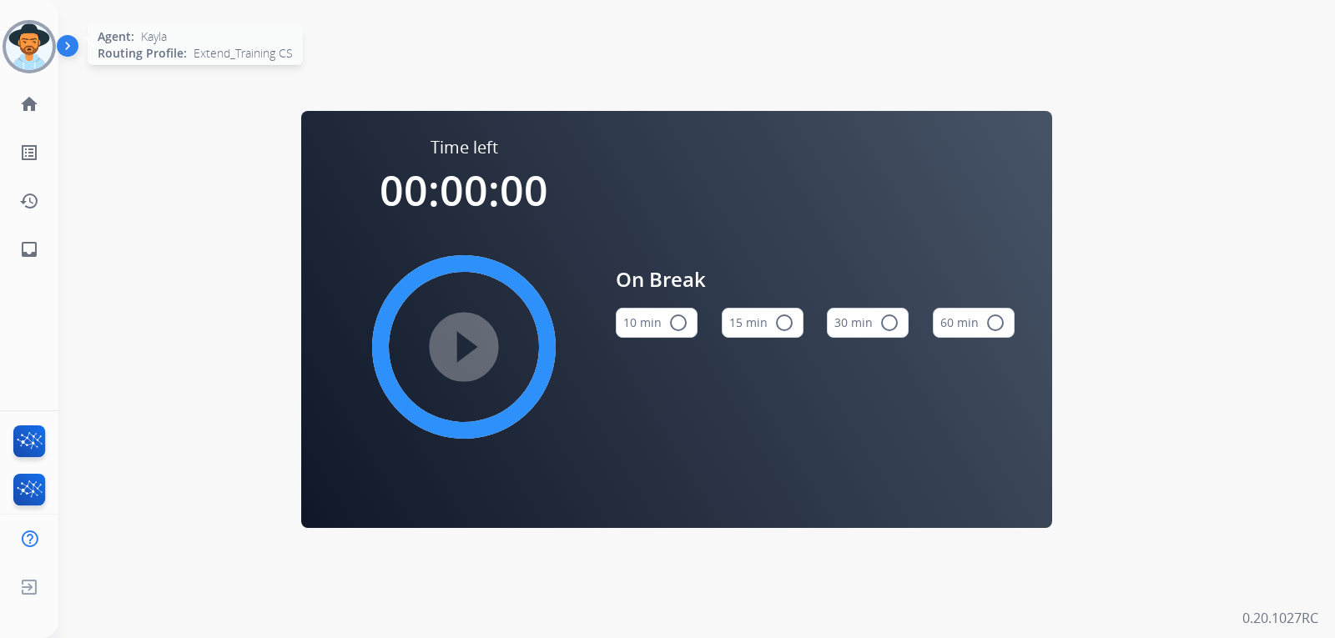
click at [23, 53] on img at bounding box center [29, 46] width 47 height 47
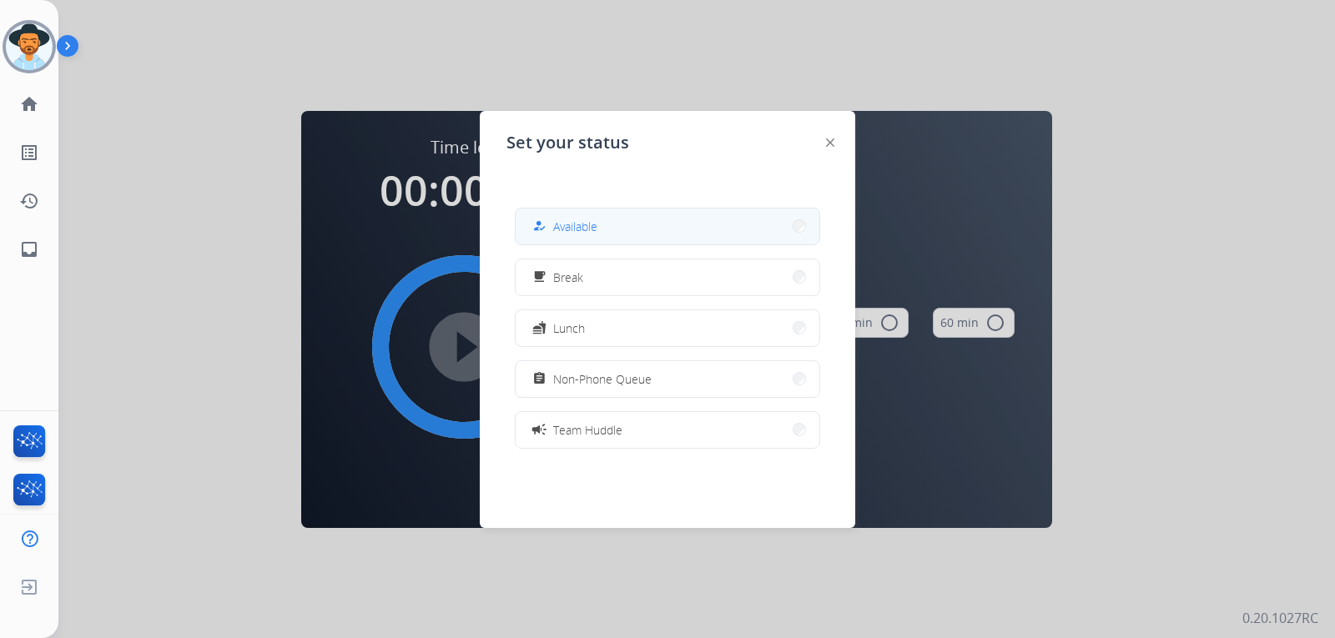
click at [651, 236] on button "how_to_reg Available" at bounding box center [668, 227] width 304 height 36
